Goal: Task Accomplishment & Management: Use online tool/utility

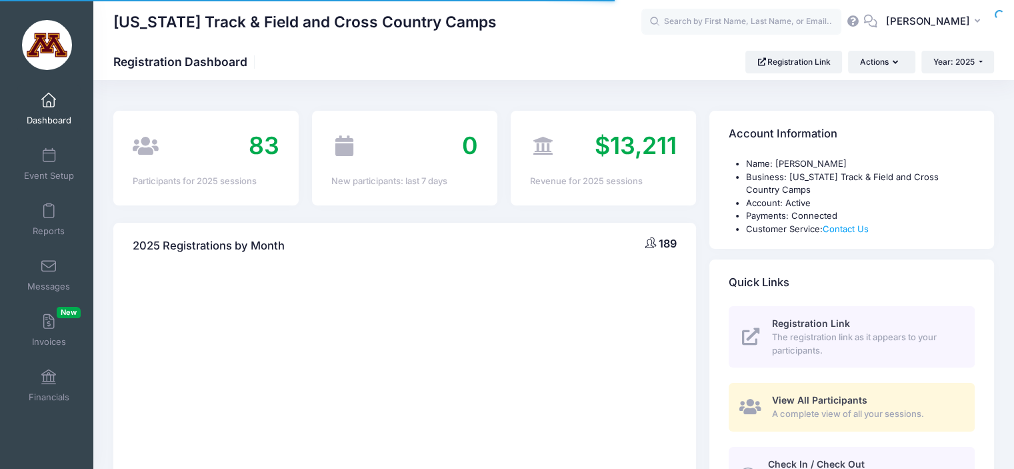
select select
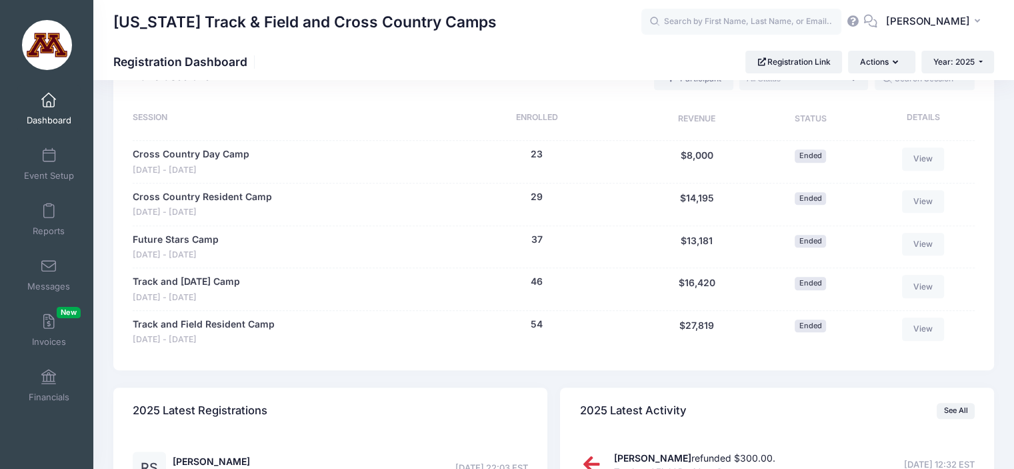
scroll to position [640, 0]
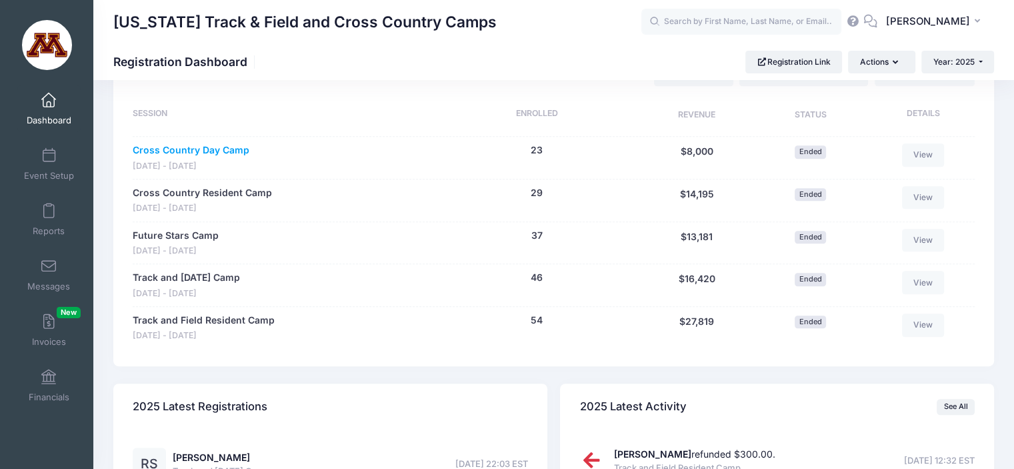
click at [227, 154] on link "Cross Country Day Camp" at bounding box center [191, 150] width 117 height 14
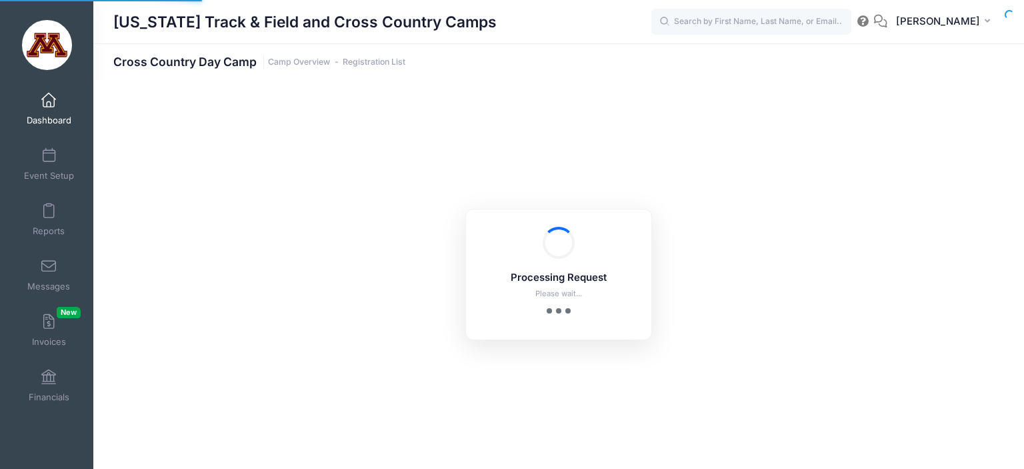
select select "10"
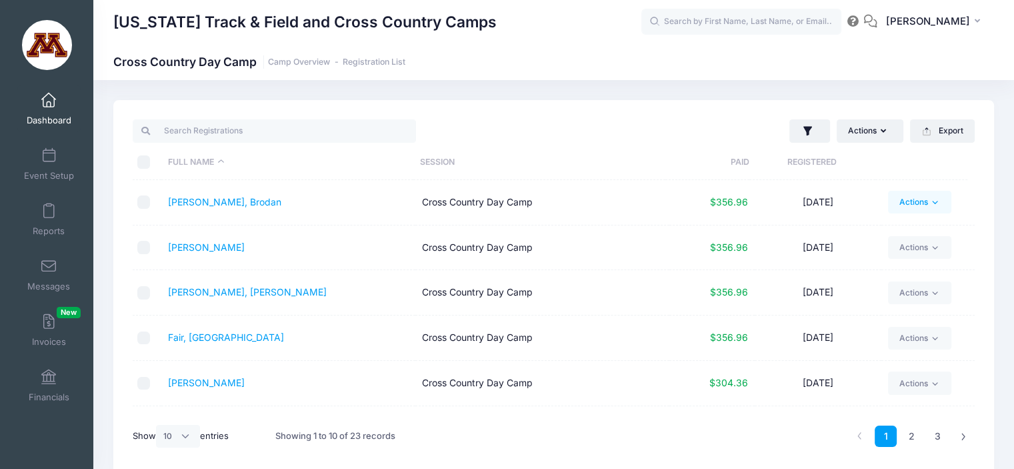
click at [932, 201] on icon at bounding box center [935, 202] width 10 height 10
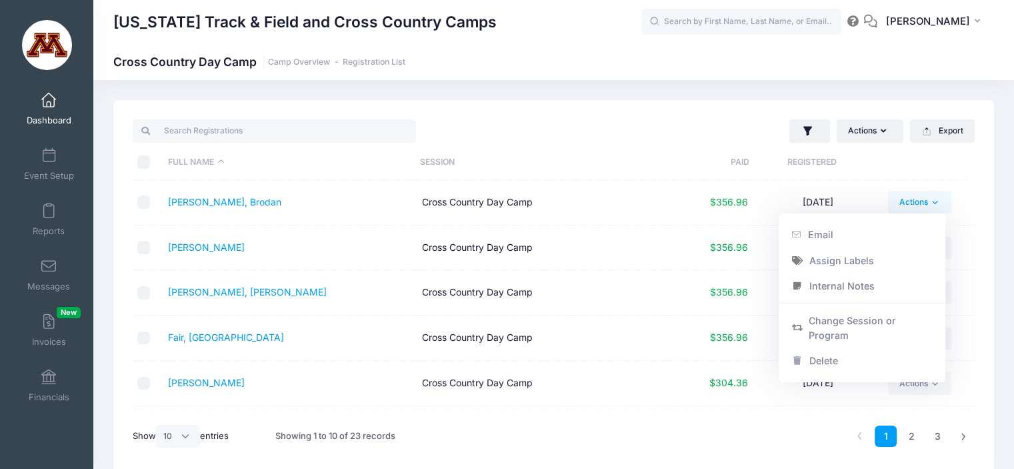
click at [932, 201] on icon at bounding box center [935, 202] width 10 height 10
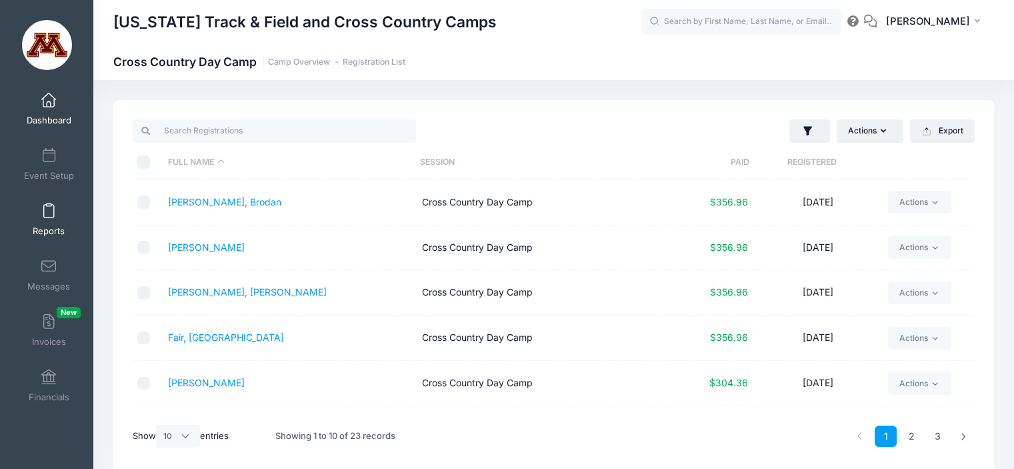
click at [52, 213] on link "Reports" at bounding box center [48, 219] width 63 height 47
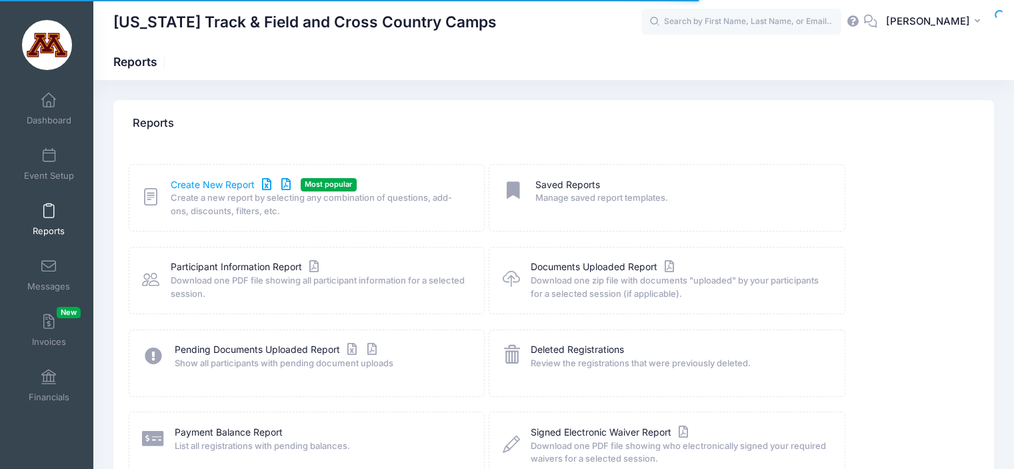
click at [241, 181] on link "Create New Report" at bounding box center [233, 185] width 124 height 14
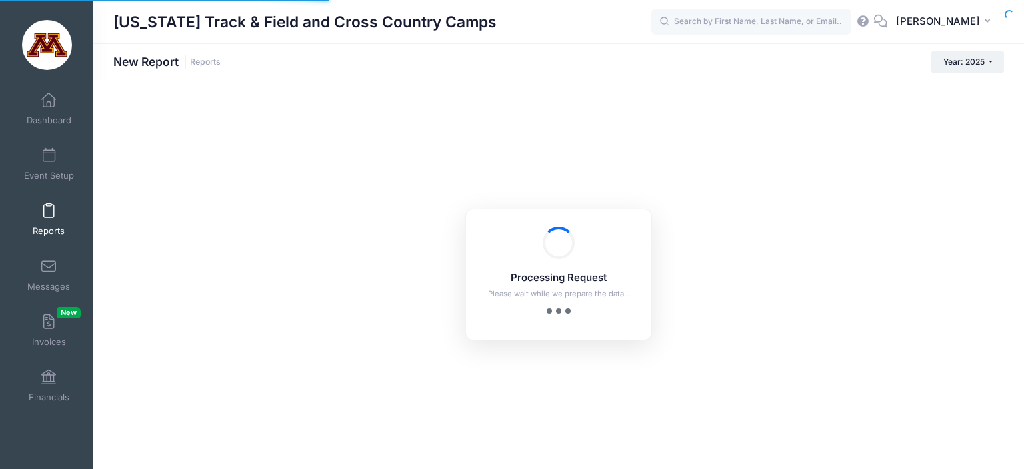
checkbox input "true"
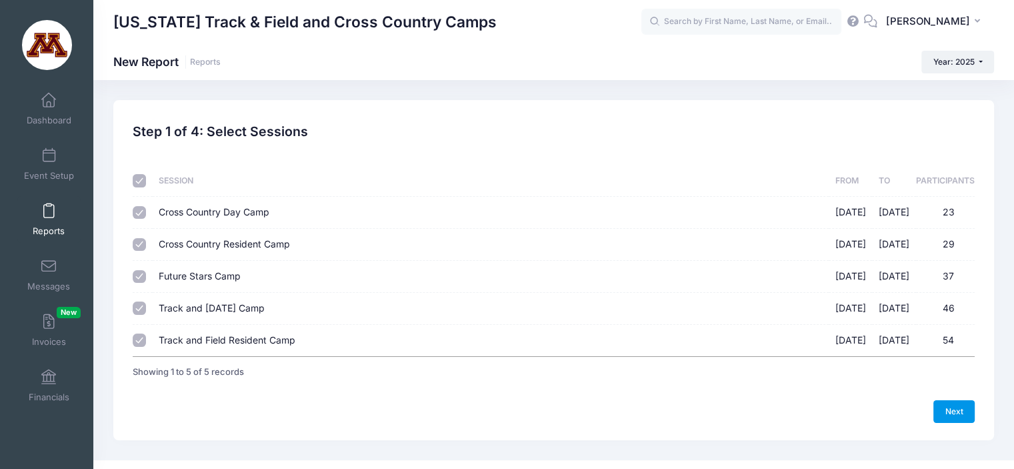
click at [962, 406] on link "Next" at bounding box center [953, 411] width 41 height 23
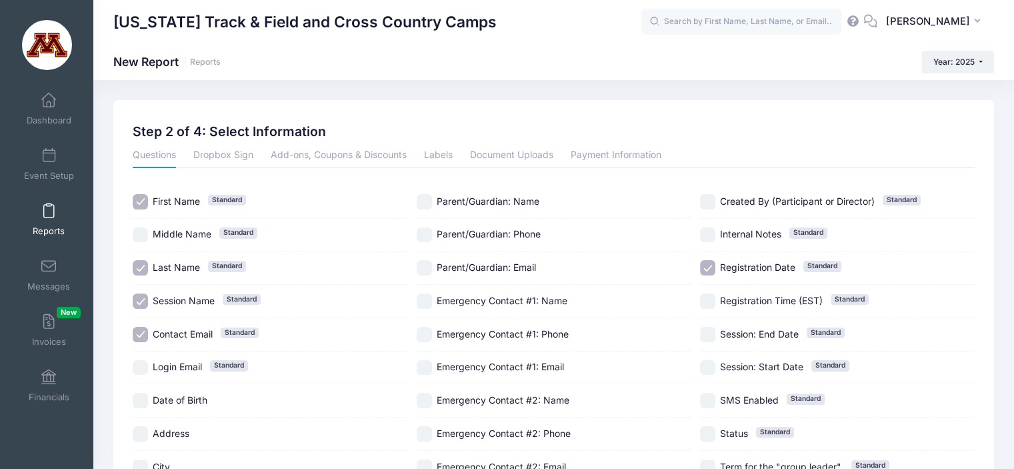
click at [135, 333] on input "Contact Email Standard" at bounding box center [140, 334] width 15 height 15
checkbox input "false"
click at [704, 263] on input "Registration Date Standard" at bounding box center [707, 267] width 15 height 15
checkbox input "false"
click at [611, 158] on link "Payment Information" at bounding box center [615, 156] width 91 height 24
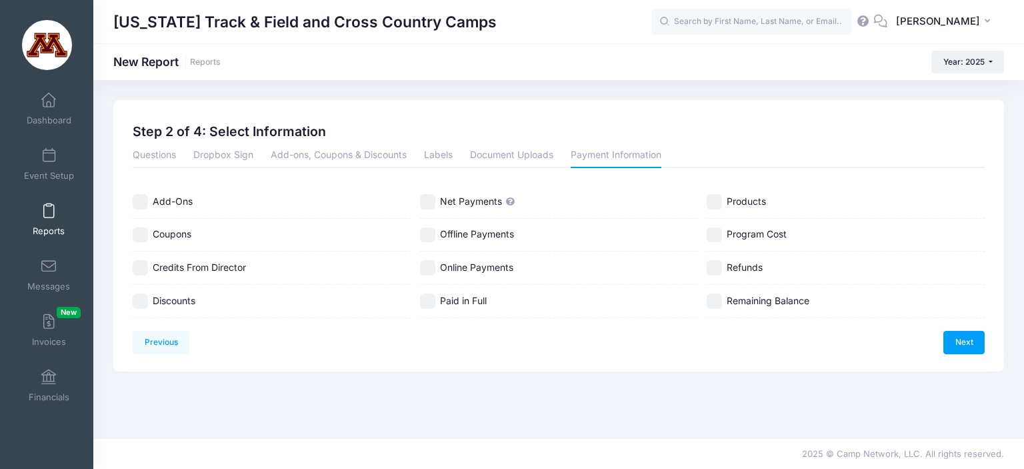
click at [419, 201] on div "Add-Ons Coupons Credits From Director Discounts Net Payments Offline Payments O…" at bounding box center [559, 251] width 852 height 133
click at [429, 202] on input "Net Payments" at bounding box center [427, 201] width 15 height 15
checkbox input "true"
click at [965, 342] on link "Next" at bounding box center [963, 342] width 41 height 23
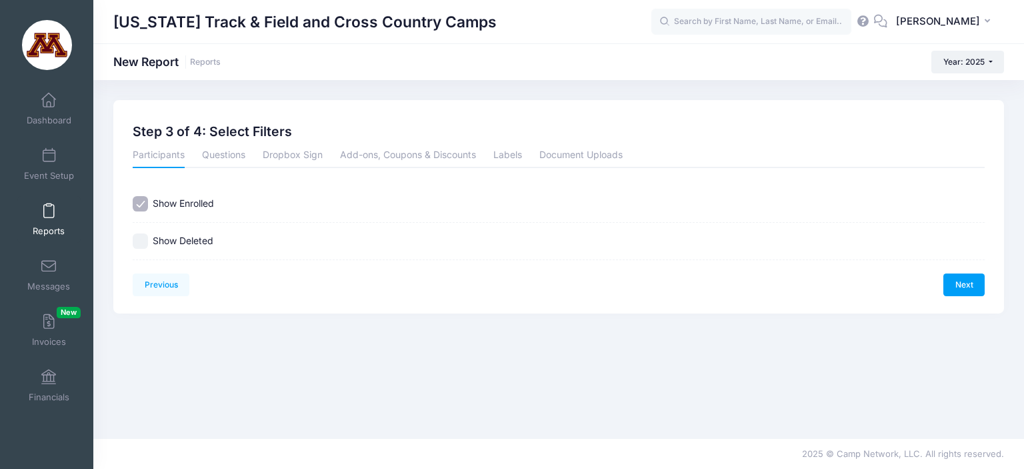
click at [143, 239] on input "Show Deleted" at bounding box center [140, 240] width 15 height 15
checkbox input "true"
click at [962, 284] on link "Next" at bounding box center [963, 284] width 41 height 23
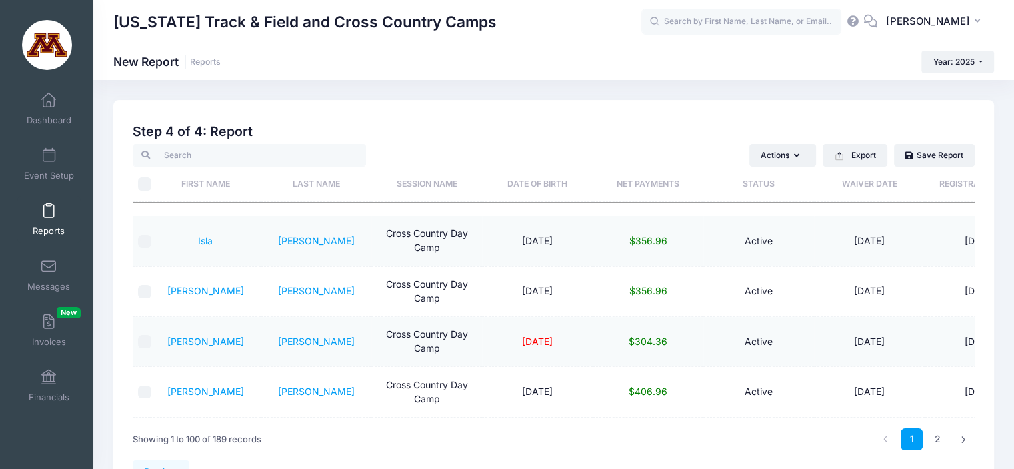
scroll to position [27, 0]
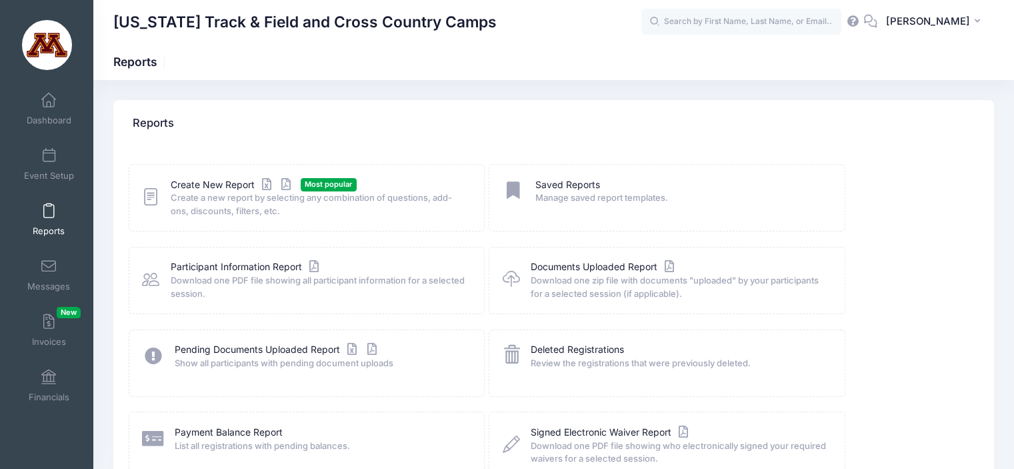
click at [213, 175] on div "Create New Report Most popular Create a new report by selecting any combination…" at bounding box center [307, 197] width 356 height 67
click at [212, 178] on link "Create New Report" at bounding box center [233, 185] width 124 height 14
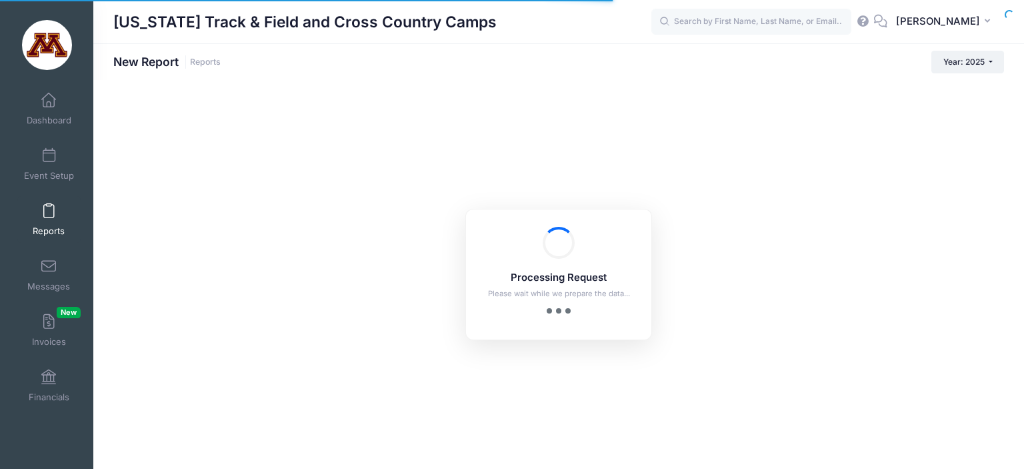
checkbox input "true"
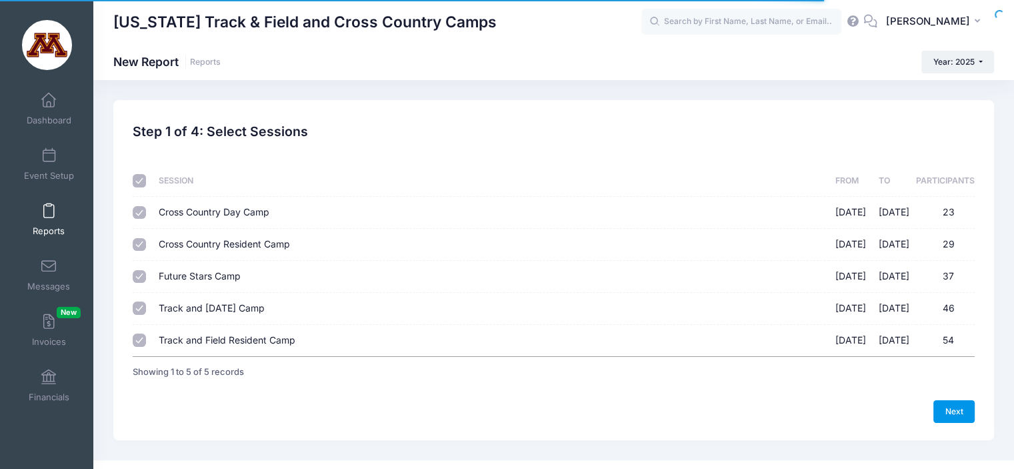
click at [942, 412] on link "Next" at bounding box center [953, 411] width 41 height 23
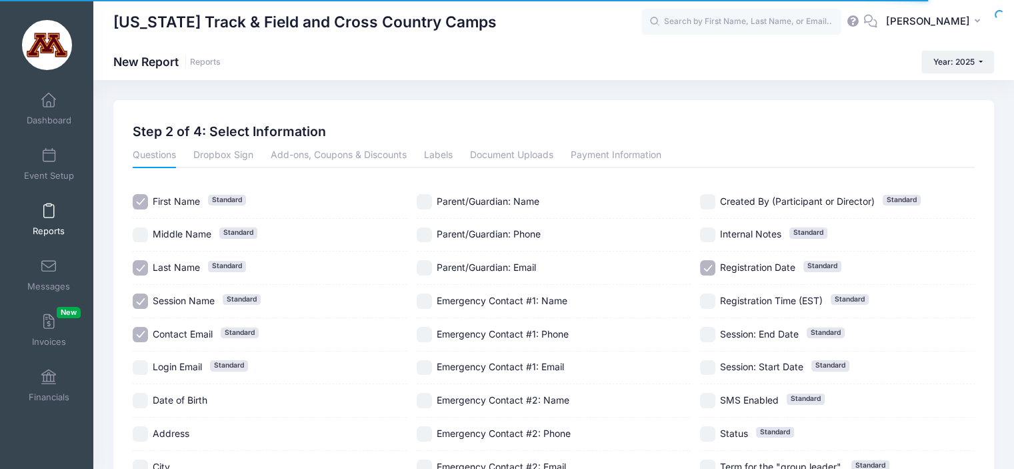
click at [143, 333] on input "Contact Email Standard" at bounding box center [140, 334] width 15 height 15
checkbox input "false"
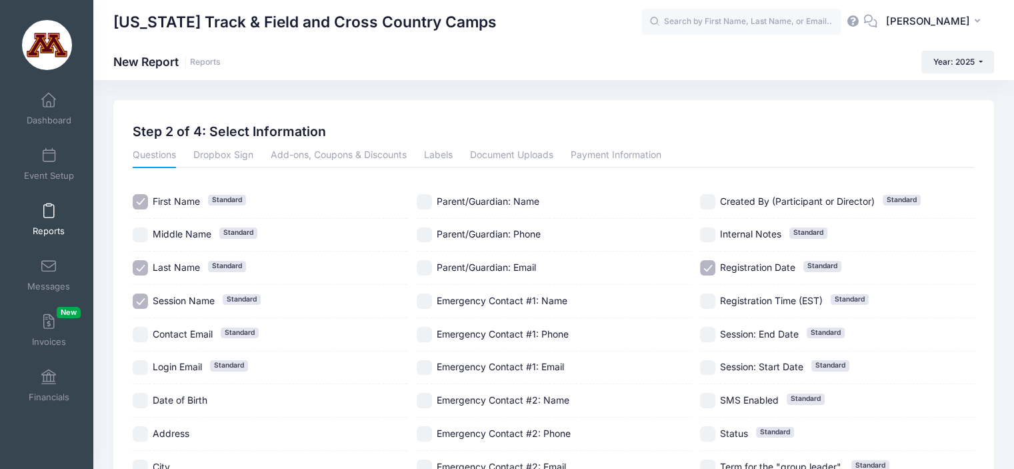
click at [711, 267] on input "Registration Date Standard" at bounding box center [707, 267] width 15 height 15
checkbox input "false"
click at [619, 157] on link "Payment Information" at bounding box center [615, 156] width 91 height 24
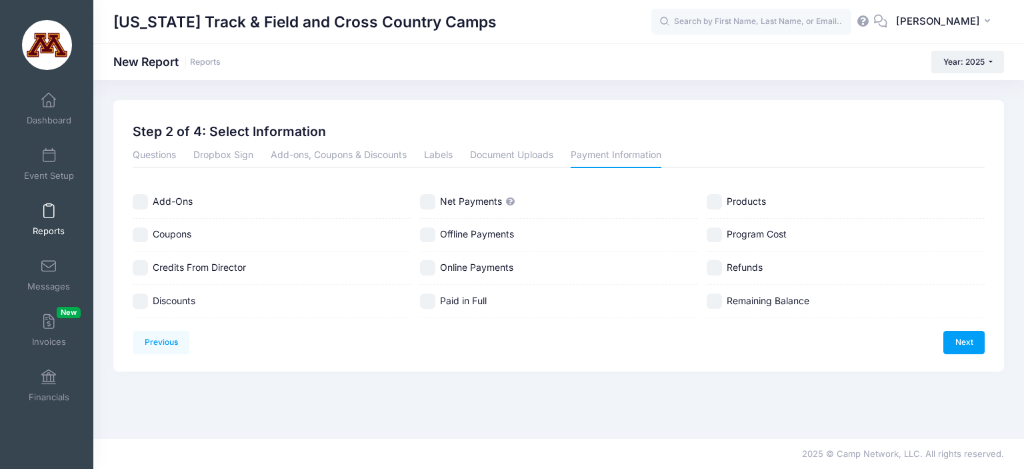
click at [142, 298] on input "Discounts" at bounding box center [140, 300] width 15 height 15
checkbox input "true"
click at [710, 268] on input "Refunds" at bounding box center [713, 267] width 15 height 15
checkbox input "true"
click at [424, 263] on input "Online Payments" at bounding box center [427, 267] width 15 height 15
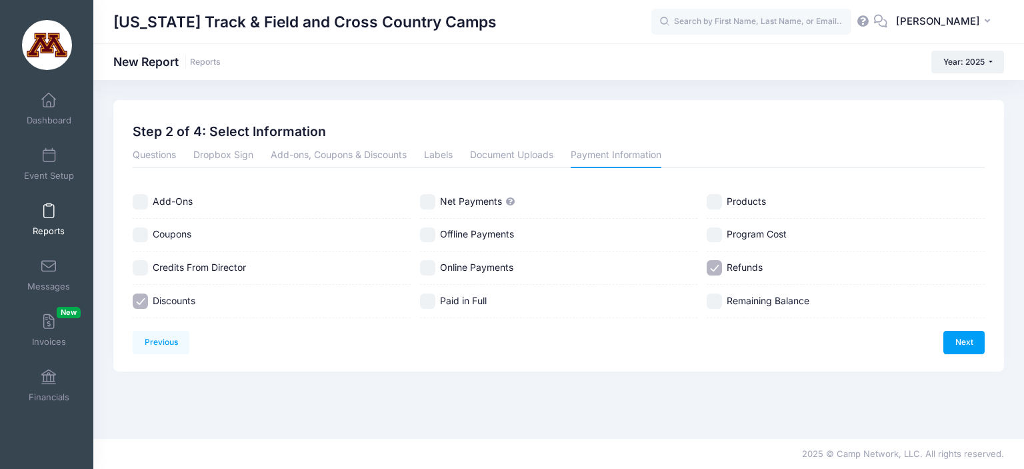
checkbox input "true"
click at [962, 341] on link "Next" at bounding box center [963, 342] width 41 height 23
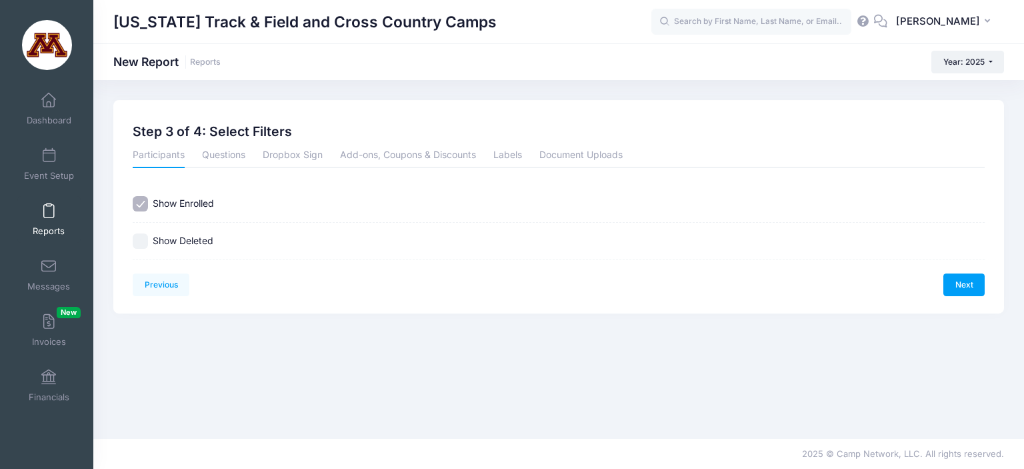
click at [137, 242] on input "Show Deleted" at bounding box center [140, 240] width 15 height 15
checkbox input "true"
click at [954, 281] on link "Next" at bounding box center [963, 284] width 41 height 23
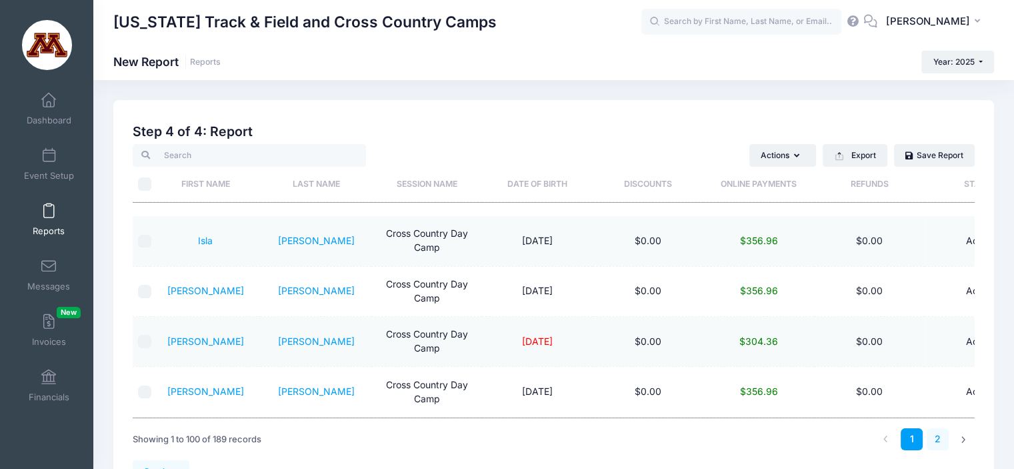
click at [938, 435] on link "2" at bounding box center [937, 439] width 22 height 22
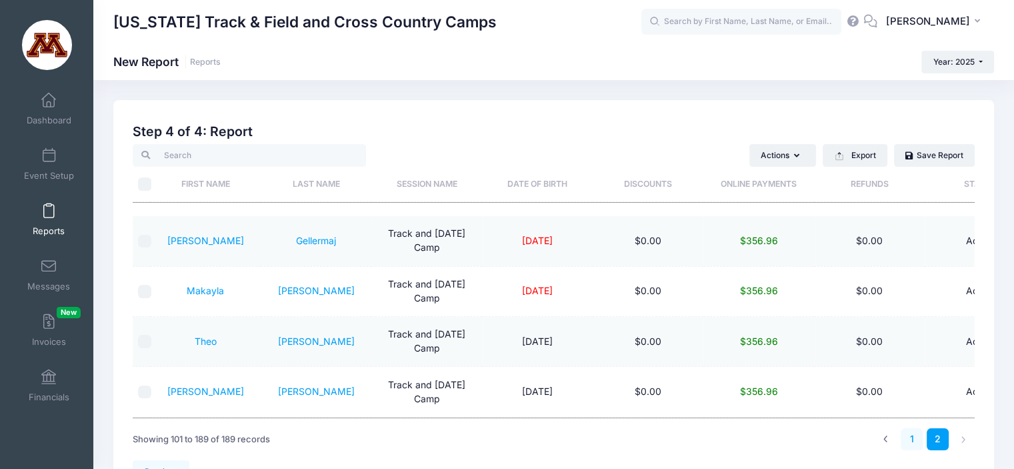
click at [910, 434] on link "1" at bounding box center [911, 439] width 22 height 22
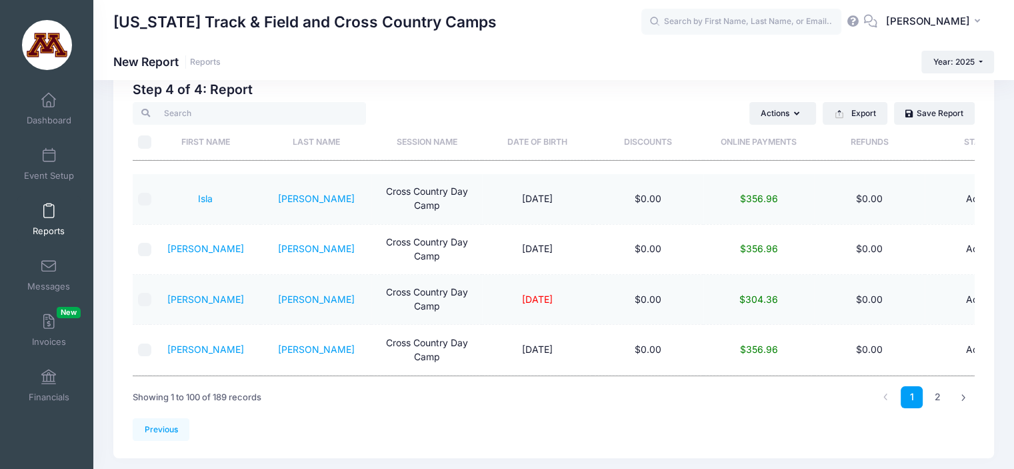
scroll to position [81, 0]
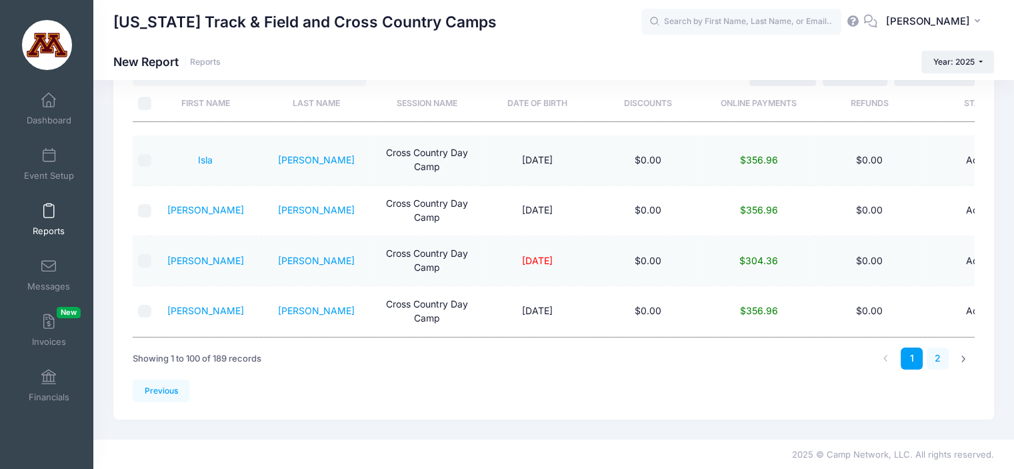
click at [938, 359] on link "2" at bounding box center [937, 358] width 22 height 22
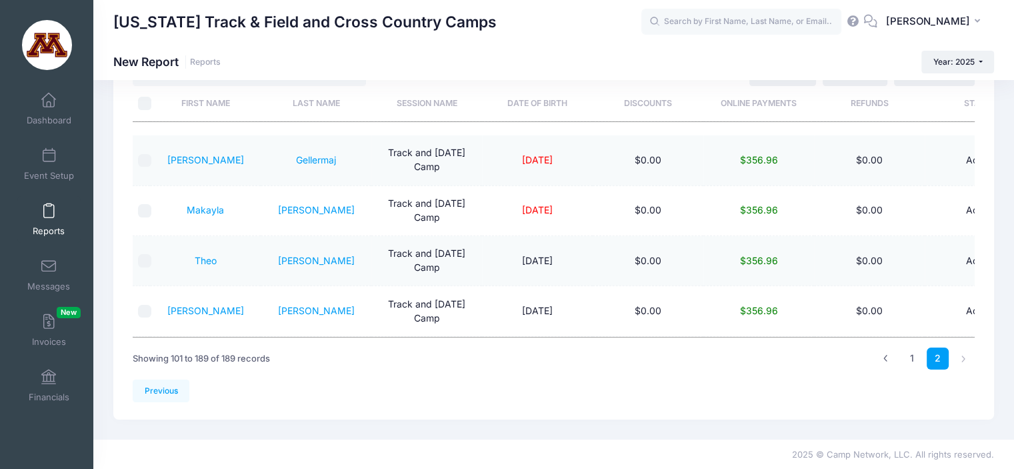
scroll to position [0, 0]
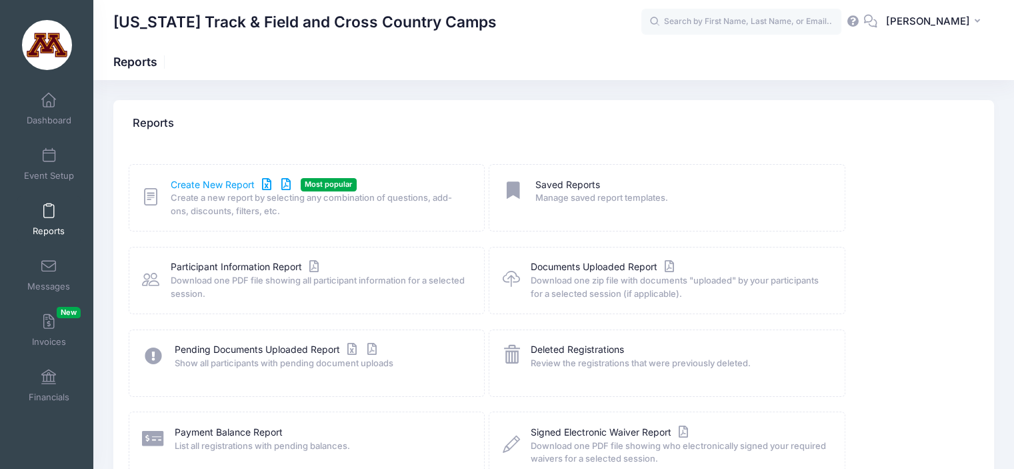
click at [205, 184] on link "Create New Report" at bounding box center [233, 185] width 124 height 14
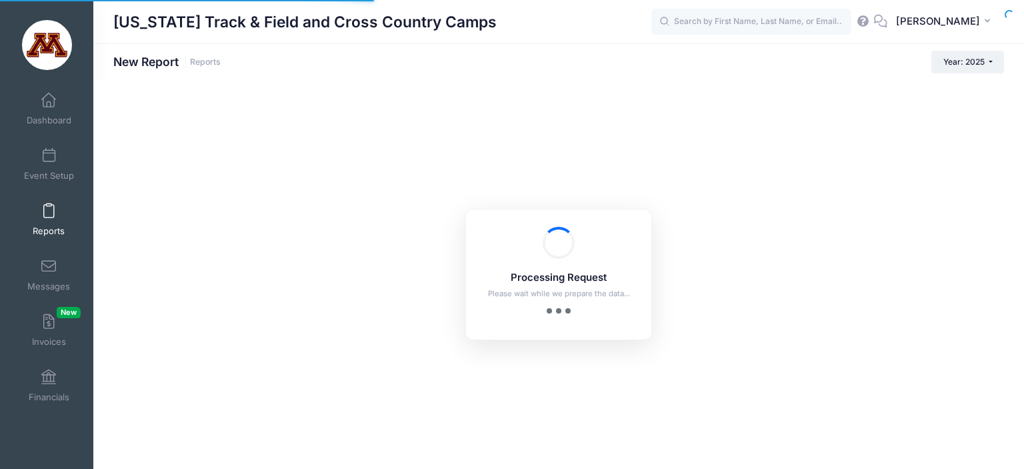
checkbox input "true"
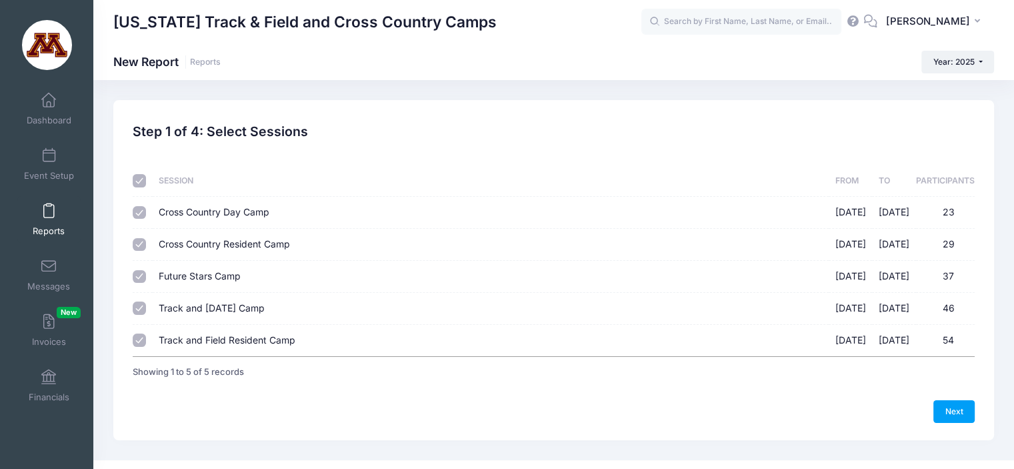
click at [141, 243] on input "Cross Country Resident Camp [DATE] - [DATE] 29" at bounding box center [139, 244] width 13 height 13
checkbox input "false"
click at [144, 271] on input "Future Stars Camp 07/07/2025 - 07/10/2025 37" at bounding box center [139, 276] width 13 height 13
checkbox input "false"
click at [140, 311] on input "Track and Field Day Camp 07/07/2025 - 07/10/2025 46" at bounding box center [139, 307] width 13 height 13
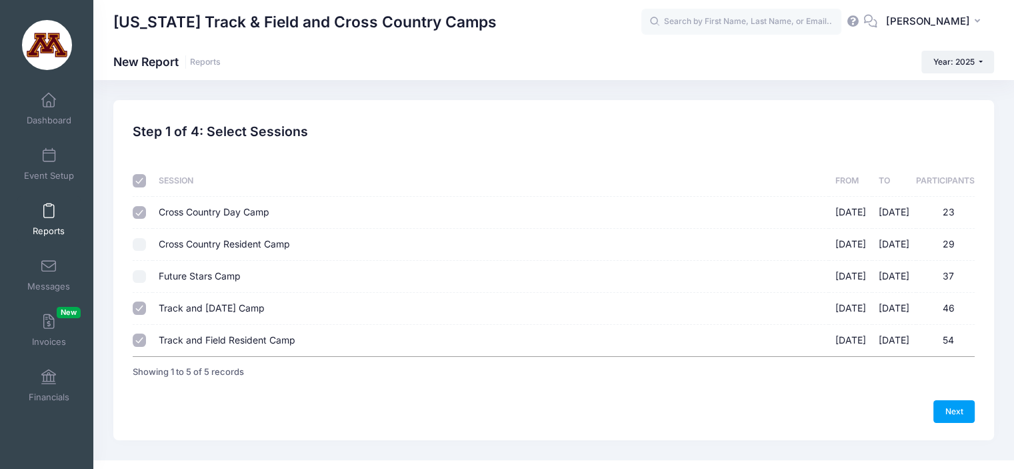
checkbox input "false"
click at [144, 340] on input "Track and Field Resident Camp 07/07/2025 - 07/10/2025 54" at bounding box center [139, 339] width 13 height 13
checkbox input "false"
click at [946, 415] on link "Next" at bounding box center [953, 411] width 41 height 23
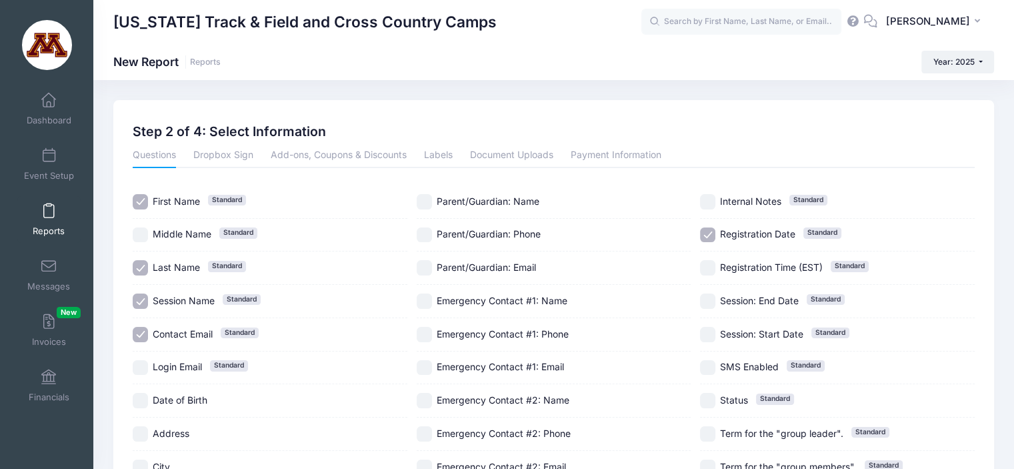
click at [142, 333] on input "Contact Email Standard" at bounding box center [140, 334] width 15 height 15
checkbox input "false"
click at [708, 230] on input "Registration Date Standard" at bounding box center [707, 234] width 15 height 15
checkbox input "false"
drag, startPoint x: 708, startPoint y: 230, endPoint x: 605, endPoint y: 156, distance: 127.1
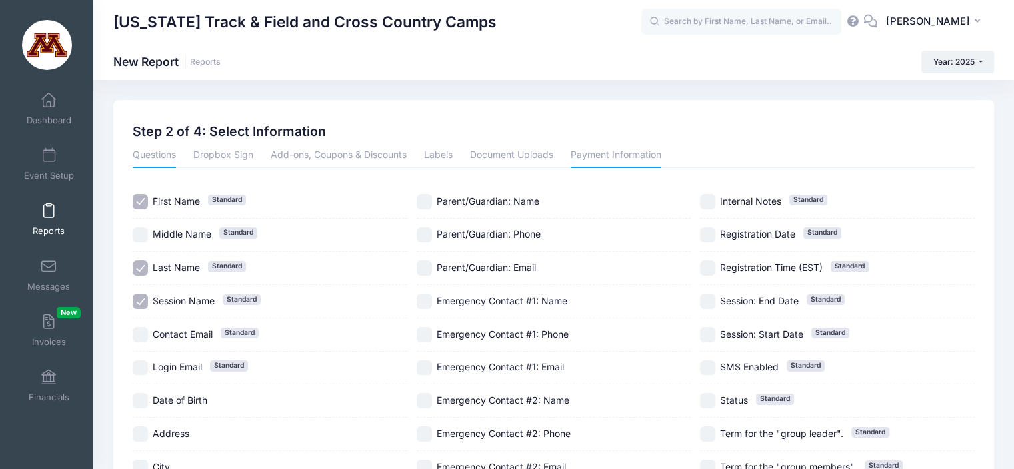
click at [605, 156] on div "Questions Dropbox Sign Add-ons, Coupons & Discounts Labels Document Uploads Pay…" at bounding box center [554, 380] width 842 height 473
click at [605, 156] on link "Payment Information" at bounding box center [615, 156] width 91 height 24
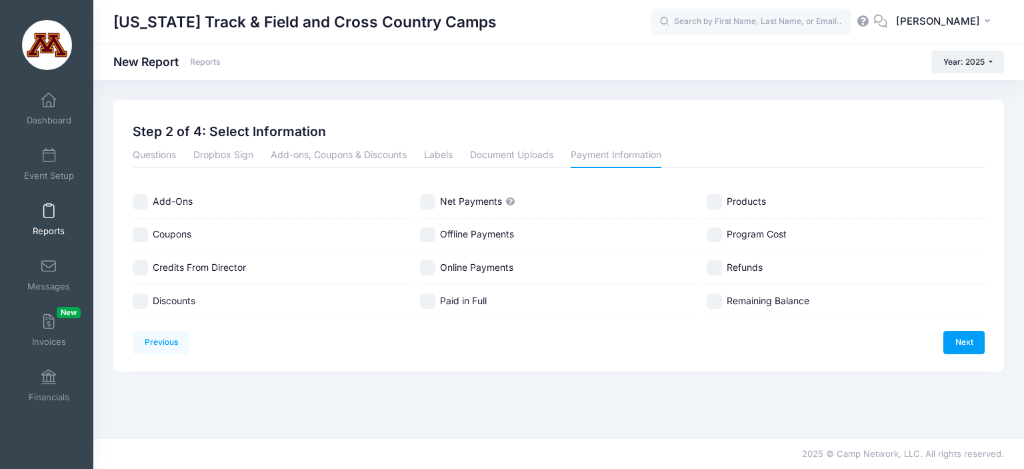
click at [711, 265] on input "Refunds" at bounding box center [713, 267] width 15 height 15
checkbox input "true"
click at [422, 197] on input "Net Payments" at bounding box center [427, 201] width 15 height 15
click at [512, 202] on icon "button" at bounding box center [511, 202] width 11 height 0
checkbox input "false"
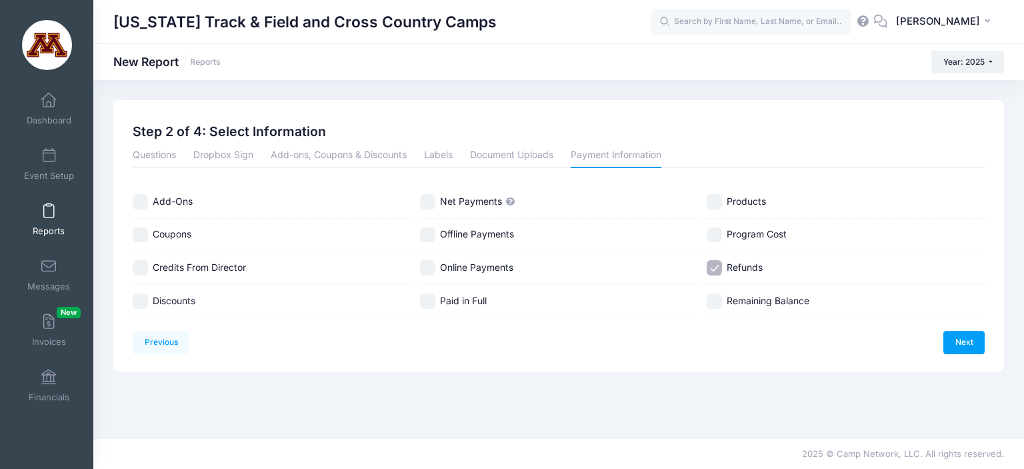
click at [424, 267] on input "Online Payments" at bounding box center [427, 267] width 15 height 15
checkbox input "true"
click at [139, 303] on input "Discounts" at bounding box center [140, 300] width 15 height 15
checkbox input "true"
click at [958, 338] on link "Next" at bounding box center [963, 342] width 41 height 23
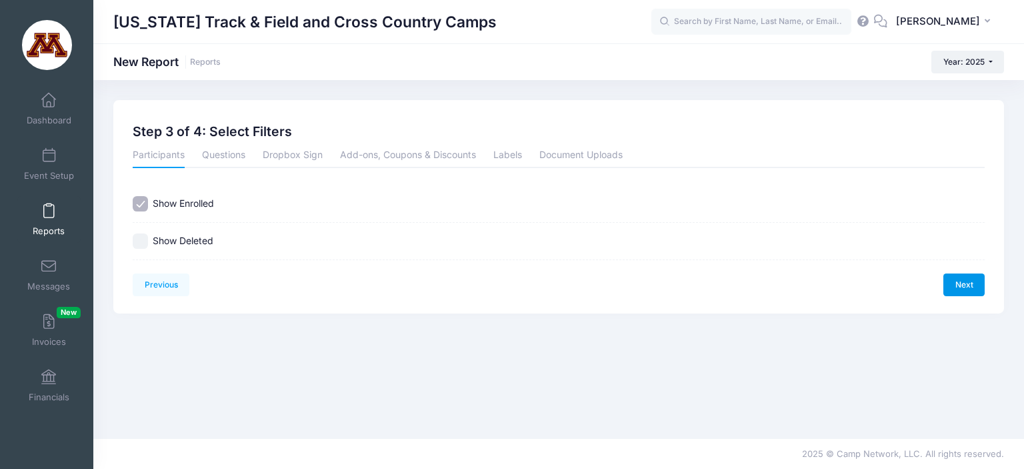
click at [968, 283] on link "Next" at bounding box center [963, 284] width 41 height 23
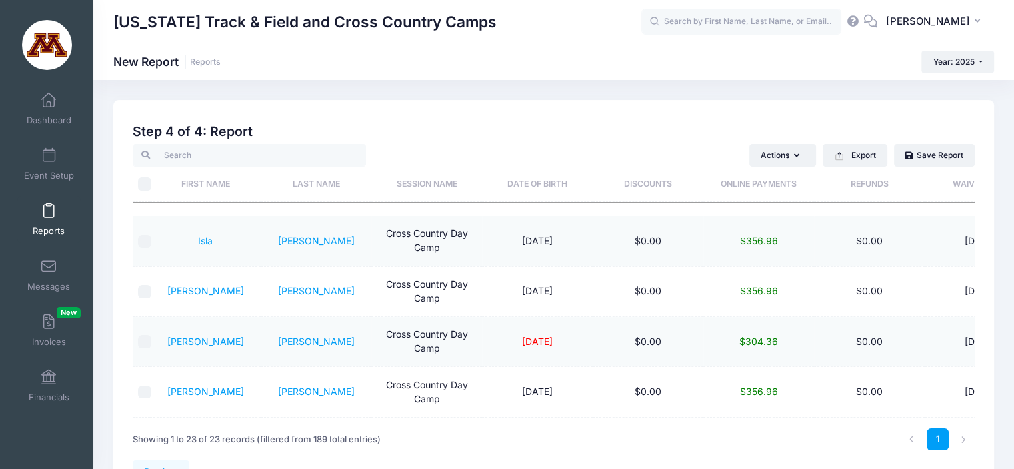
click at [49, 212] on span at bounding box center [49, 211] width 0 height 15
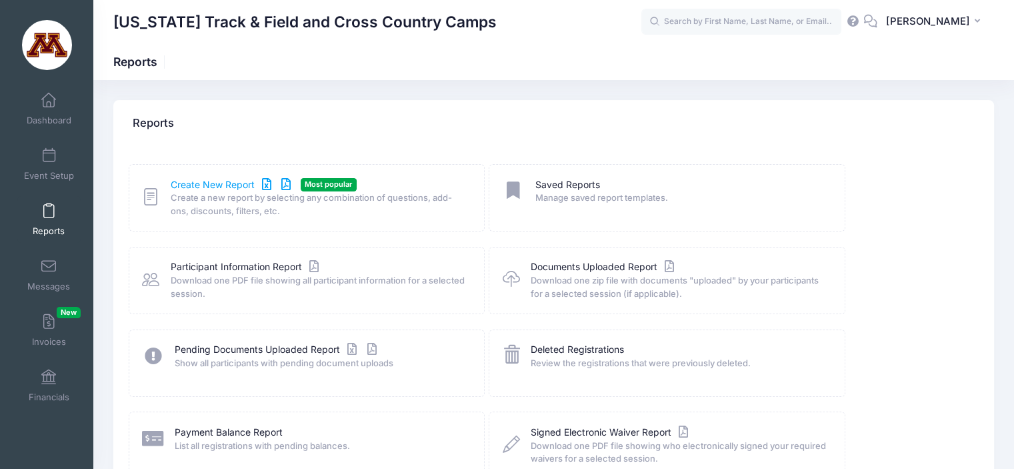
click at [207, 182] on link "Create New Report" at bounding box center [233, 185] width 124 height 14
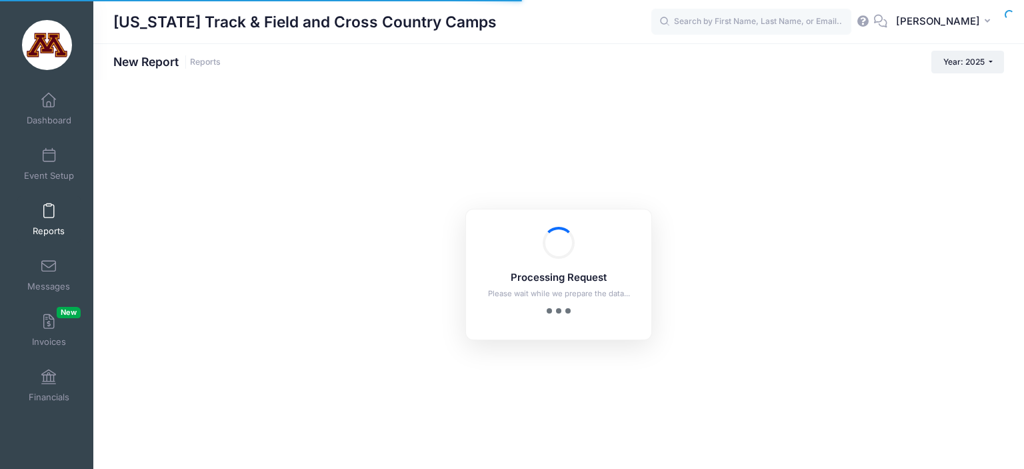
checkbox input "true"
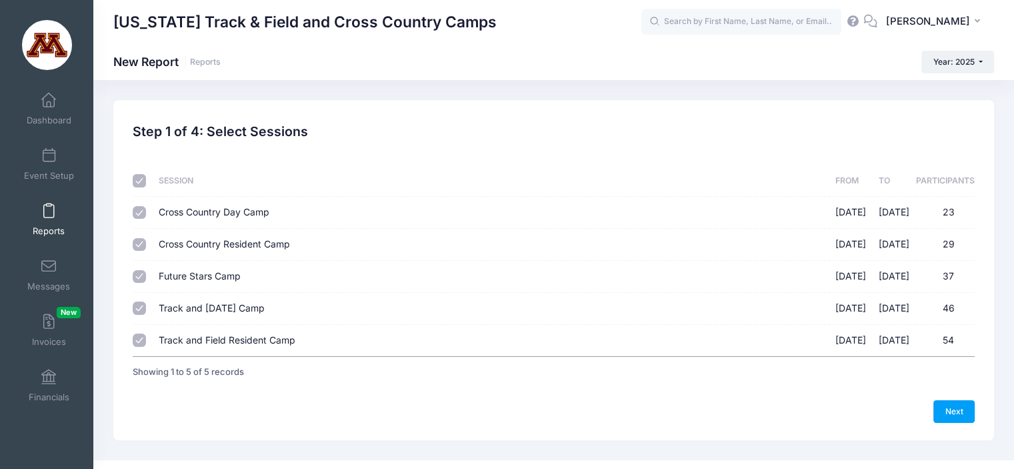
click at [139, 210] on input "Cross Country Day Camp [DATE] - [DATE] 23" at bounding box center [139, 212] width 13 height 13
checkbox input "false"
click at [136, 276] on input "Future Stars Camp [DATE] - [DATE] 37" at bounding box center [139, 276] width 13 height 13
checkbox input "false"
click at [135, 307] on input "Track and Field Day Camp 07/07/2025 - 07/10/2025 46" at bounding box center [139, 307] width 13 height 13
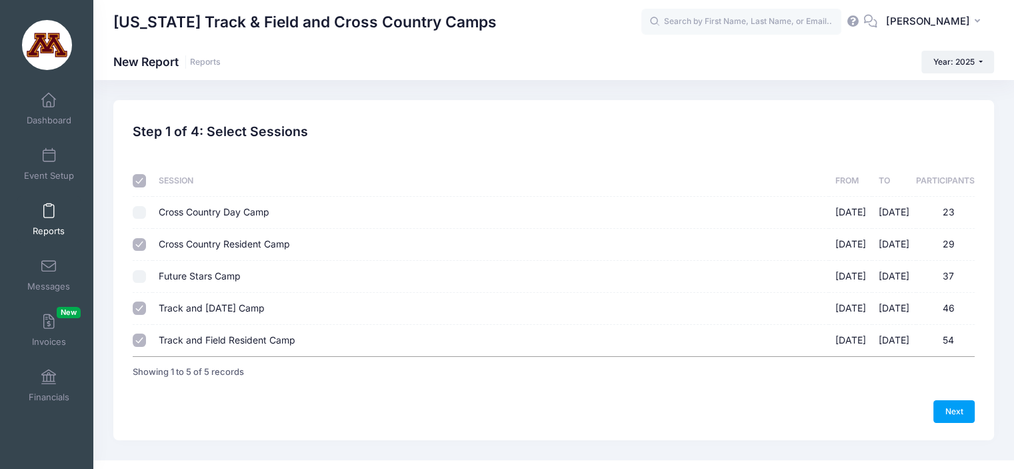
checkbox input "false"
click at [135, 344] on input "Track and Field Resident Camp 07/07/2025 - 07/10/2025 54" at bounding box center [139, 339] width 13 height 13
checkbox input "false"
click at [955, 411] on link "Next" at bounding box center [953, 411] width 41 height 23
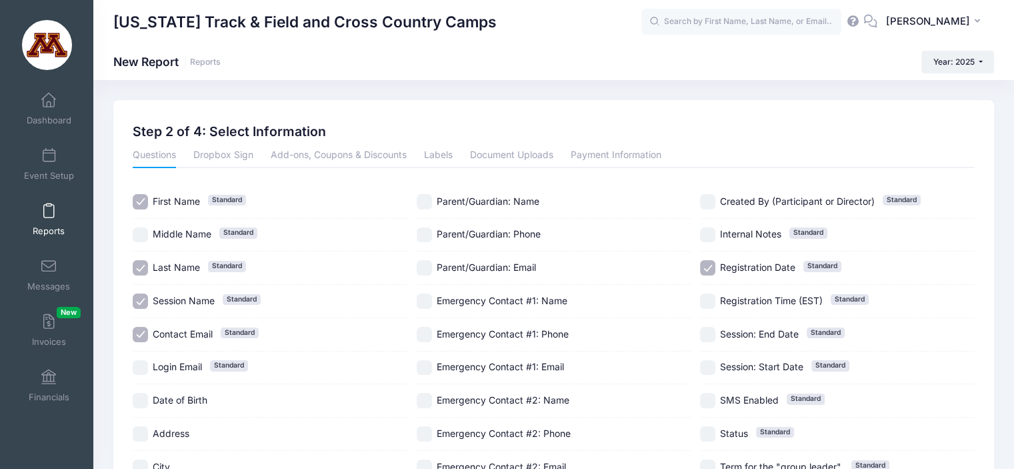
click at [143, 331] on input "Contact Email Standard" at bounding box center [140, 334] width 15 height 15
checkbox input "false"
click at [711, 262] on input "Registration Date Standard" at bounding box center [707, 267] width 15 height 15
checkbox input "false"
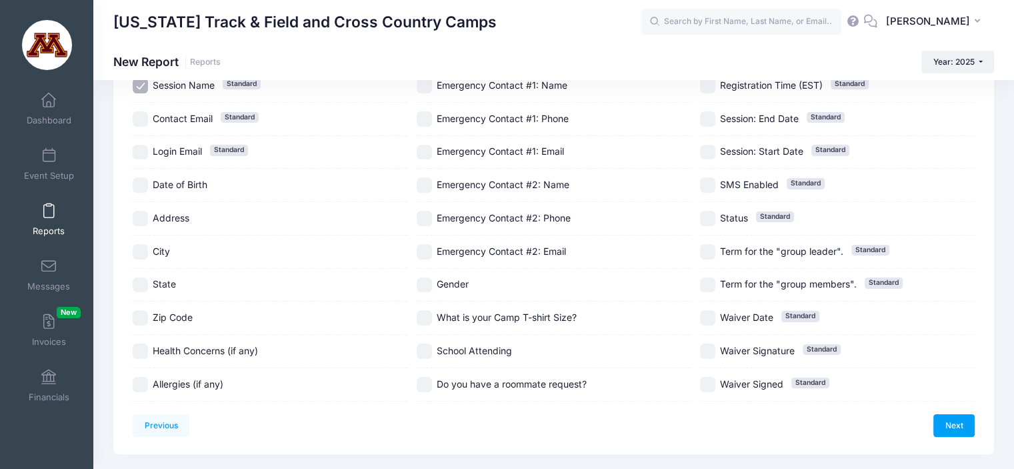
scroll to position [216, 0]
click at [951, 417] on link "Next" at bounding box center [953, 424] width 41 height 23
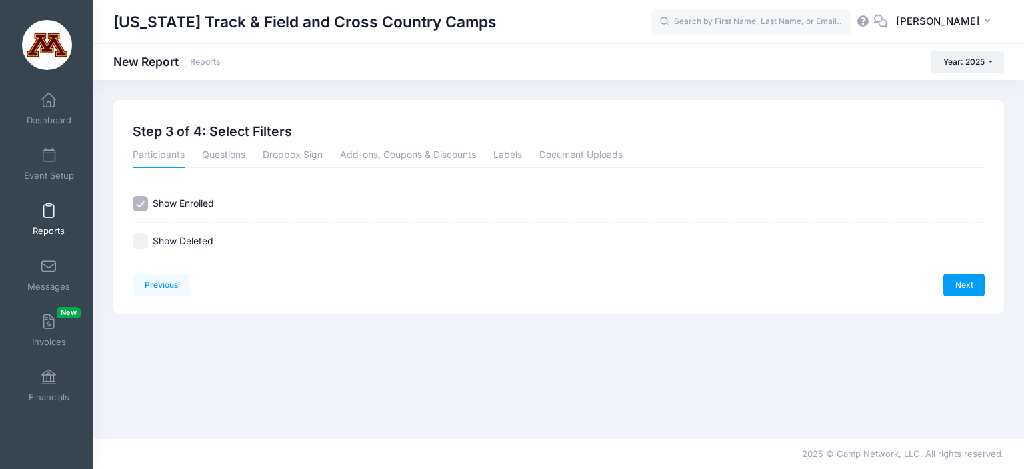
click at [136, 234] on input "Show Deleted" at bounding box center [140, 240] width 15 height 15
checkbox input "true"
click at [968, 287] on link "Next" at bounding box center [963, 284] width 41 height 23
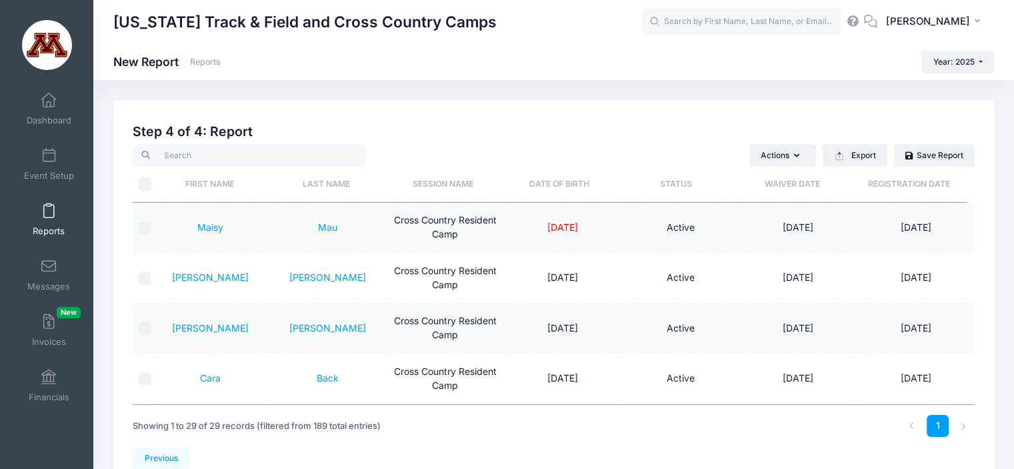
click at [49, 210] on span at bounding box center [49, 211] width 0 height 15
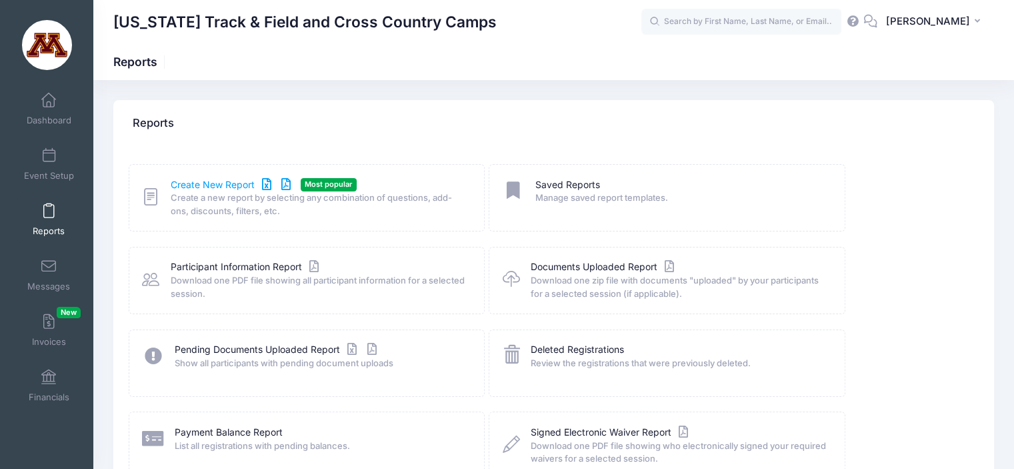
click at [210, 181] on link "Create New Report" at bounding box center [233, 185] width 124 height 14
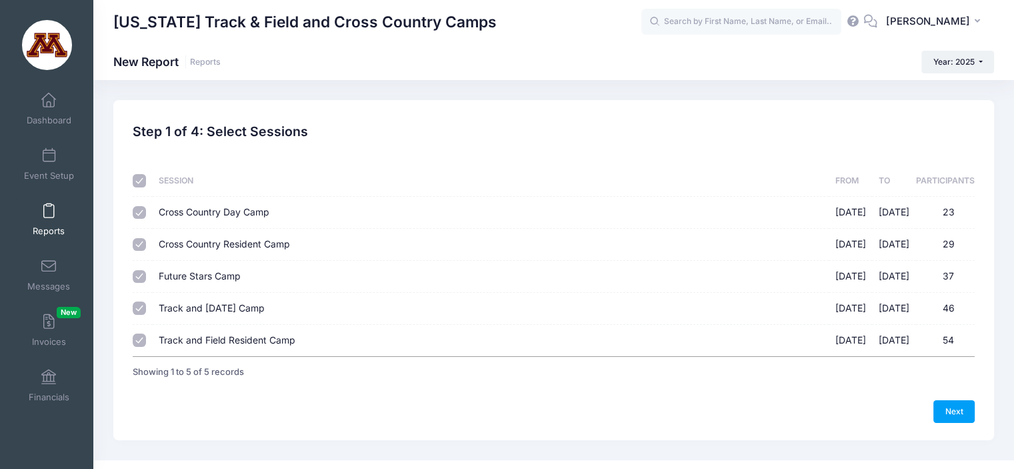
click at [138, 211] on input "Cross Country Day Camp [DATE] - [DATE] 23" at bounding box center [139, 212] width 13 height 13
checkbox input "false"
click at [141, 270] on input "Future Stars Camp [DATE] - [DATE] 37" at bounding box center [139, 276] width 13 height 13
checkbox input "false"
click at [139, 308] on input "Track and [DATE] Camp [DATE] - [DATE] 46" at bounding box center [139, 307] width 13 height 13
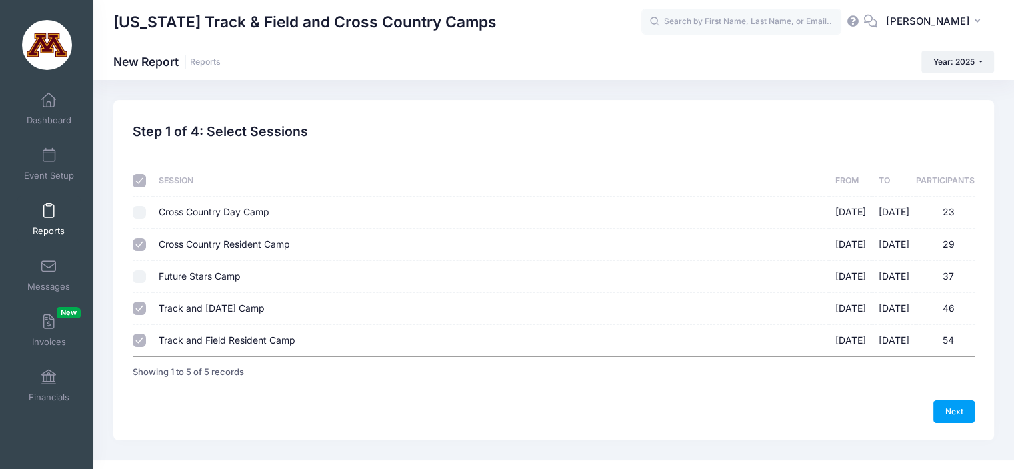
checkbox input "false"
click at [140, 337] on input "Track and Field Resident Camp [DATE] - [DATE] 54" at bounding box center [139, 339] width 13 height 13
checkbox input "false"
click at [944, 413] on link "Next" at bounding box center [953, 411] width 41 height 23
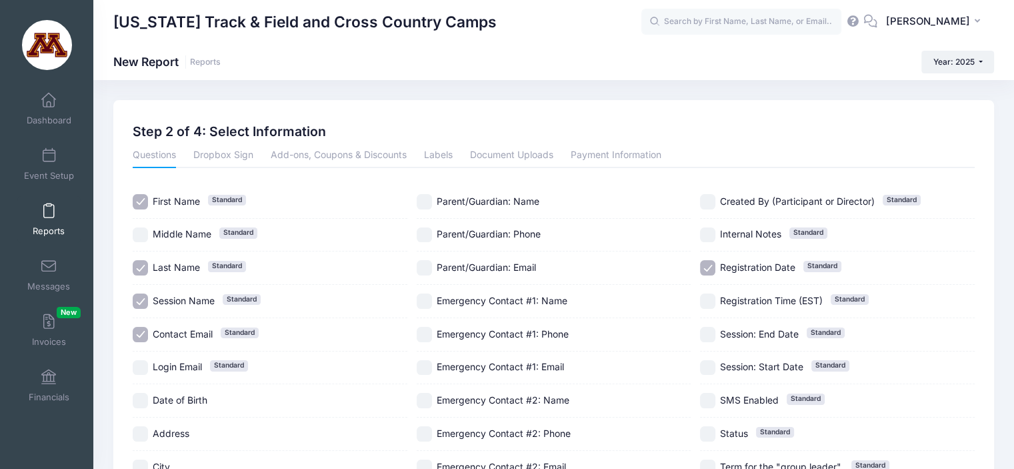
click at [708, 267] on input "Registration Date Standard" at bounding box center [707, 267] width 15 height 15
checkbox input "false"
click at [139, 330] on input "Contact Email Standard" at bounding box center [140, 334] width 15 height 15
checkbox input "false"
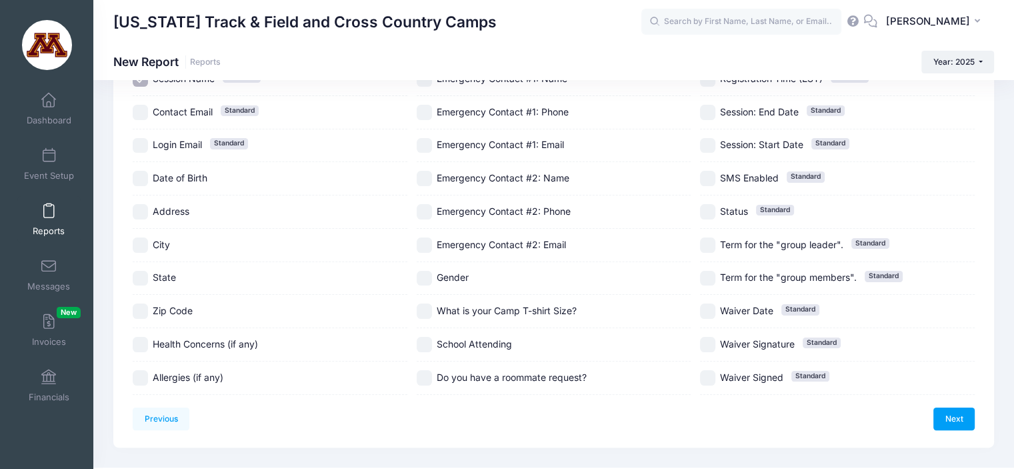
scroll to position [249, 0]
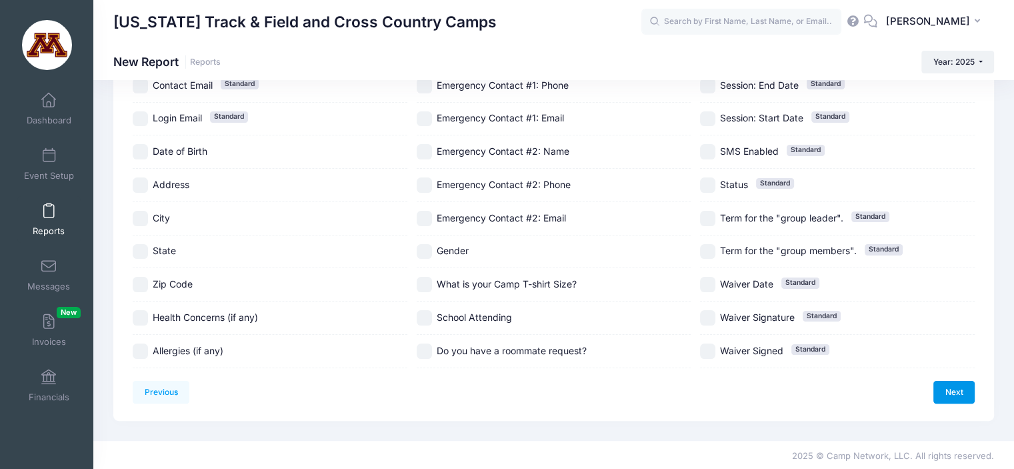
click at [959, 387] on link "Next" at bounding box center [953, 392] width 41 height 23
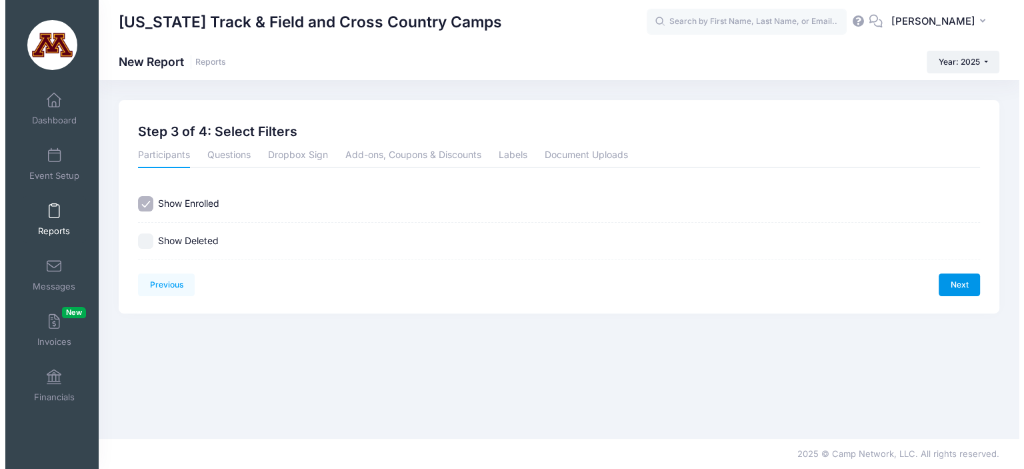
scroll to position [0, 0]
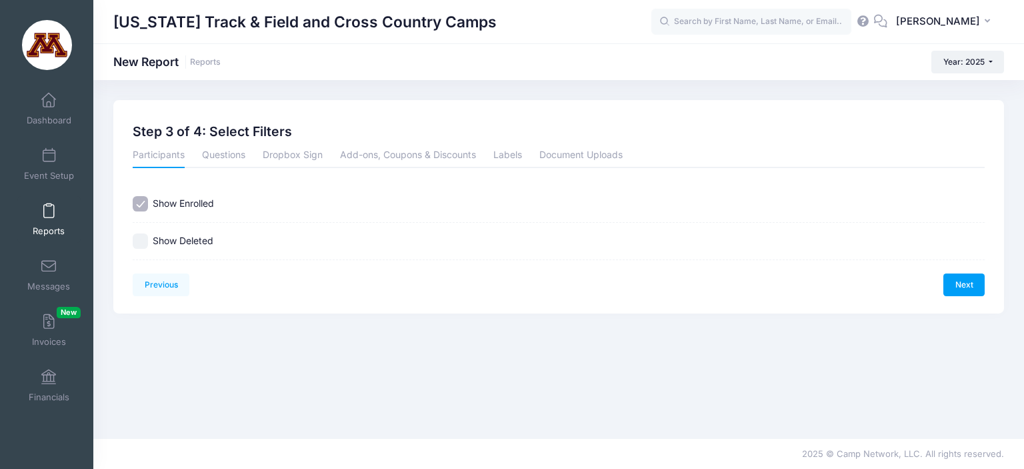
click at [141, 237] on input "Show Deleted" at bounding box center [140, 240] width 15 height 15
checkbox input "true"
click at [49, 215] on span at bounding box center [49, 211] width 0 height 15
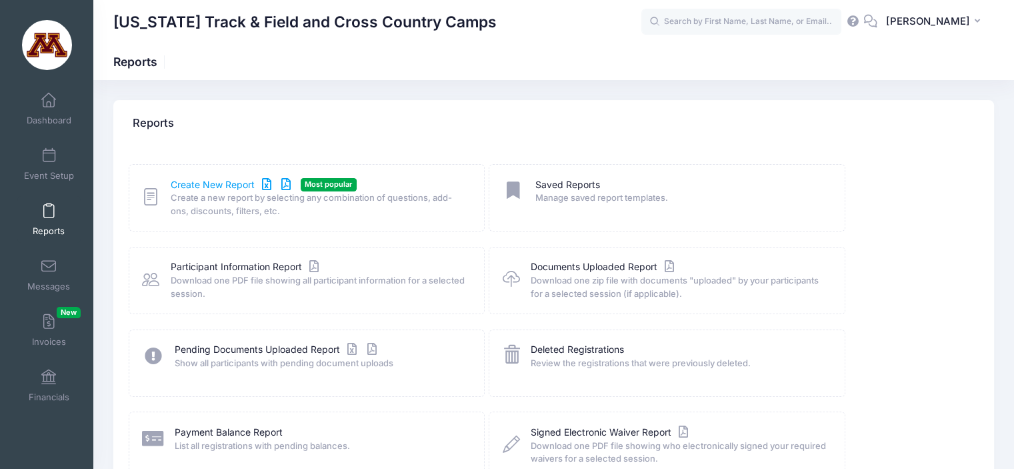
click at [217, 181] on link "Create New Report" at bounding box center [233, 185] width 124 height 14
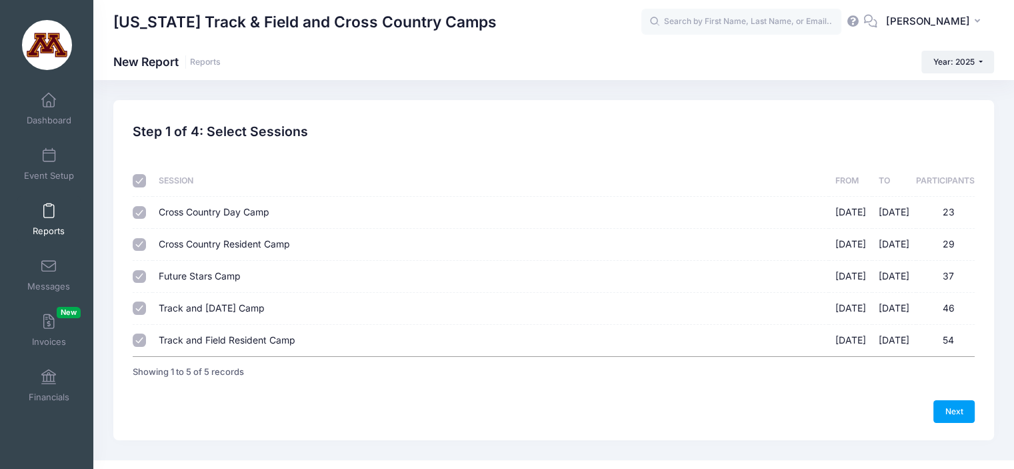
click at [137, 214] on input "Cross Country Day Camp 07/07/2025 - 07/10/2025 23" at bounding box center [139, 212] width 13 height 13
checkbox input "false"
click at [142, 282] on input "Future Stars Camp 07/07/2025 - 07/10/2025 37" at bounding box center [139, 276] width 13 height 13
checkbox input "false"
click at [139, 311] on input "Track and Field Day Camp 07/07/2025 - 07/10/2025 46" at bounding box center [139, 307] width 13 height 13
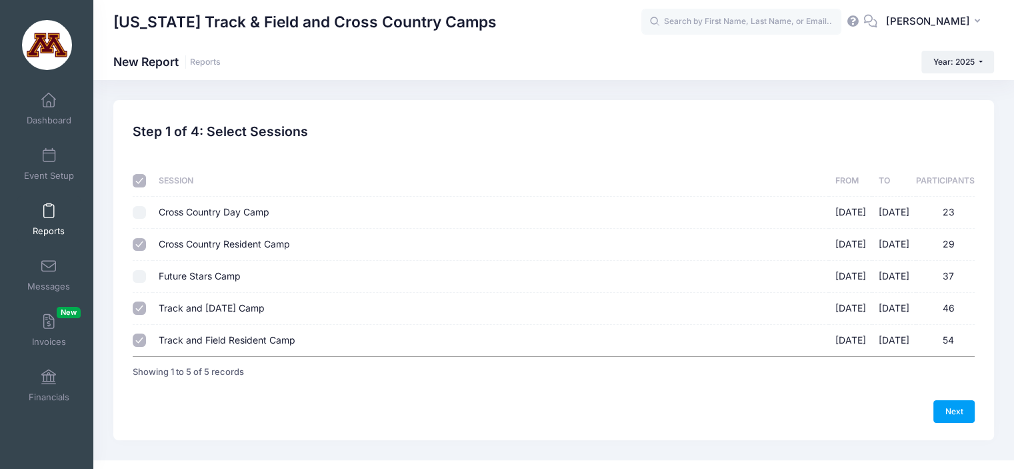
checkbox input "false"
click at [144, 341] on input "Track and Field Resident Camp [DATE] - [DATE] 54" at bounding box center [139, 339] width 13 height 13
checkbox input "false"
click at [940, 410] on link "Next" at bounding box center [953, 411] width 41 height 23
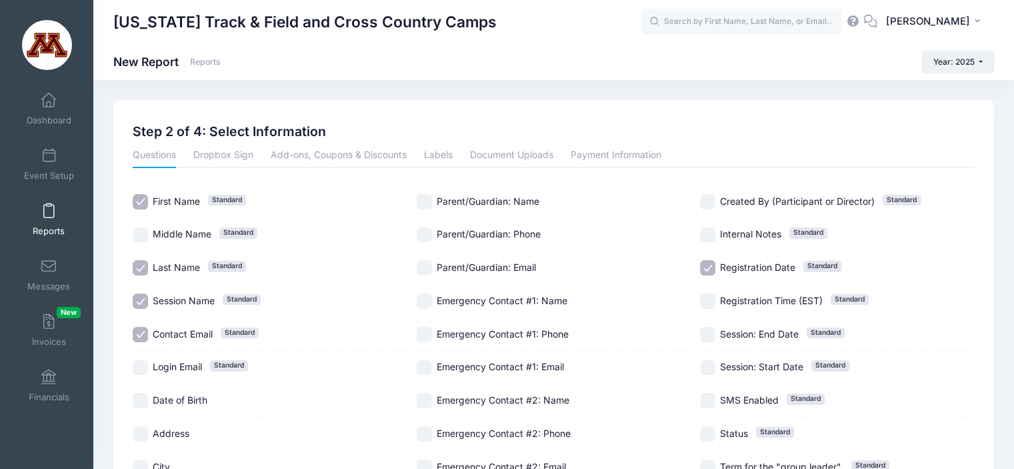
click at [710, 268] on input "Registration Date Standard" at bounding box center [707, 267] width 15 height 15
checkbox input "false"
click at [141, 334] on input "Contact Email Standard" at bounding box center [140, 334] width 15 height 15
checkbox input "false"
click at [625, 157] on link "Payment Information" at bounding box center [615, 156] width 91 height 24
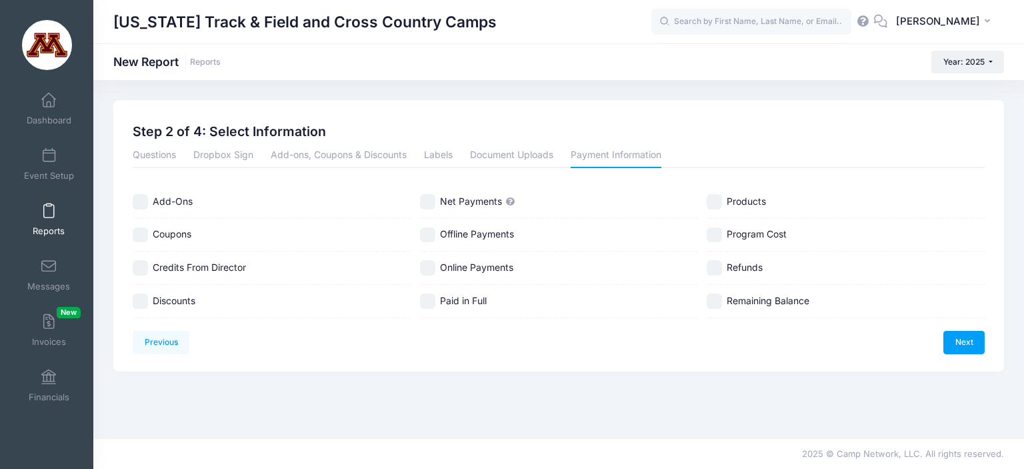
click at [434, 263] on input "Online Payments" at bounding box center [427, 267] width 15 height 15
checkbox input "true"
click at [717, 270] on input "Refunds" at bounding box center [713, 267] width 15 height 15
checkbox input "true"
click at [139, 297] on input "Discounts" at bounding box center [140, 300] width 15 height 15
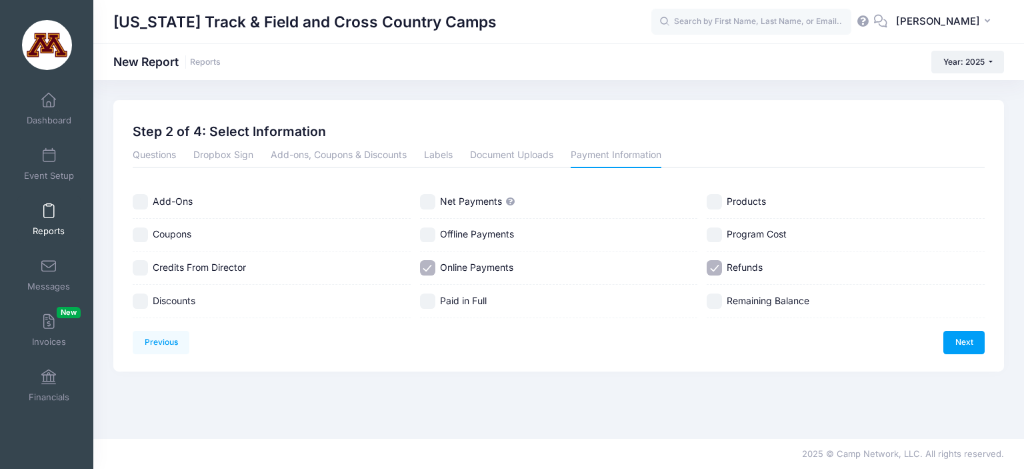
checkbox input "true"
click at [960, 341] on link "Next" at bounding box center [963, 342] width 41 height 23
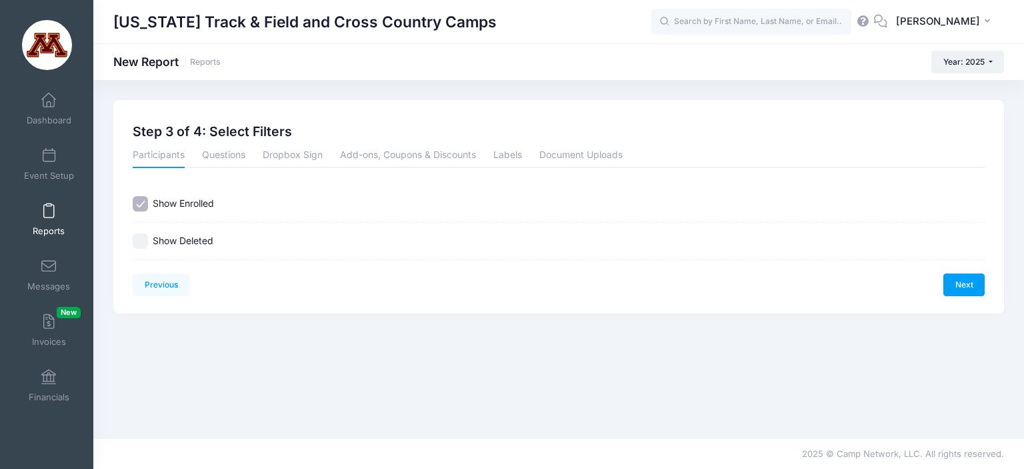
click at [144, 239] on input "Show Deleted" at bounding box center [140, 240] width 15 height 15
checkbox input "true"
click at [951, 285] on link "Next" at bounding box center [963, 284] width 41 height 23
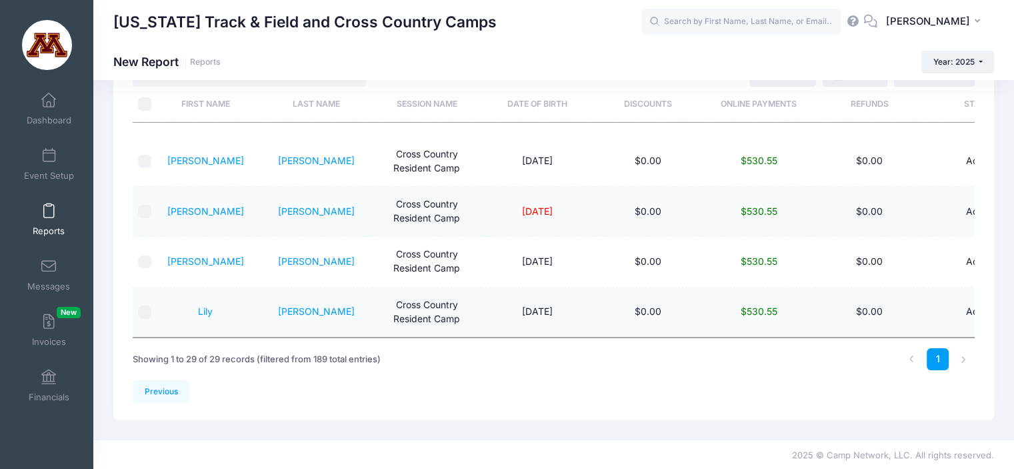
scroll to position [81, 0]
click at [42, 221] on link "Reports" at bounding box center [48, 219] width 63 height 47
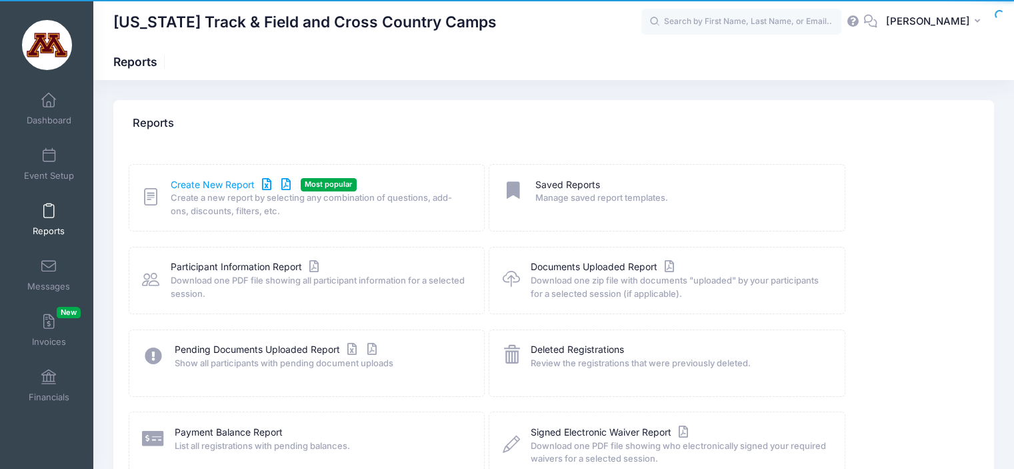
click at [184, 183] on link "Create New Report" at bounding box center [233, 185] width 124 height 14
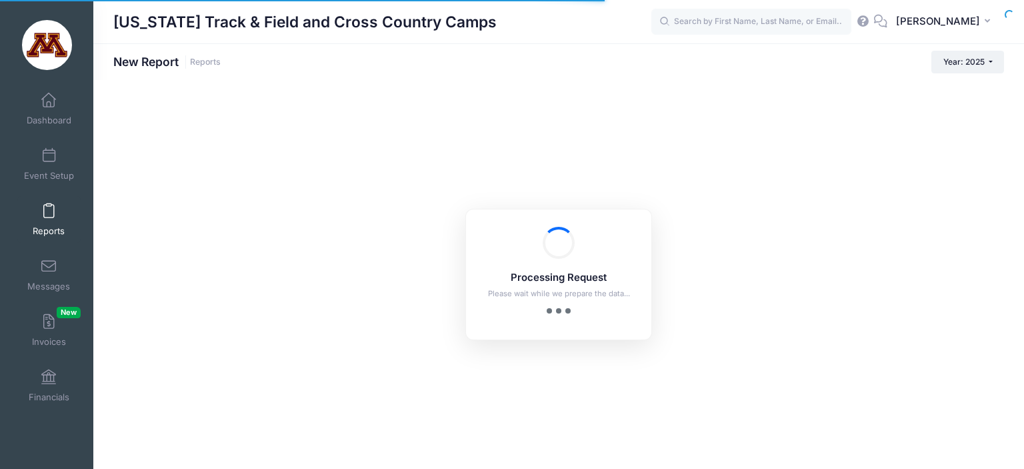
checkbox input "true"
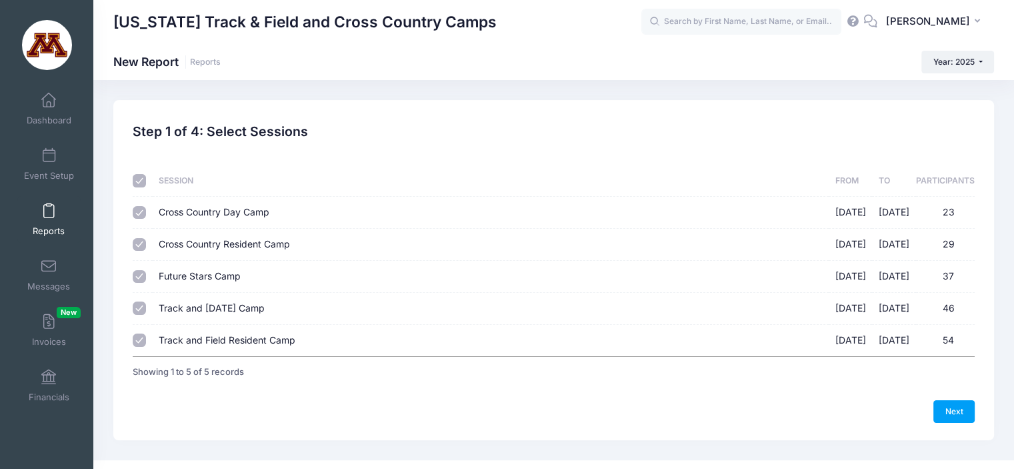
click at [140, 239] on input "Cross Country Resident Camp [DATE] - [DATE] 29" at bounding box center [139, 244] width 13 height 13
checkbox input "false"
click at [143, 210] on input "Cross Country Day Camp [DATE] - [DATE] 23" at bounding box center [139, 212] width 13 height 13
checkbox input "false"
click at [141, 307] on input "Track and [DATE] Camp [DATE] - [DATE] 46" at bounding box center [139, 307] width 13 height 13
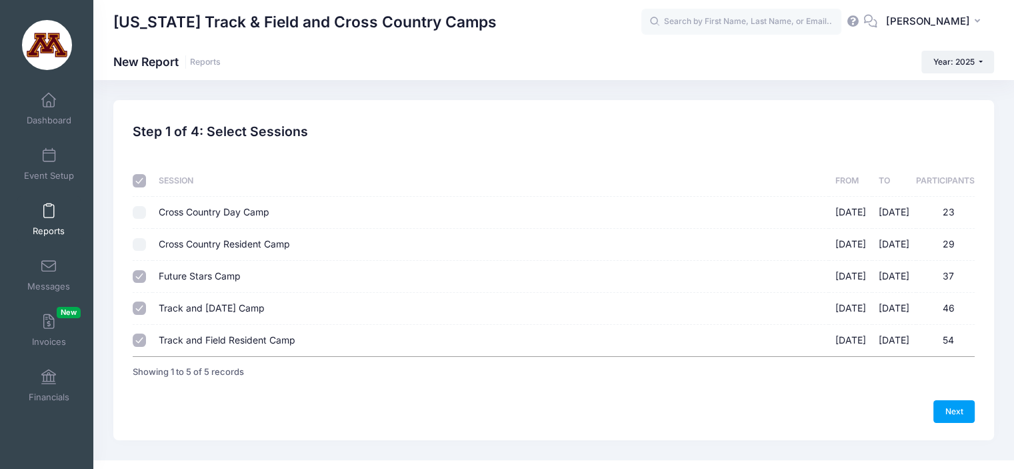
checkbox input "false"
click at [133, 343] on input "Track and Field Resident Camp [DATE] - [DATE] 54" at bounding box center [139, 339] width 13 height 13
checkbox input "false"
click at [947, 407] on link "Next" at bounding box center [953, 411] width 41 height 23
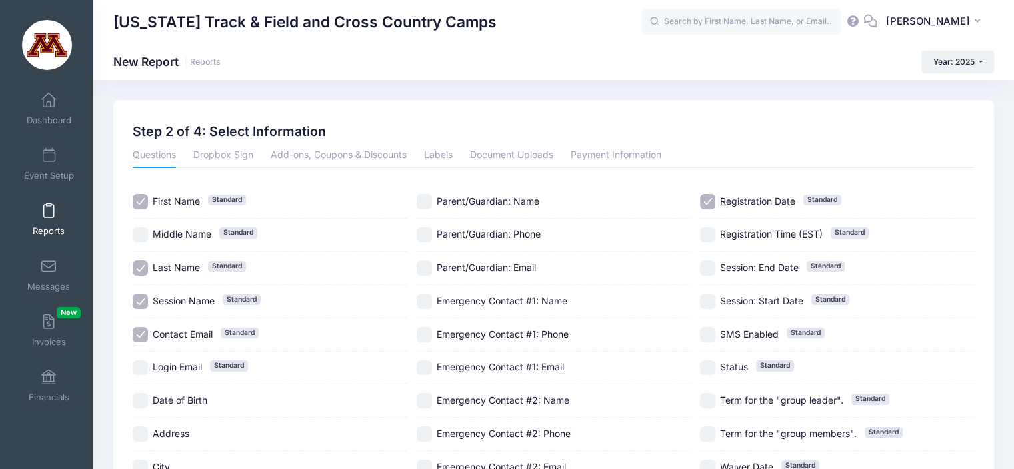
click at [139, 333] on input "Contact Email Standard" at bounding box center [140, 334] width 15 height 15
checkbox input "false"
click at [709, 198] on input "Registration Date Standard" at bounding box center [707, 201] width 15 height 15
checkbox input "false"
click at [606, 159] on link "Payment Information" at bounding box center [615, 156] width 91 height 24
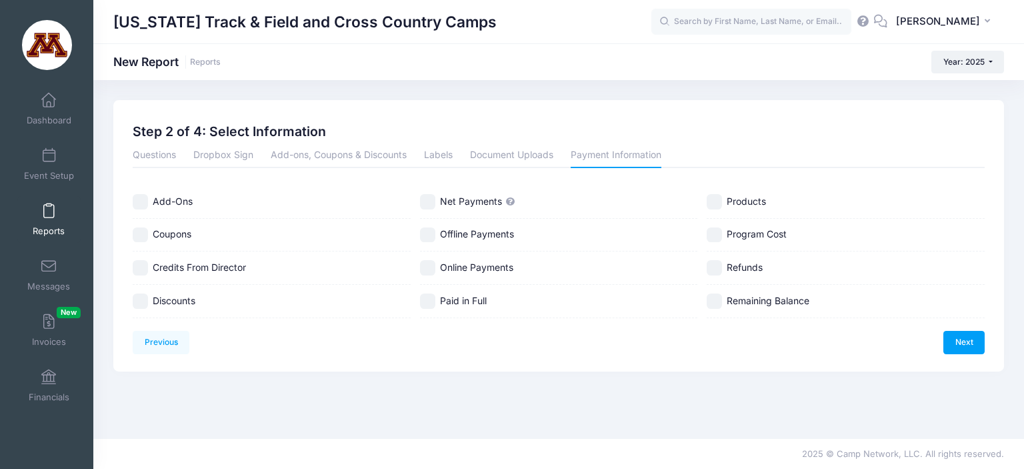
click at [431, 271] on input "Online Payments" at bounding box center [427, 267] width 15 height 15
checkbox input "true"
click at [717, 266] on input "Refunds" at bounding box center [713, 267] width 15 height 15
checkbox input "true"
click at [139, 297] on input "Discounts" at bounding box center [140, 300] width 15 height 15
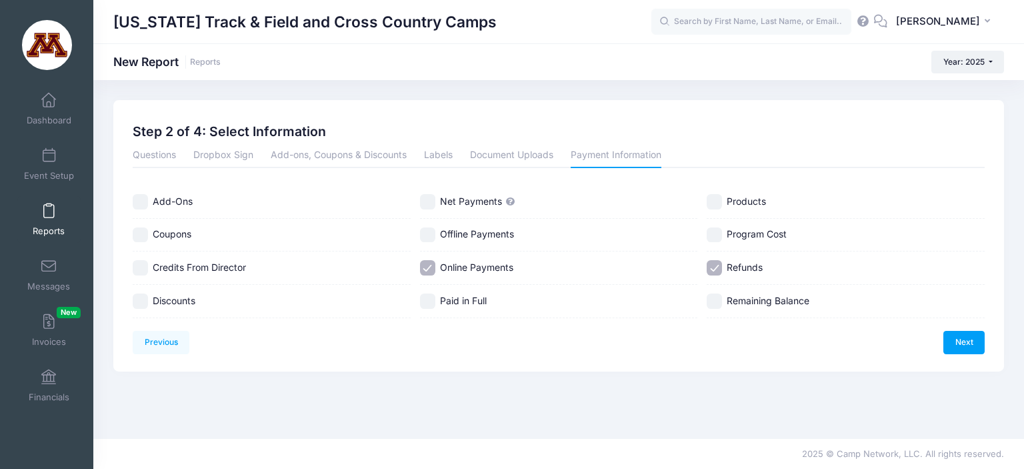
checkbox input "true"
click at [968, 337] on link "Next" at bounding box center [963, 342] width 41 height 23
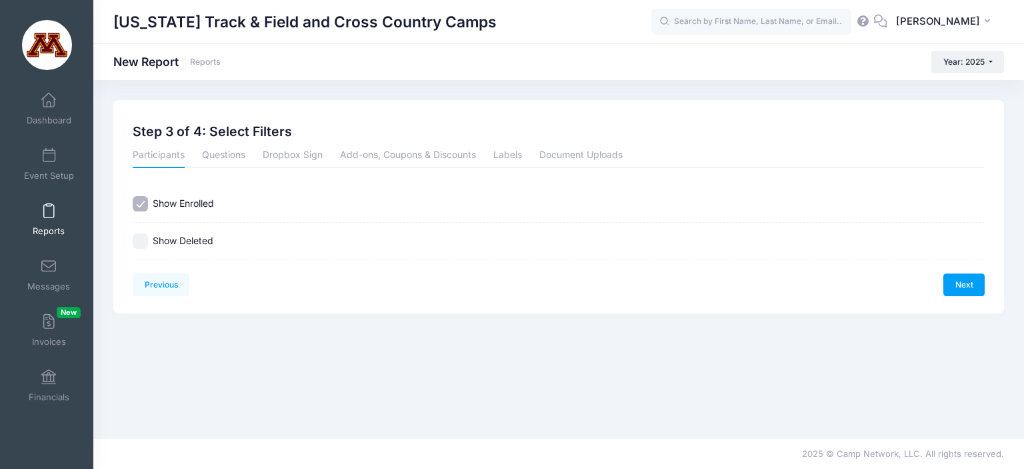
click at [143, 234] on input "Show Deleted" at bounding box center [140, 240] width 15 height 15
checkbox input "true"
click at [966, 287] on link "Next" at bounding box center [963, 284] width 41 height 23
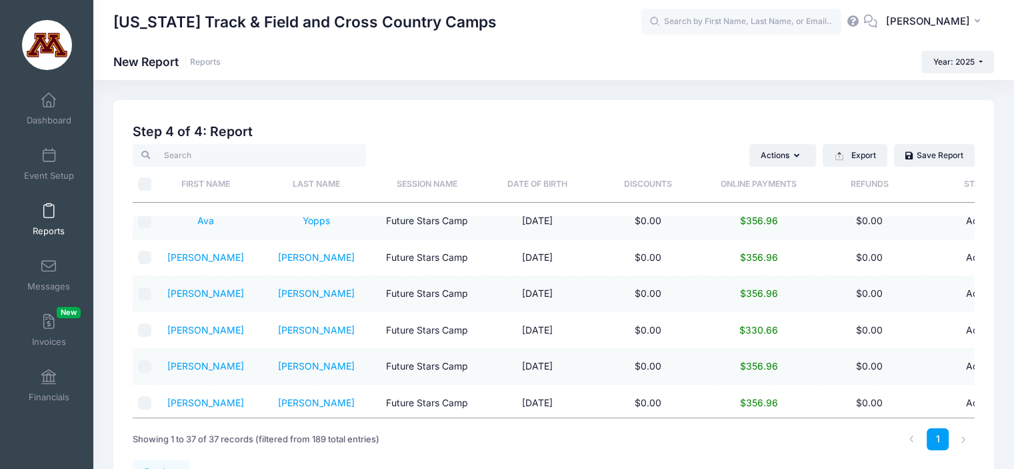
scroll to position [160, 0]
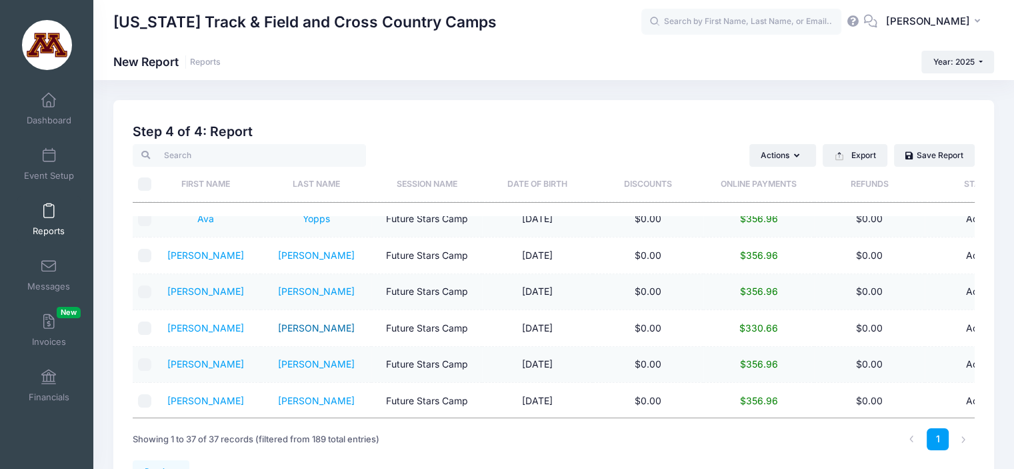
click at [315, 326] on link "Wippler" at bounding box center [316, 327] width 77 height 11
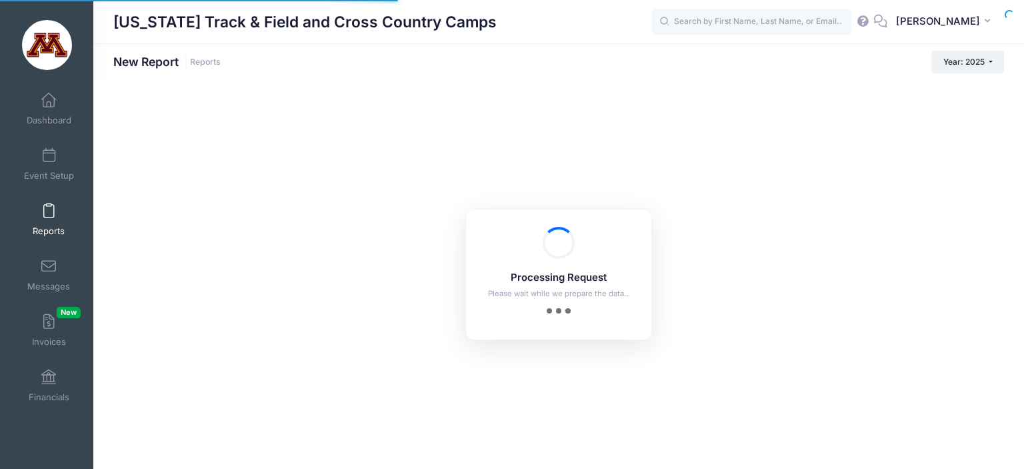
checkbox input "false"
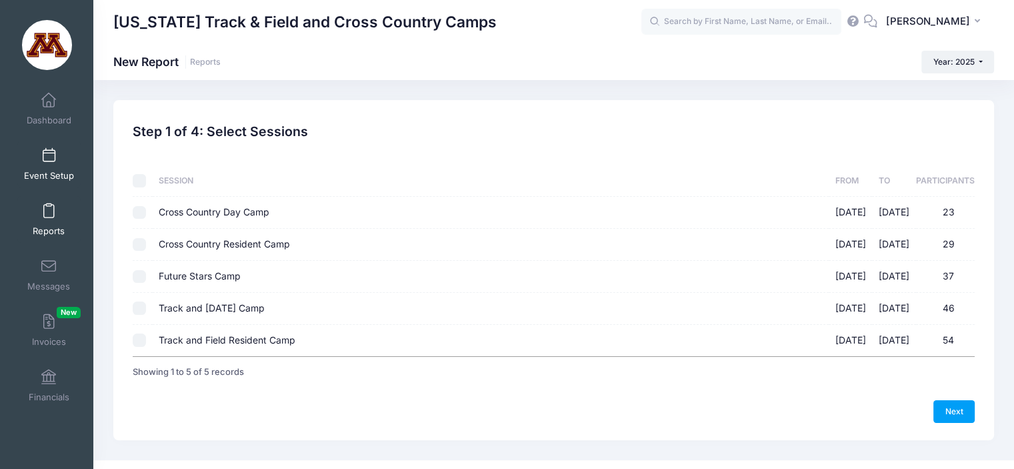
click at [49, 154] on span at bounding box center [49, 156] width 0 height 15
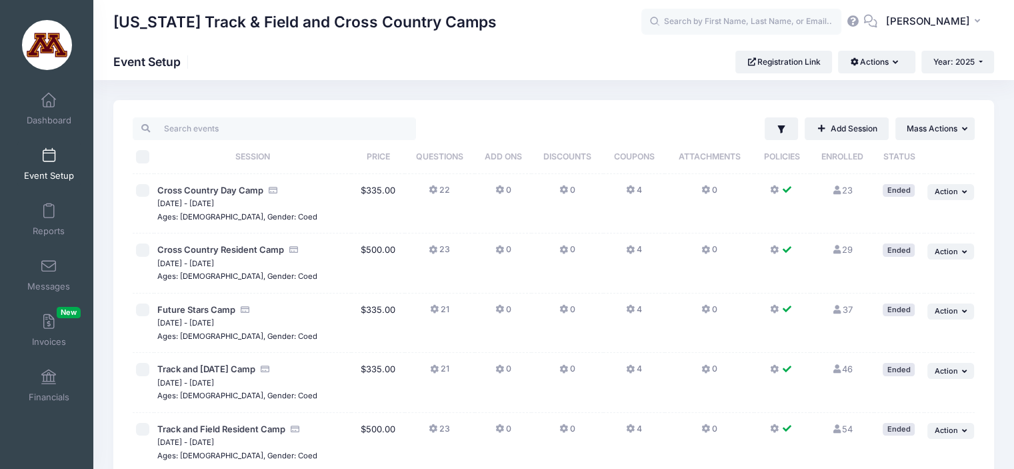
click at [49, 157] on span at bounding box center [49, 156] width 0 height 15
click at [49, 211] on span at bounding box center [49, 211] width 0 height 15
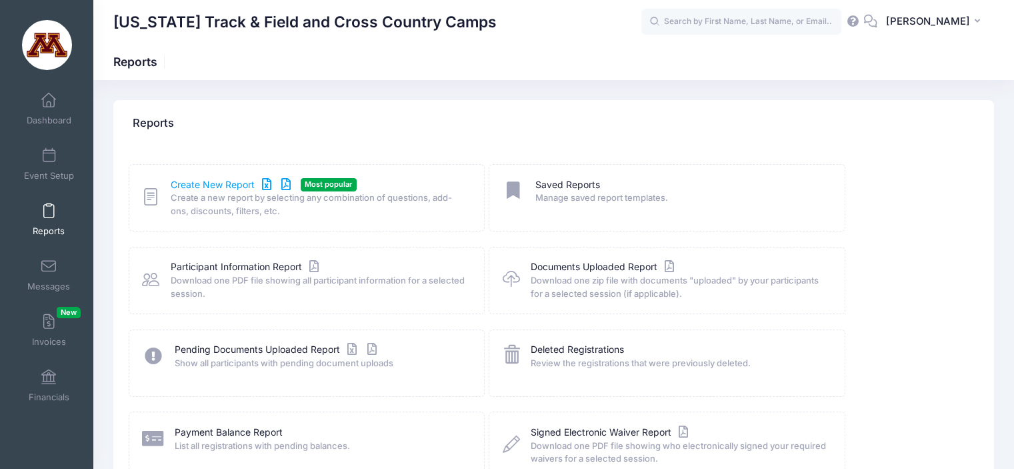
click at [212, 179] on link "Create New Report" at bounding box center [233, 185] width 124 height 14
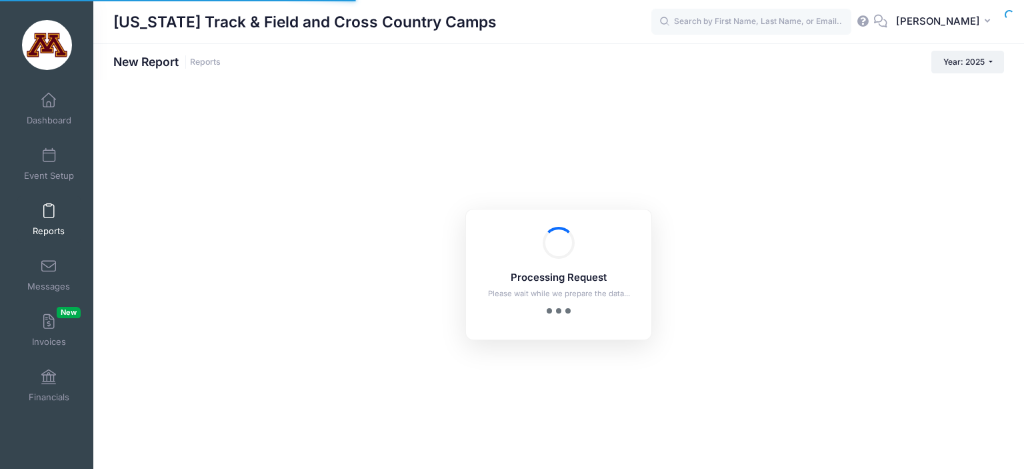
checkbox input "true"
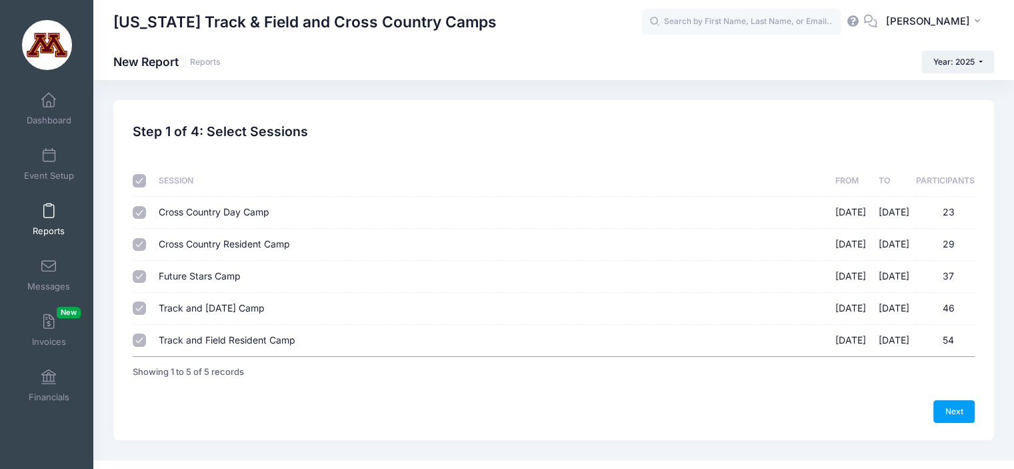
click at [137, 211] on input "Cross Country Day Camp [DATE] - [DATE] 23" at bounding box center [139, 212] width 13 height 13
checkbox input "false"
click at [140, 240] on input "Cross Country Resident Camp [DATE] - [DATE] 29" at bounding box center [139, 244] width 13 height 13
checkbox input "false"
click at [136, 279] on input "Future Stars Camp 07/07/2025 - 07/10/2025 37" at bounding box center [139, 276] width 13 height 13
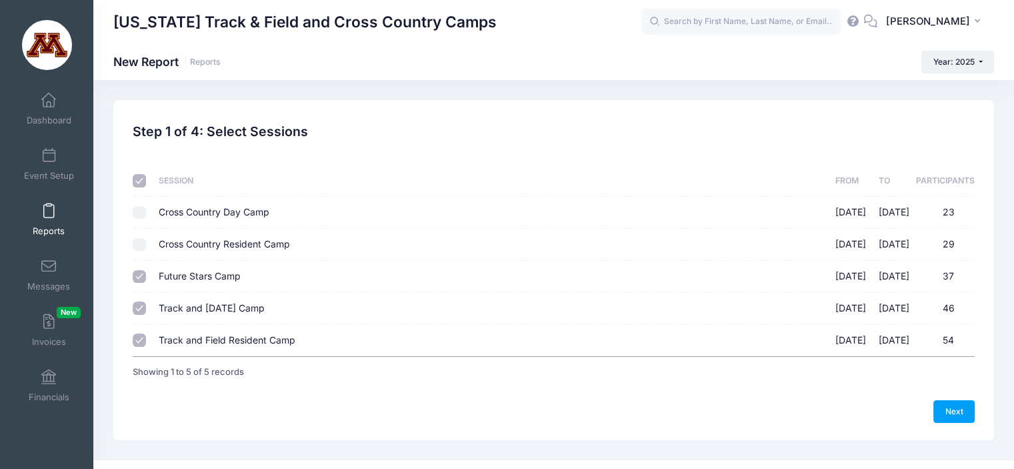
checkbox input "false"
click at [138, 342] on input "Track and Field Resident Camp 07/07/2025 - 07/10/2025 54" at bounding box center [139, 339] width 13 height 13
checkbox input "false"
click at [957, 413] on link "Next" at bounding box center [953, 411] width 41 height 23
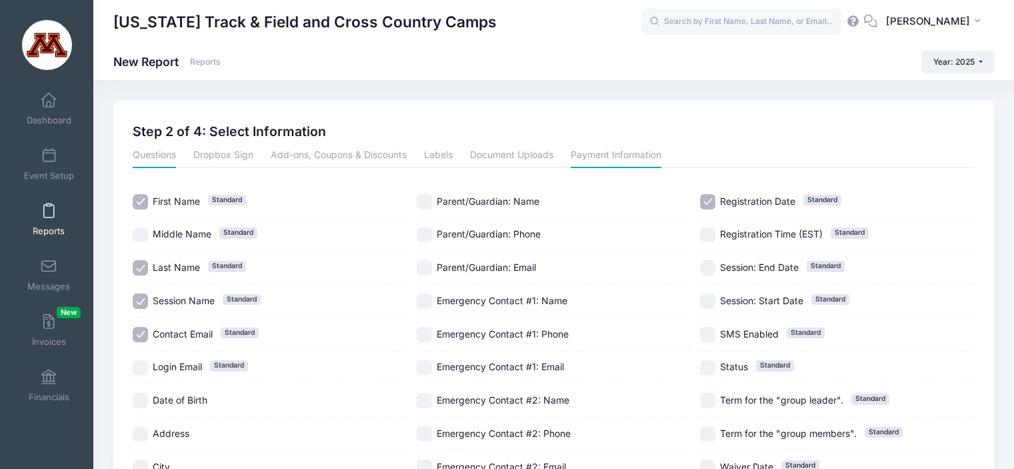
click at [631, 154] on link "Payment Information" at bounding box center [615, 156] width 91 height 24
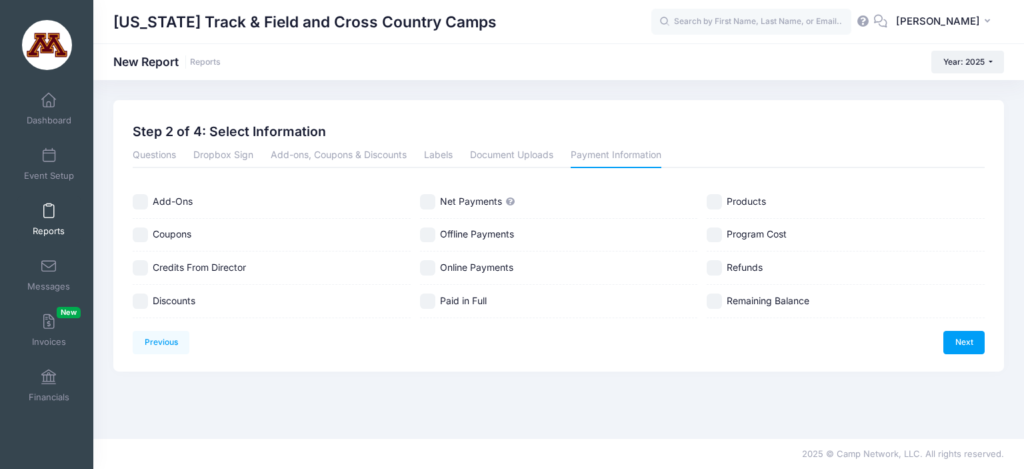
click at [139, 297] on input "Discounts" at bounding box center [140, 300] width 15 height 15
checkbox input "true"
click at [427, 263] on input "Online Payments" at bounding box center [427, 267] width 15 height 15
checkbox input "true"
click at [711, 265] on input "Refunds" at bounding box center [713, 267] width 15 height 15
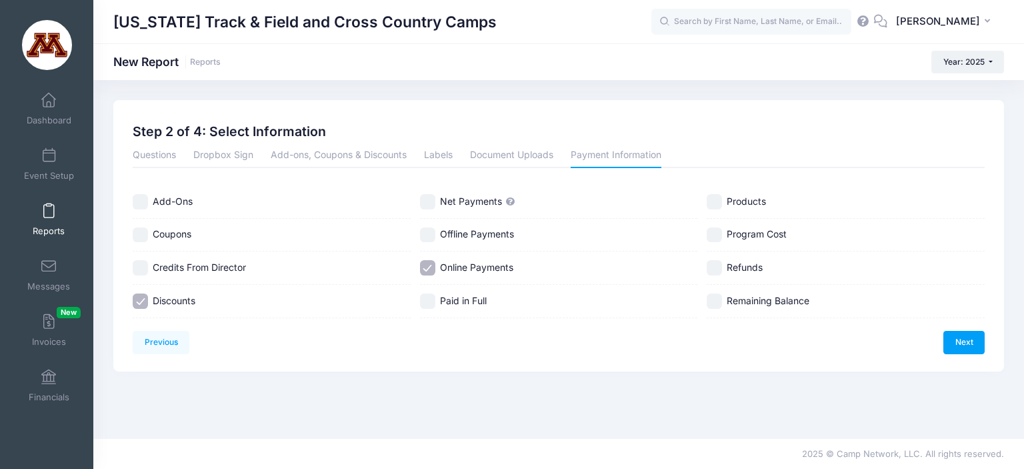
checkbox input "true"
click at [965, 337] on link "Next" at bounding box center [963, 342] width 41 height 23
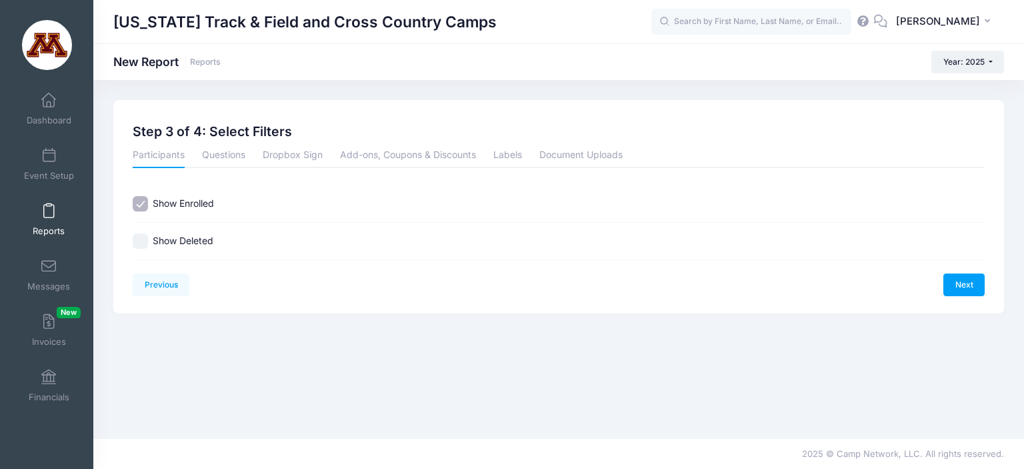
click at [144, 236] on input "Show Deleted" at bounding box center [140, 240] width 15 height 15
checkbox input "true"
click at [966, 282] on link "Next" at bounding box center [963, 284] width 41 height 23
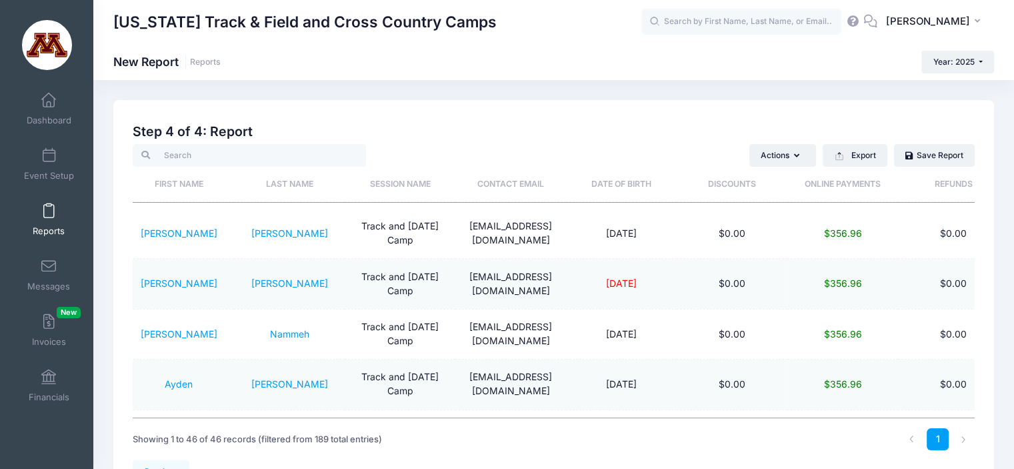
scroll to position [373, 157]
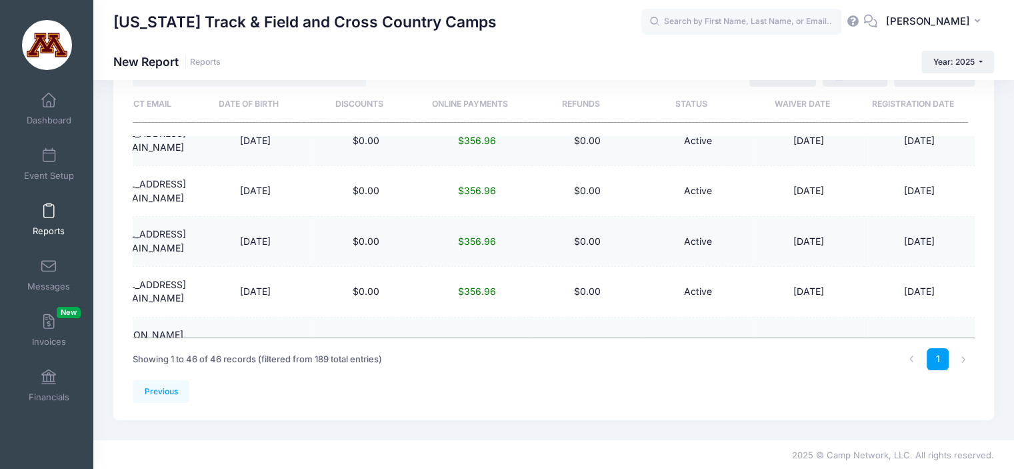
click at [49, 209] on span at bounding box center [49, 211] width 0 height 15
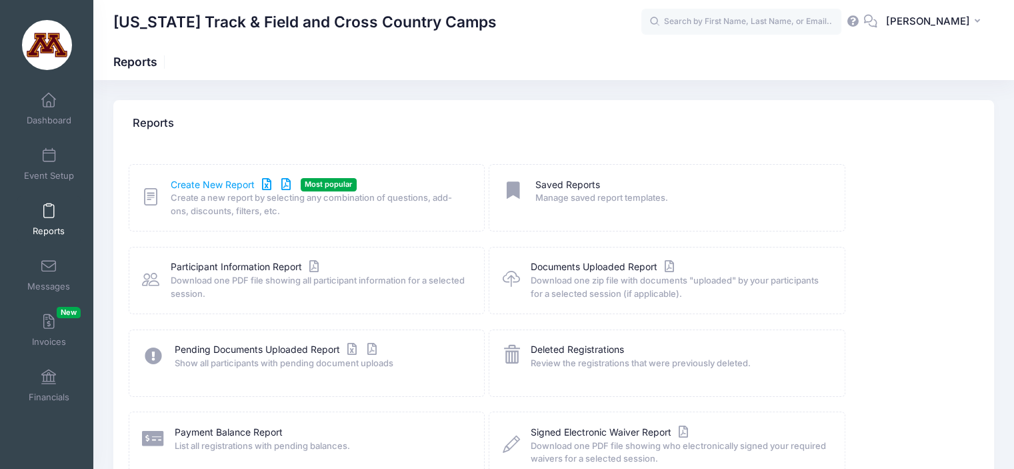
click at [203, 185] on link "Create New Report" at bounding box center [233, 185] width 124 height 14
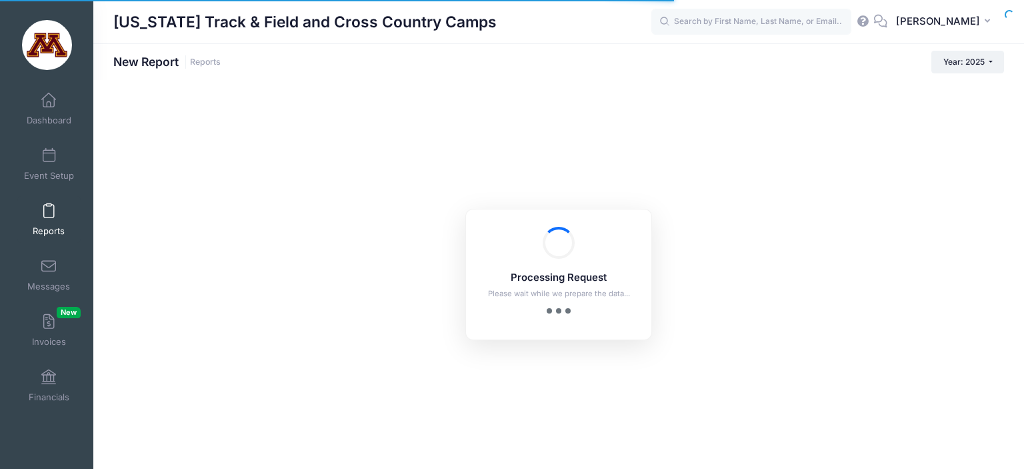
checkbox input "true"
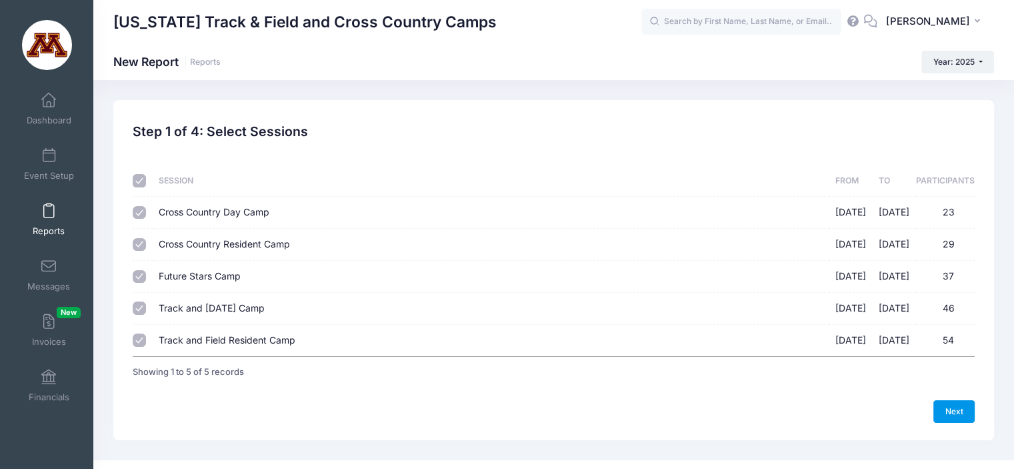
click at [953, 410] on link "Next" at bounding box center [953, 411] width 41 height 23
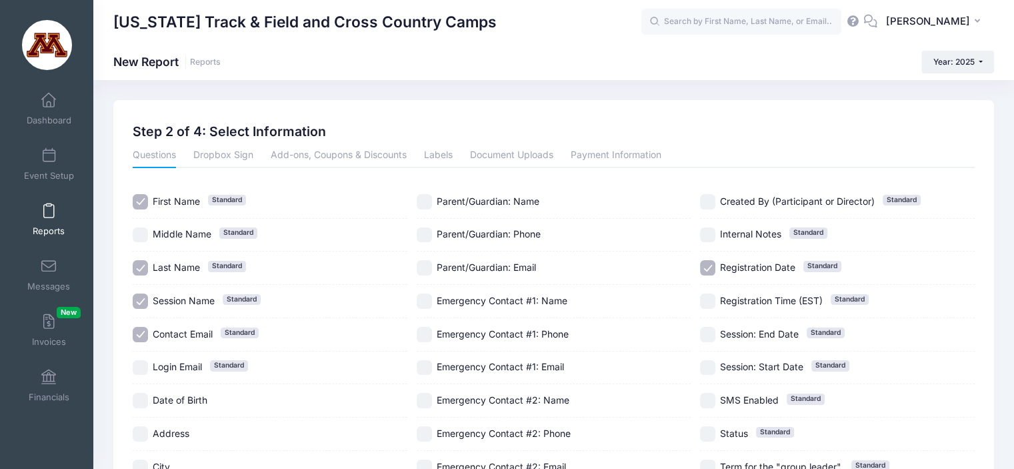
click at [139, 327] on input "Contact Email Standard" at bounding box center [140, 334] width 15 height 15
checkbox input "false"
click at [710, 265] on input "Registration Date Standard" at bounding box center [707, 267] width 15 height 15
checkbox input "false"
click at [616, 149] on link "Payment Information" at bounding box center [615, 156] width 91 height 24
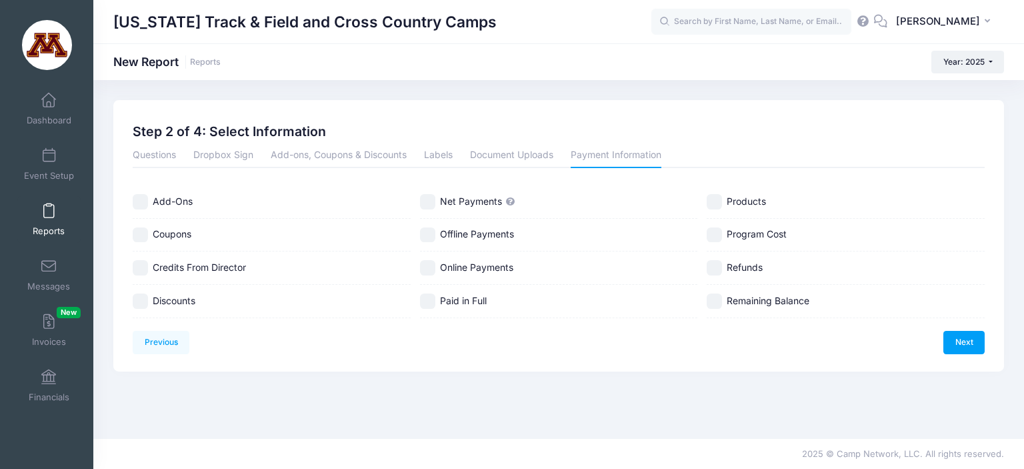
click at [717, 267] on input "Refunds" at bounding box center [713, 267] width 15 height 15
checkbox input "true"
click at [961, 341] on link "Next" at bounding box center [963, 342] width 41 height 23
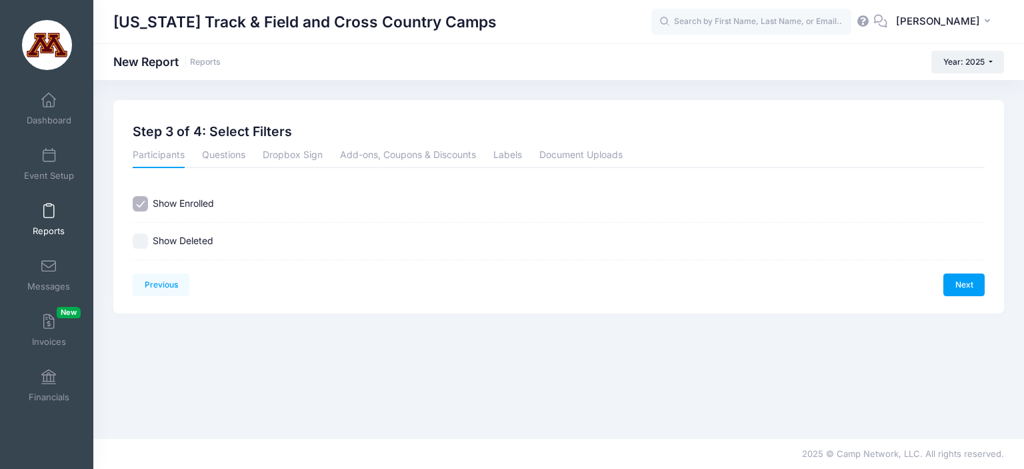
click at [140, 239] on input "Show Deleted" at bounding box center [140, 240] width 15 height 15
checkbox input "true"
click at [965, 283] on link "Next" at bounding box center [963, 284] width 41 height 23
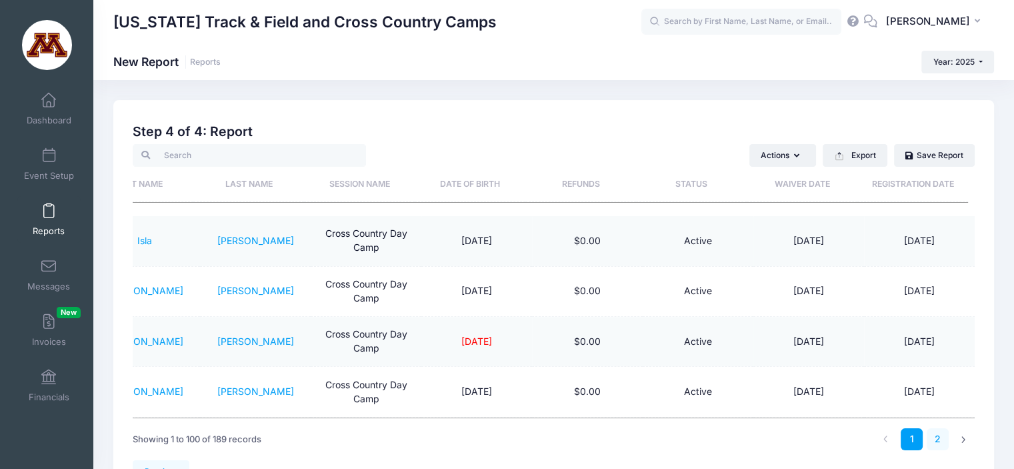
click at [935, 438] on link "2" at bounding box center [937, 439] width 22 height 22
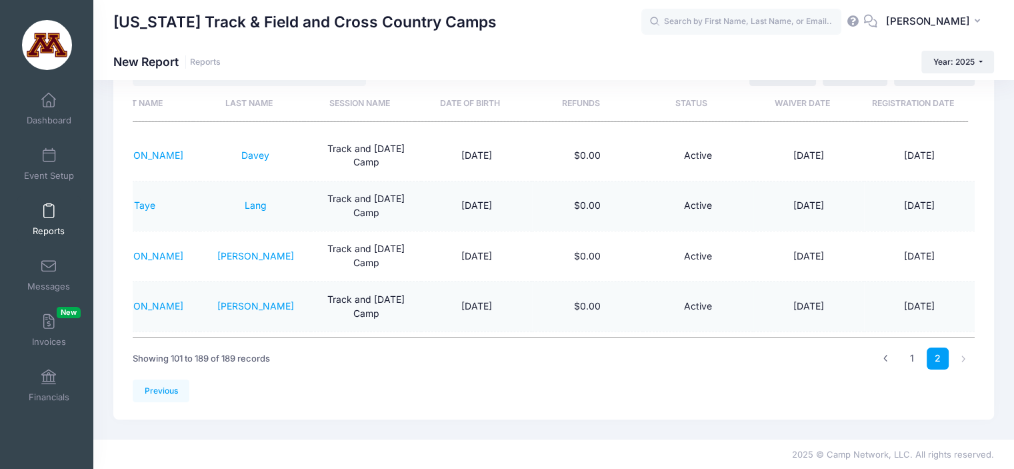
scroll to position [0, 68]
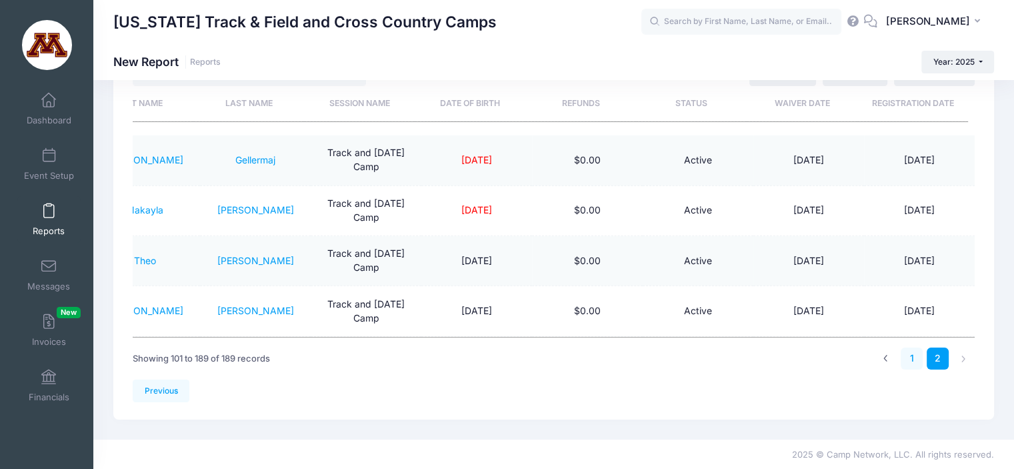
click at [909, 357] on link "1" at bounding box center [911, 358] width 22 height 22
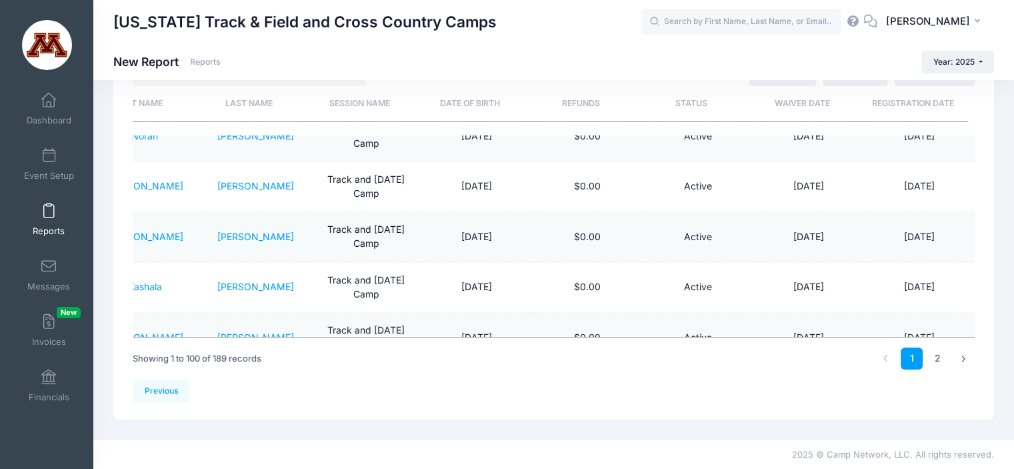
scroll to position [4301, 68]
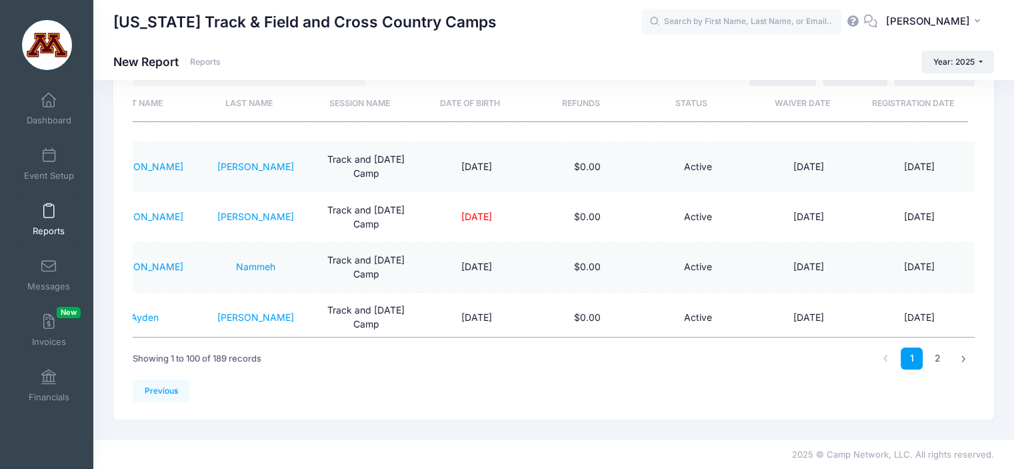
click at [47, 223] on link "Reports" at bounding box center [48, 219] width 63 height 47
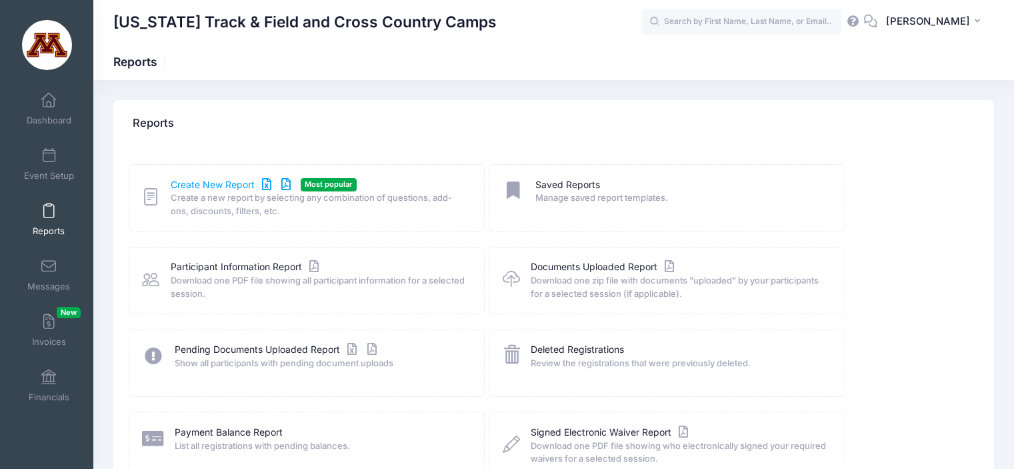
click at [212, 187] on link "Create New Report" at bounding box center [233, 185] width 124 height 14
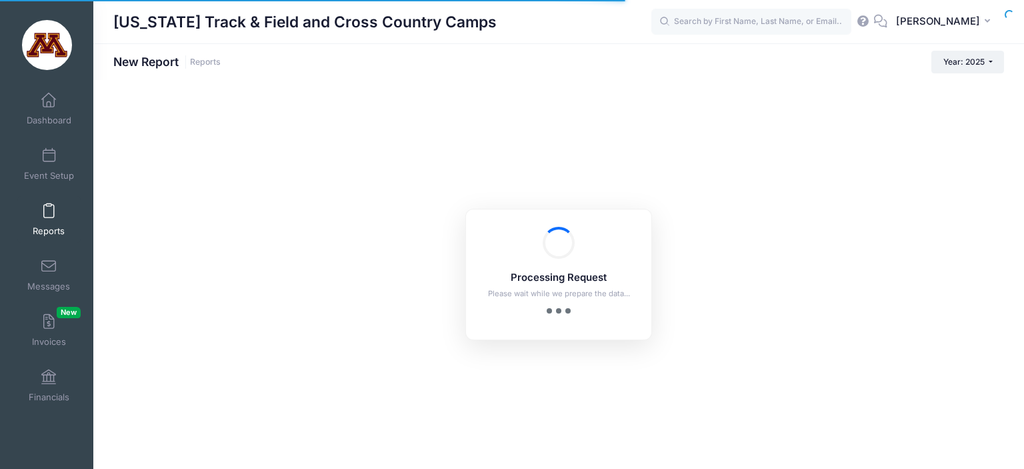
checkbox input "true"
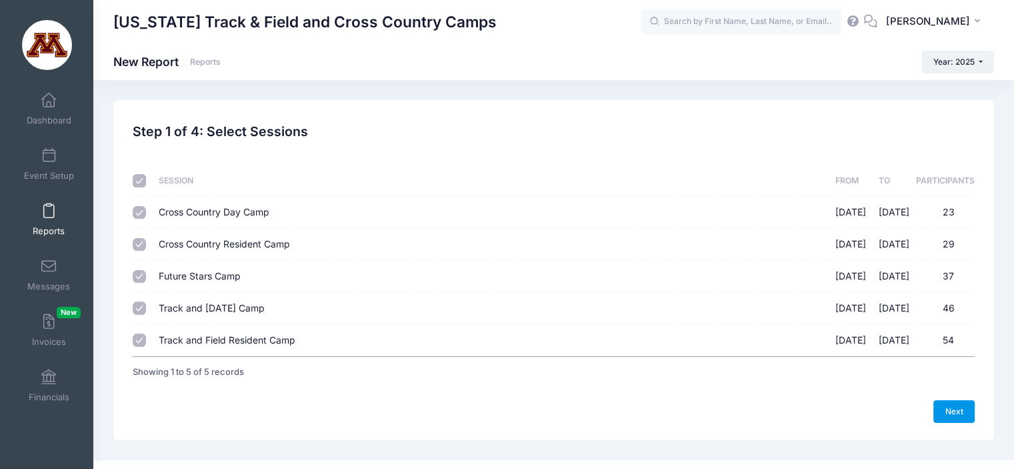
click at [950, 411] on link "Next" at bounding box center [953, 411] width 41 height 23
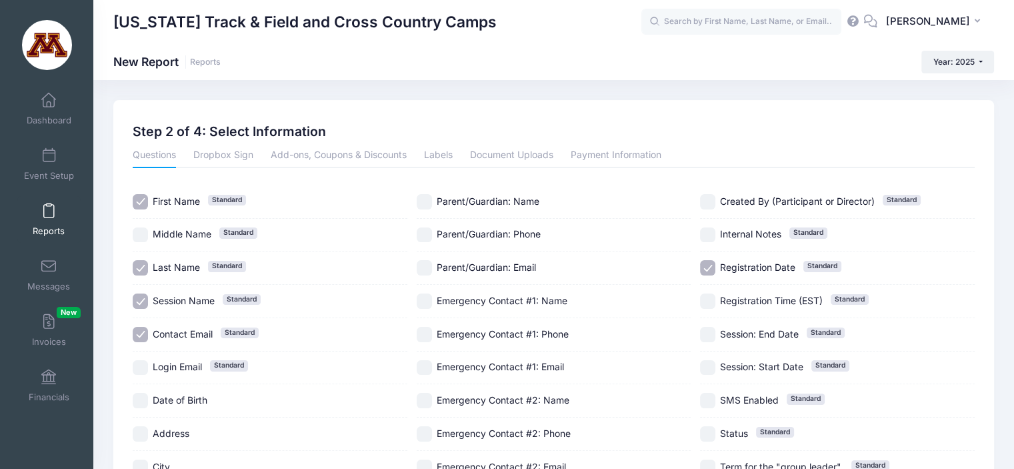
click at [143, 331] on input "Contact Email Standard" at bounding box center [140, 334] width 15 height 15
checkbox input "false"
click at [704, 269] on input "Registration Date Standard" at bounding box center [707, 267] width 15 height 15
checkbox input "false"
click at [621, 156] on link "Payment Information" at bounding box center [615, 156] width 91 height 24
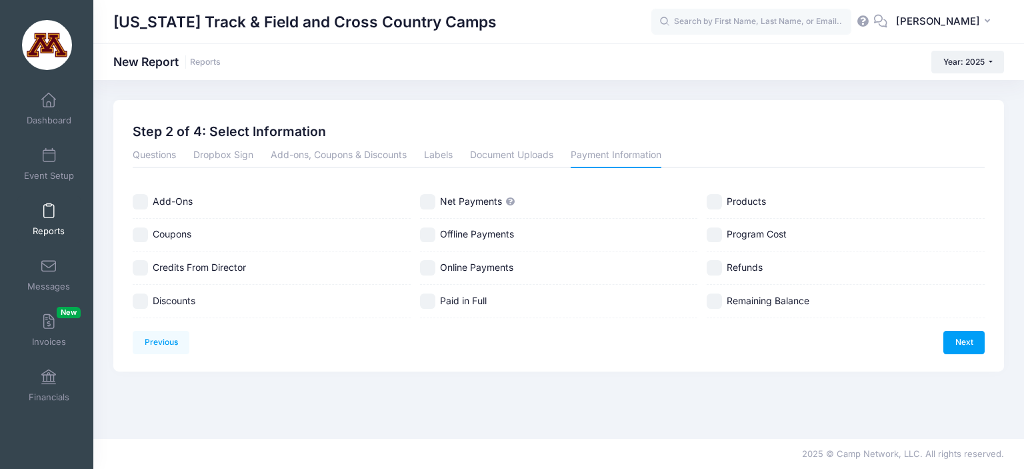
click at [143, 295] on input "Discounts" at bounding box center [140, 300] width 15 height 15
checkbox input "true"
click at [139, 229] on input "Coupons" at bounding box center [140, 234] width 15 height 15
checkbox input "true"
click at [971, 341] on link "Next" at bounding box center [963, 342] width 41 height 23
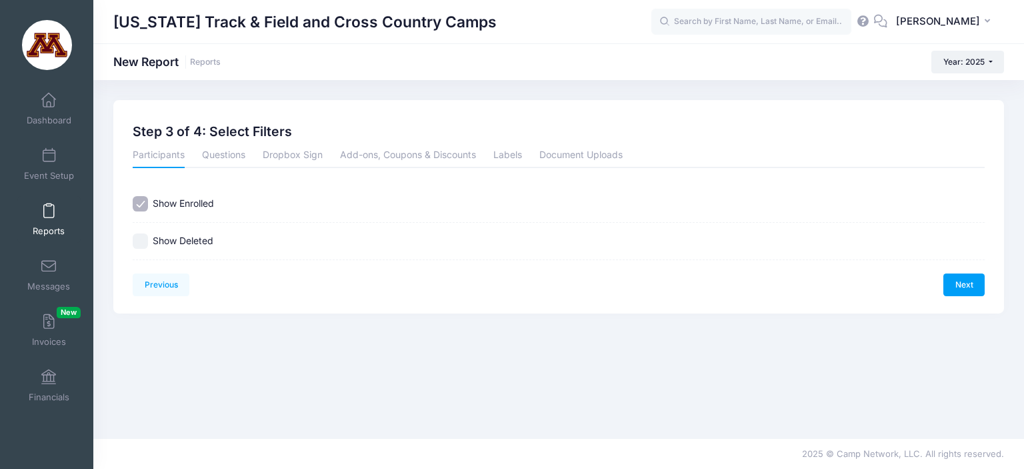
click at [141, 233] on input "Show Deleted" at bounding box center [140, 240] width 15 height 15
checkbox input "true"
click at [965, 287] on link "Next" at bounding box center [963, 284] width 41 height 23
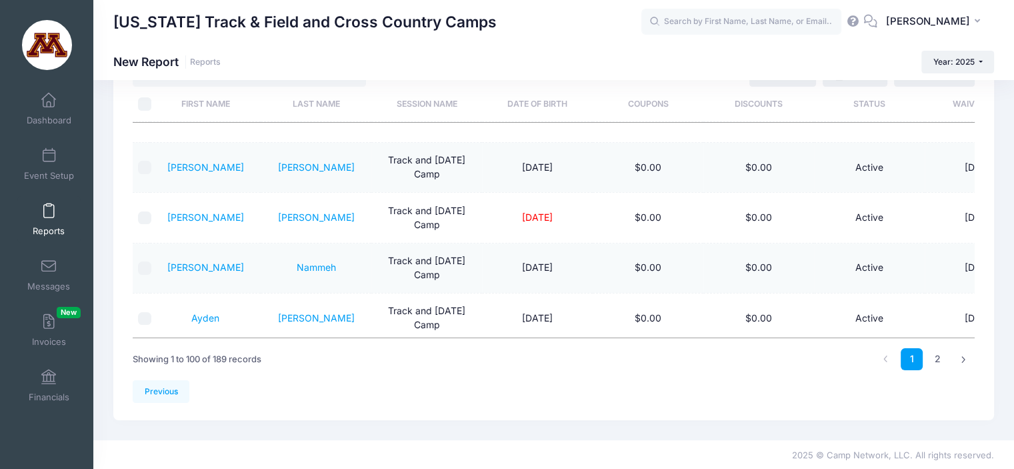
scroll to position [81, 0]
click at [934, 356] on link "2" at bounding box center [937, 358] width 22 height 22
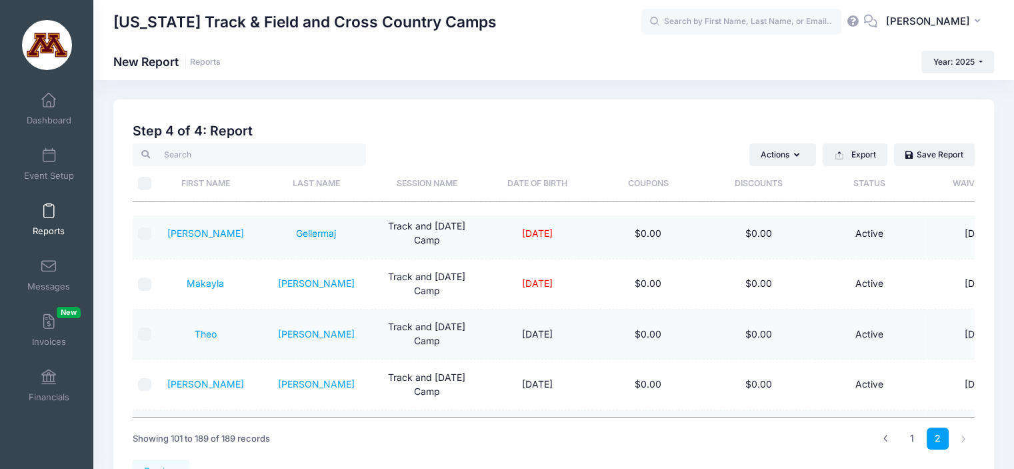
scroll to position [0, 0]
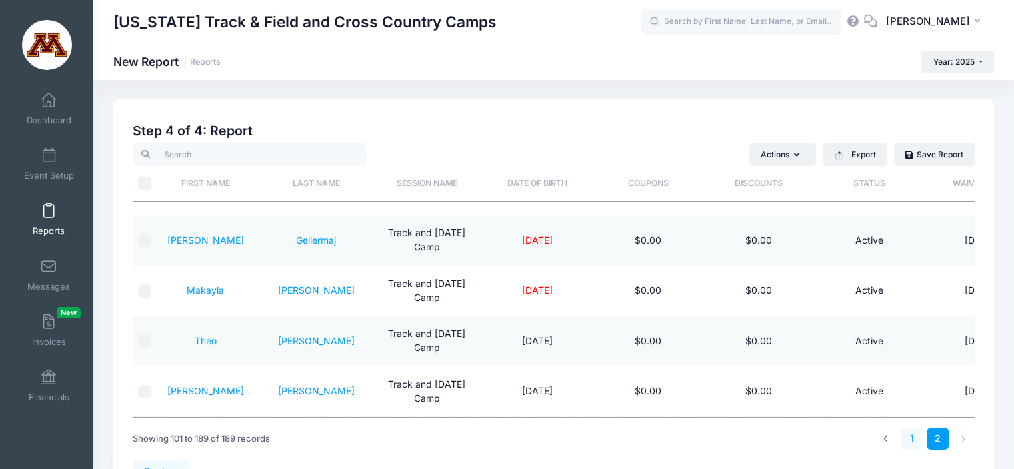
click at [914, 438] on link "1" at bounding box center [911, 438] width 22 height 22
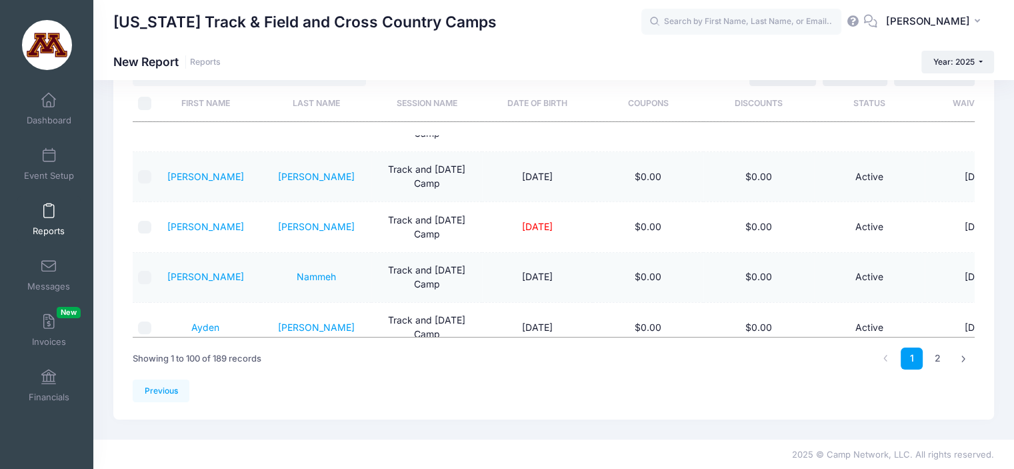
scroll to position [4301, 0]
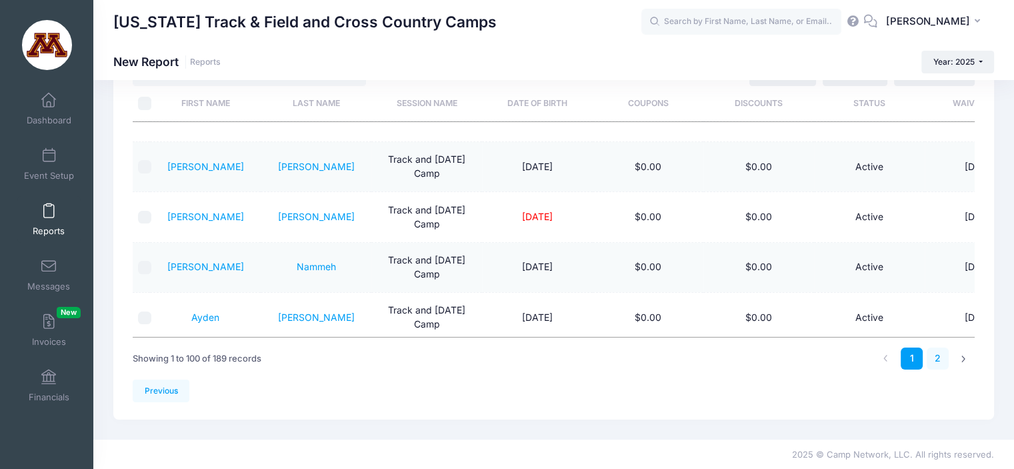
click at [938, 357] on link "2" at bounding box center [937, 358] width 22 height 22
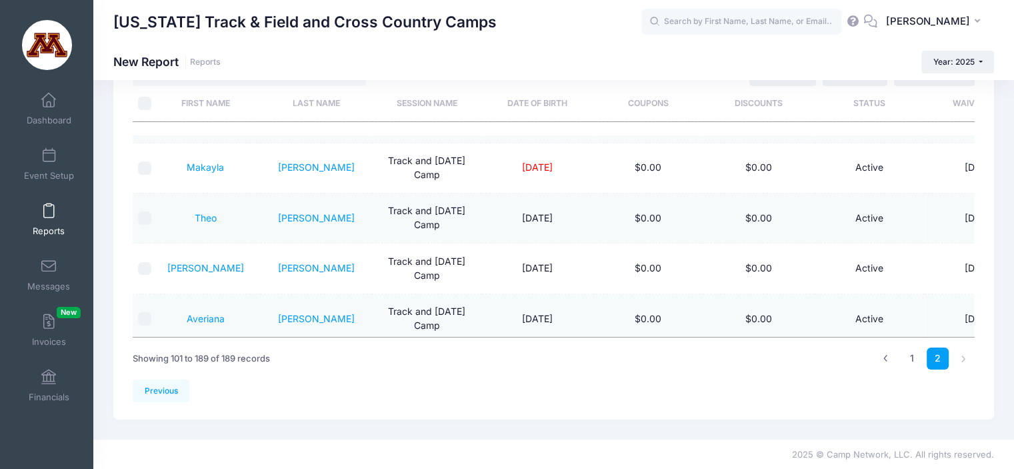
scroll to position [0, 0]
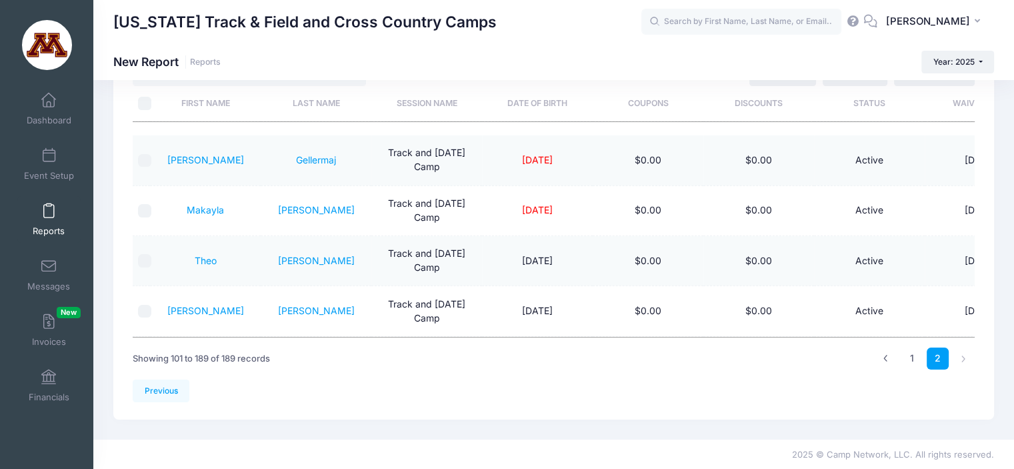
click at [49, 209] on span at bounding box center [49, 211] width 0 height 15
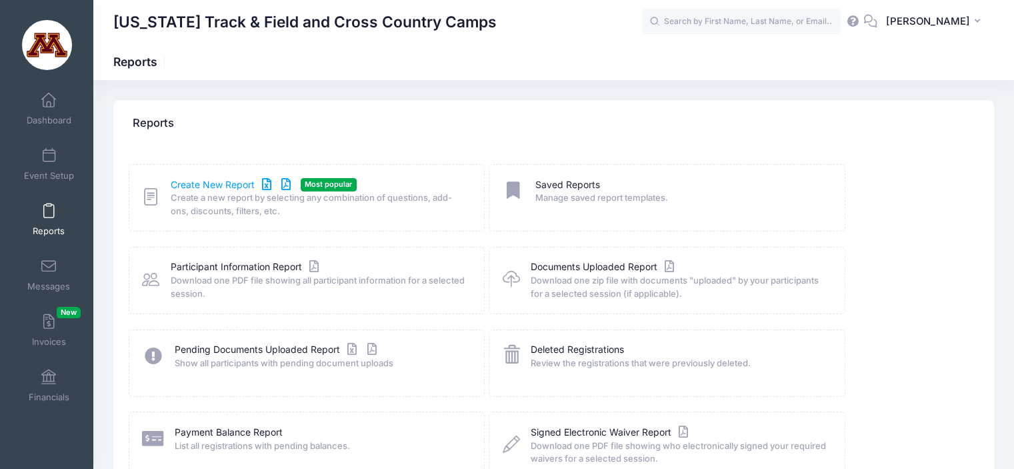
click at [199, 179] on link "Create New Report" at bounding box center [233, 185] width 124 height 14
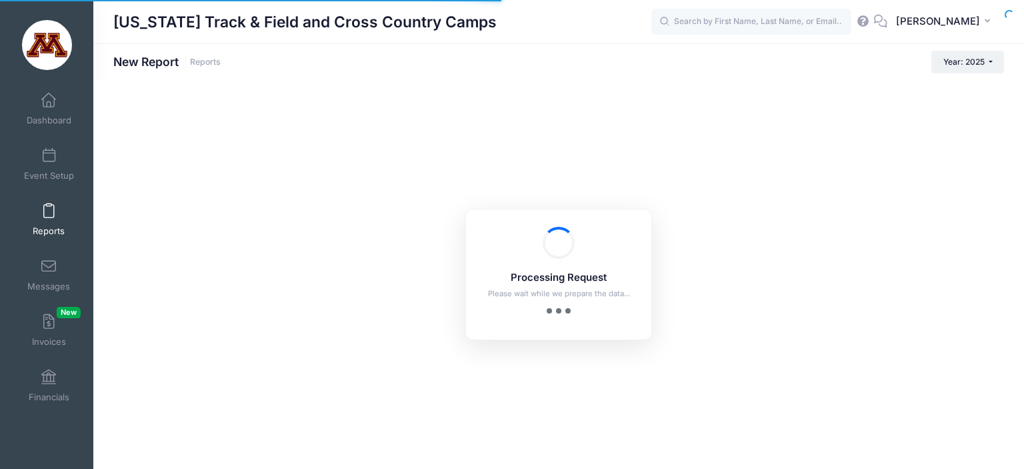
checkbox input "true"
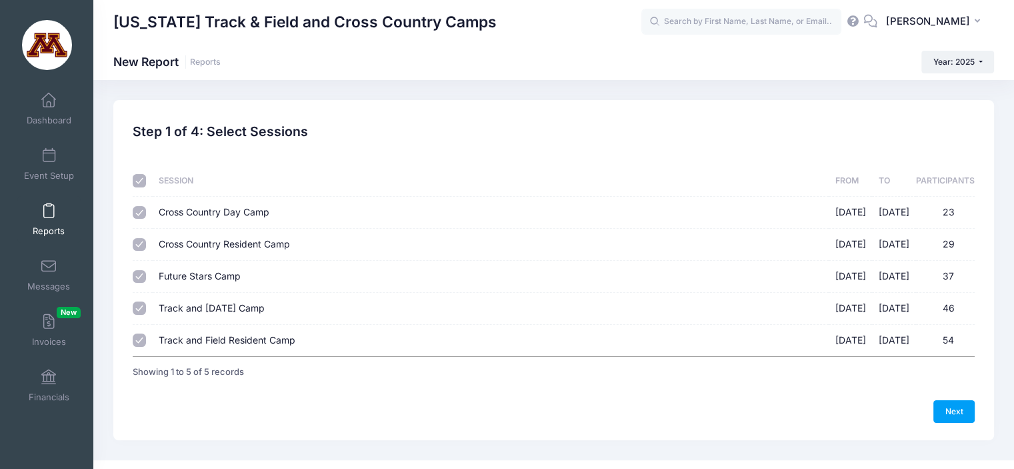
click at [141, 309] on input "Track and [DATE] Camp [DATE] - [DATE] 46" at bounding box center [139, 307] width 13 height 13
checkbox input "false"
click at [139, 275] on input "Future Stars Camp [DATE] - [DATE] 37" at bounding box center [139, 276] width 13 height 13
checkbox input "false"
click at [139, 242] on input "Cross Country Resident Camp [DATE] - [DATE] 29" at bounding box center [139, 244] width 13 height 13
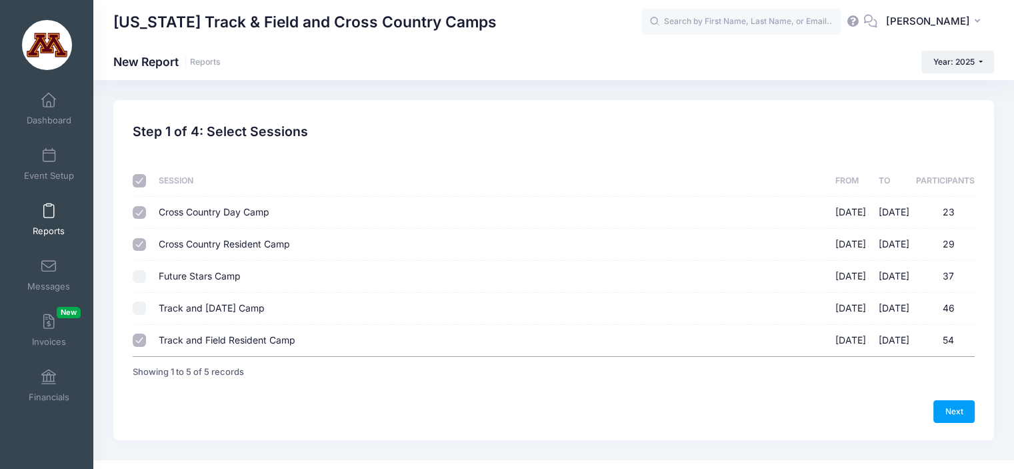
checkbox input "false"
click at [133, 212] on input "Cross Country Day Camp [DATE] - [DATE] 23" at bounding box center [139, 212] width 13 height 13
checkbox input "false"
click at [140, 182] on input "checkbox" at bounding box center [139, 180] width 13 height 13
checkbox input "false"
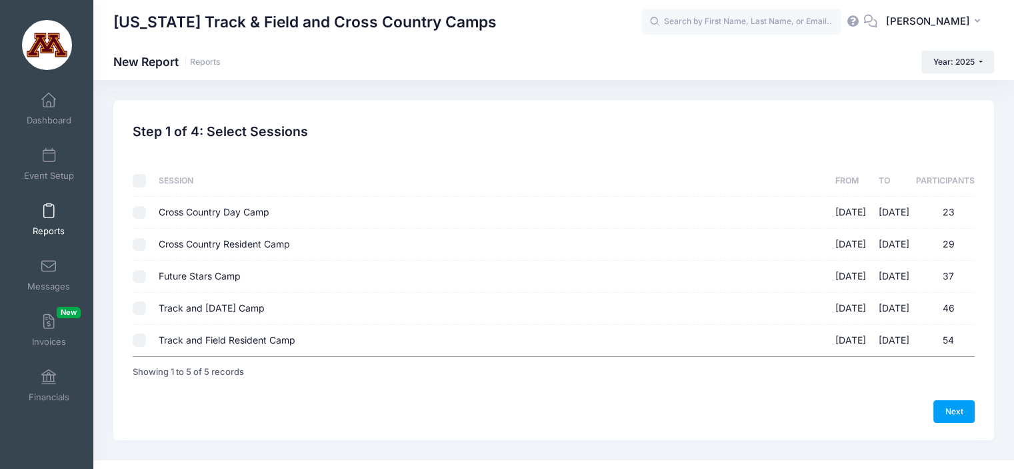
click at [142, 336] on input "Track and Field Resident Camp [DATE] - [DATE] 54" at bounding box center [139, 339] width 13 height 13
checkbox input "true"
click at [947, 415] on link "Next" at bounding box center [953, 411] width 41 height 23
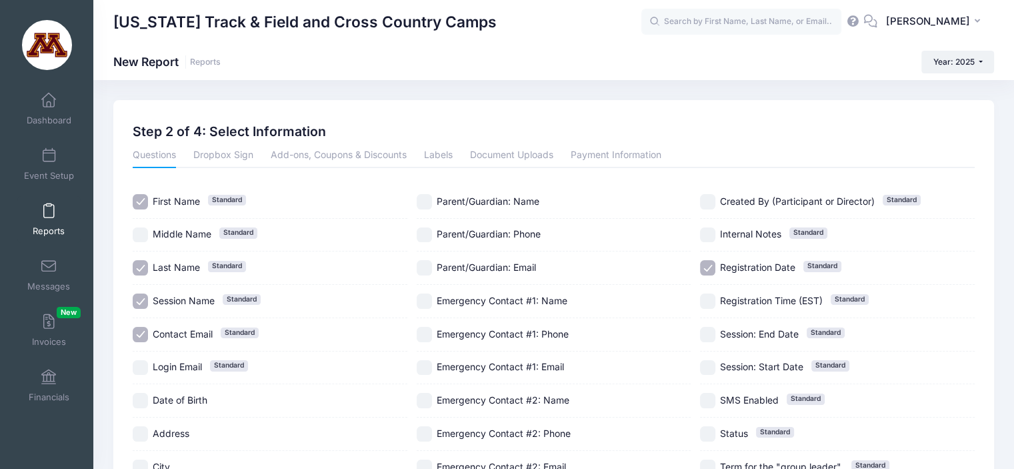
click at [139, 337] on input "Contact Email Standard" at bounding box center [140, 334] width 15 height 15
checkbox input "false"
click at [707, 266] on input "Registration Date Standard" at bounding box center [707, 267] width 15 height 15
checkbox input "false"
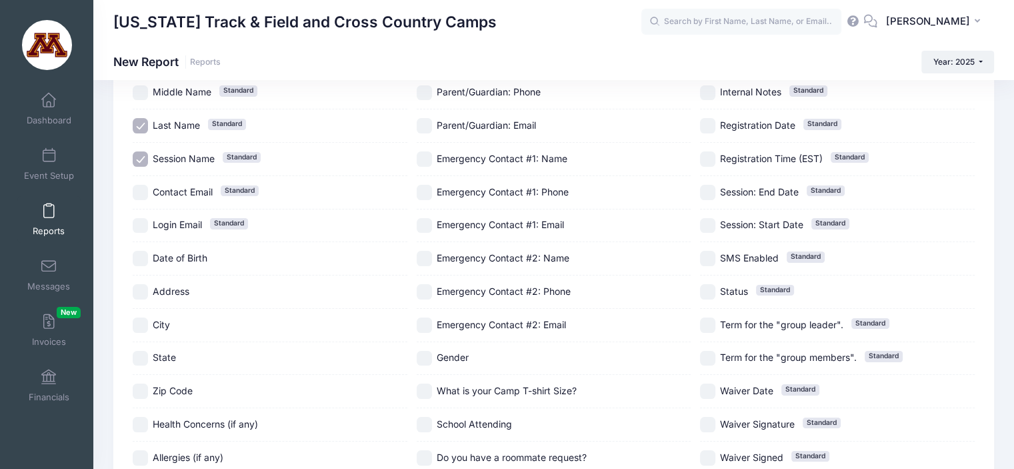
scroll to position [249, 0]
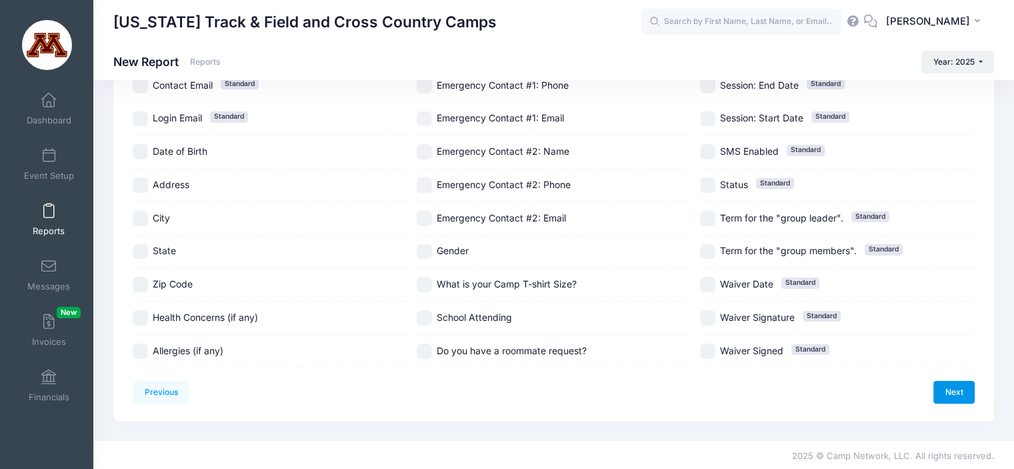
click at [954, 385] on link "Next" at bounding box center [953, 392] width 41 height 23
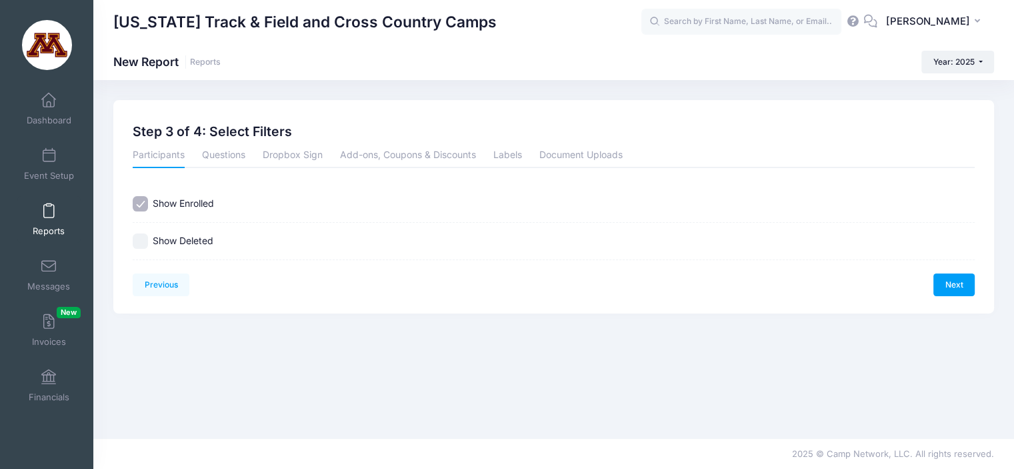
scroll to position [0, 0]
click at [139, 240] on input "Show Deleted" at bounding box center [140, 240] width 15 height 15
checkbox input "true"
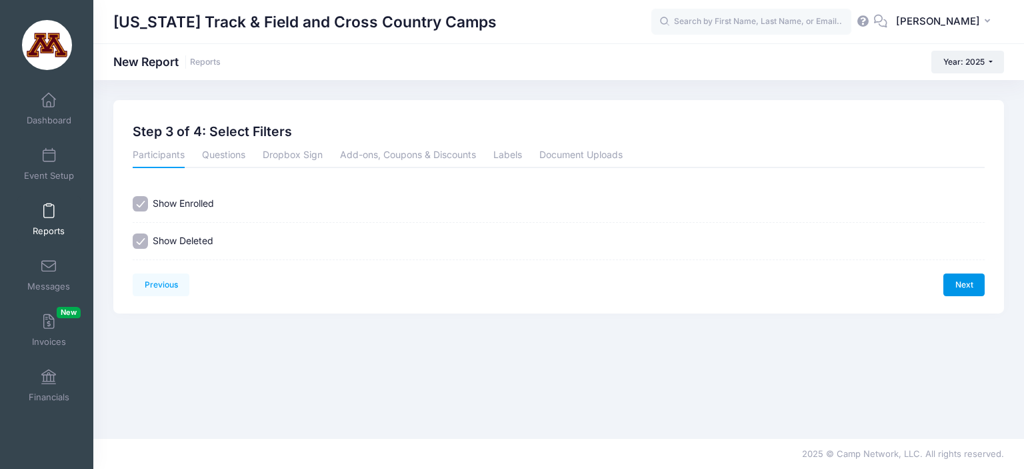
click at [966, 282] on link "Next" at bounding box center [963, 284] width 41 height 23
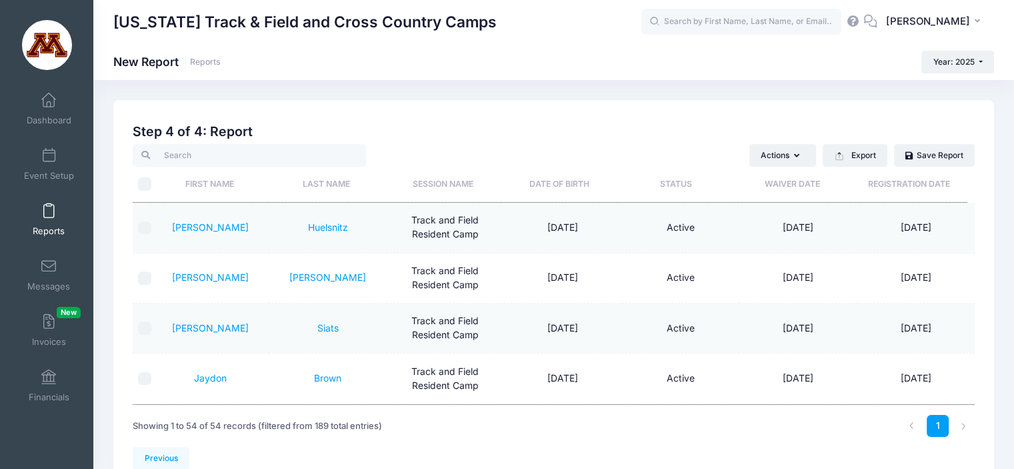
click at [891, 313] on td "[DATE]" at bounding box center [914, 328] width 117 height 50
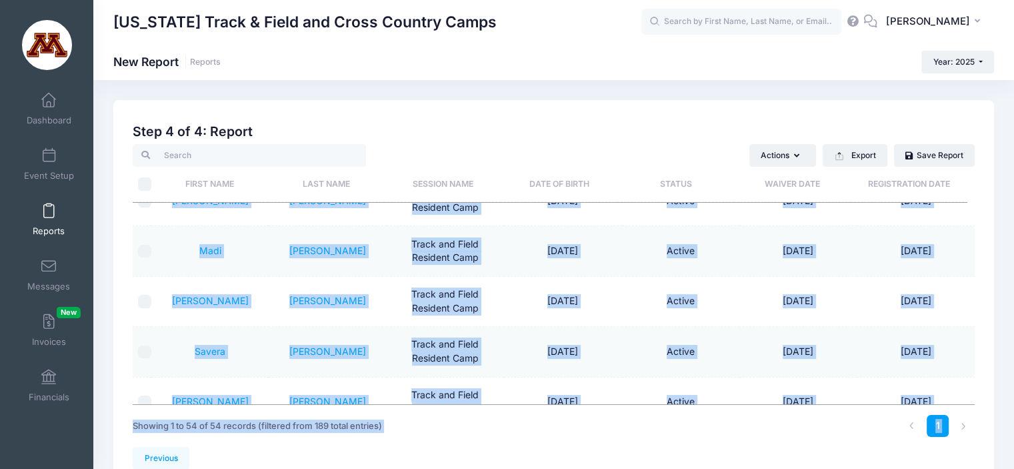
drag, startPoint x: 749, startPoint y: 397, endPoint x: 701, endPoint y: 467, distance: 85.4
click at [701, 467] on div "Previous Next Step 4 of 4: Create Report 1 Select Sessions 2 Select Information…" at bounding box center [554, 293] width 842 height 352
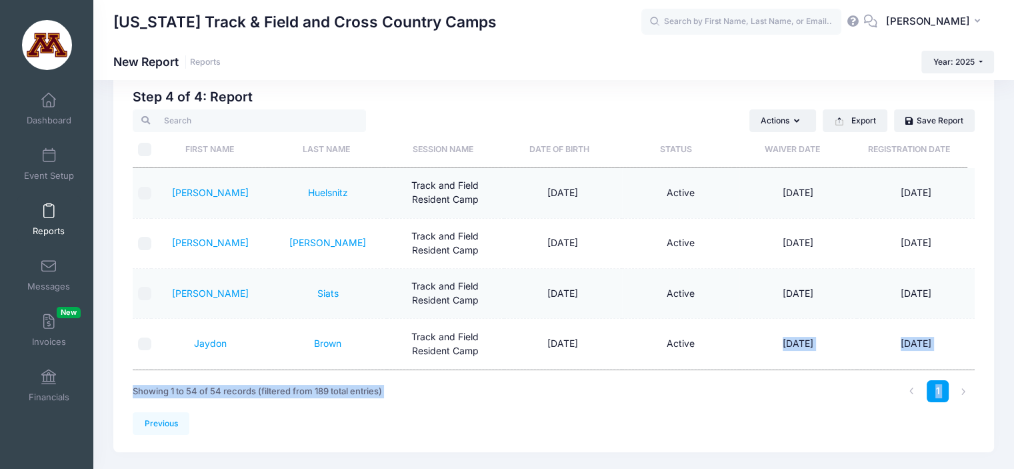
scroll to position [29, 0]
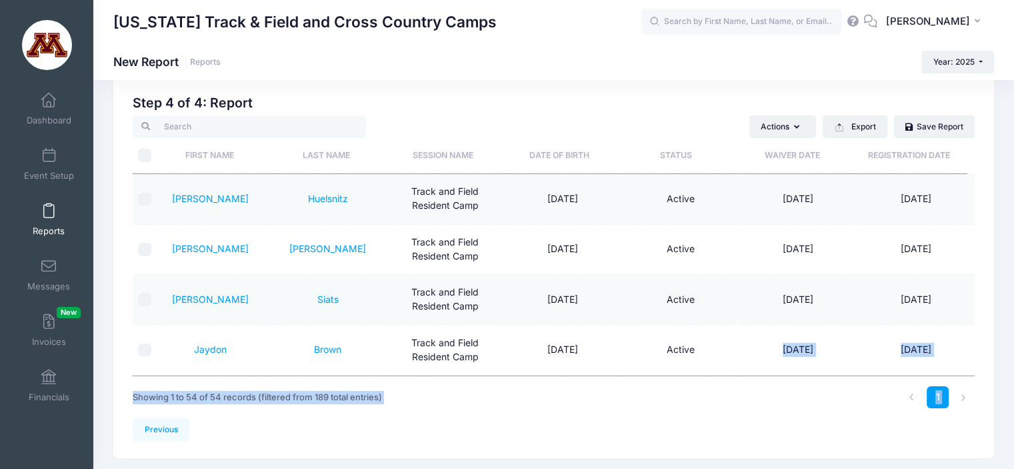
click at [49, 213] on span at bounding box center [49, 211] width 0 height 15
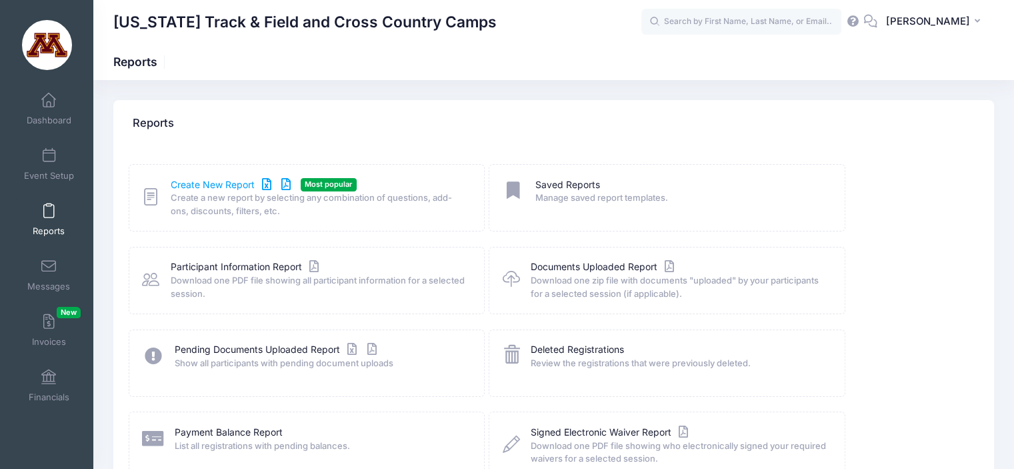
click at [227, 183] on link "Create New Report" at bounding box center [233, 185] width 124 height 14
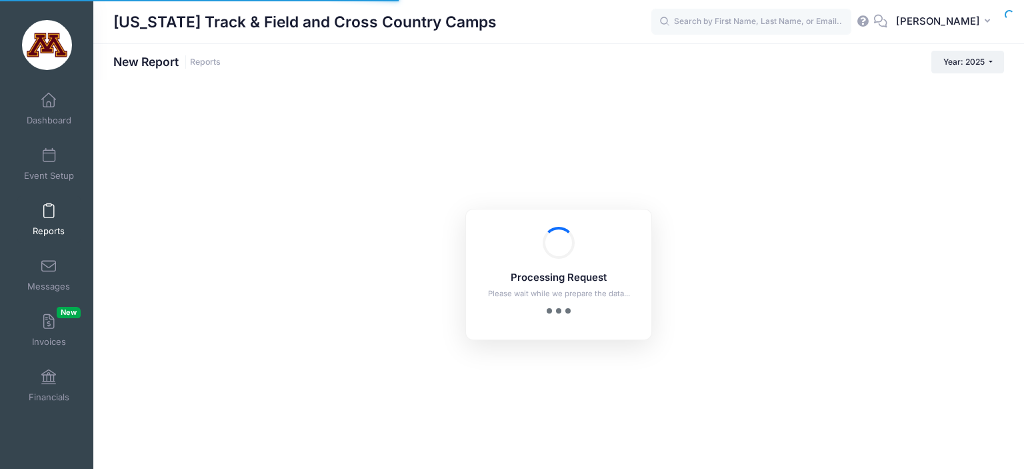
checkbox input "true"
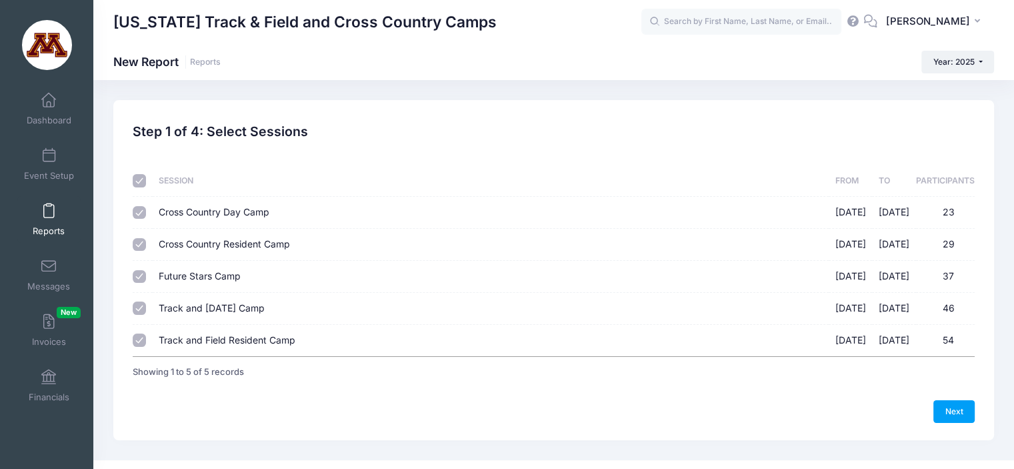
click at [137, 214] on input "Cross Country Day Camp [DATE] - [DATE] 23" at bounding box center [139, 212] width 13 height 13
checkbox input "false"
click at [137, 245] on input "Cross Country Resident Camp [DATE] - [DATE] 29" at bounding box center [139, 244] width 13 height 13
checkbox input "false"
click at [137, 274] on input "Future Stars Camp [DATE] - [DATE] 37" at bounding box center [139, 276] width 13 height 13
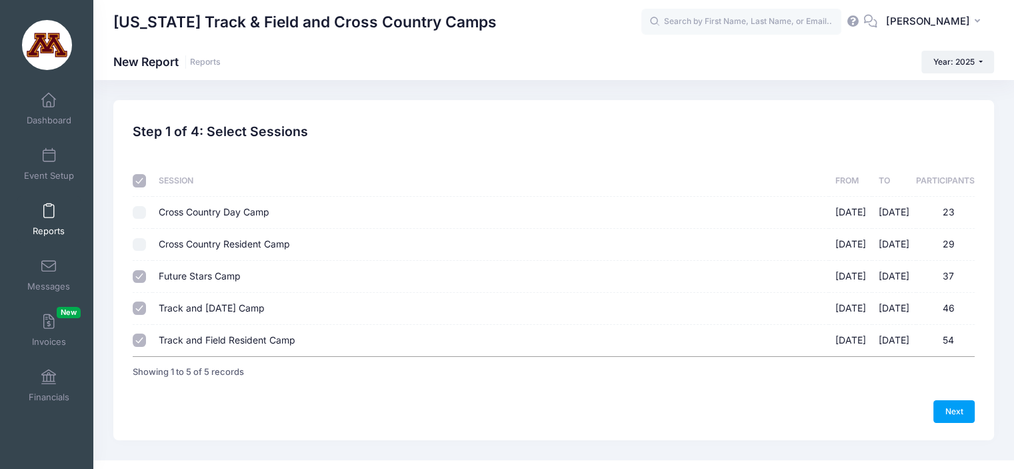
checkbox input "false"
click at [133, 313] on input "Track and [DATE] Camp [DATE] - [DATE] 46" at bounding box center [139, 307] width 13 height 13
checkbox input "false"
click at [950, 406] on link "Next" at bounding box center [953, 411] width 41 height 23
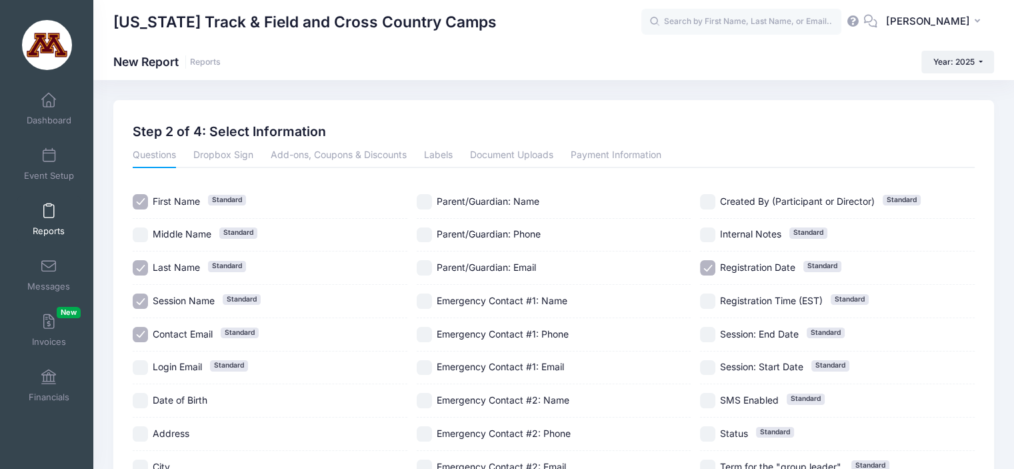
click at [144, 337] on input "Contact Email Standard" at bounding box center [140, 334] width 15 height 15
checkbox input "false"
click at [710, 263] on input "Registration Date Standard" at bounding box center [707, 267] width 15 height 15
checkbox input "false"
click at [629, 159] on link "Payment Information" at bounding box center [615, 156] width 91 height 24
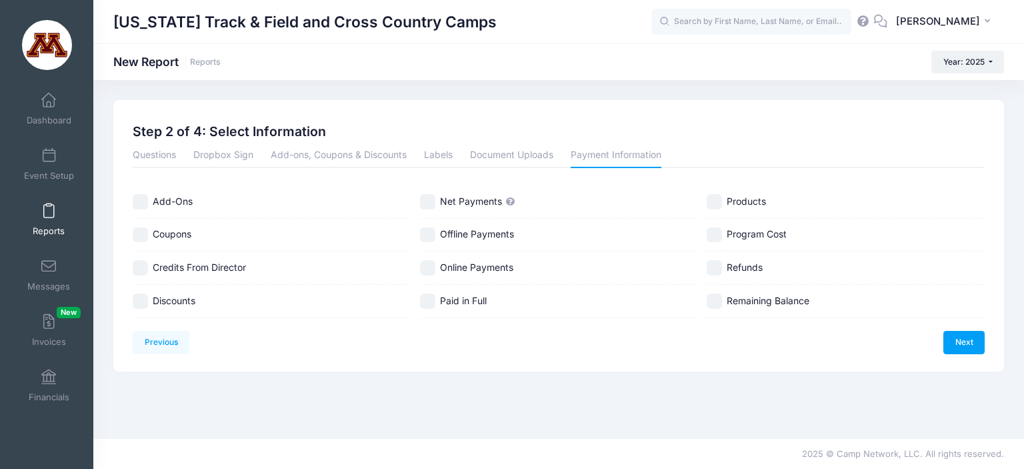
click at [423, 263] on input "Online Payments" at bounding box center [427, 267] width 15 height 15
checkbox input "true"
click at [715, 268] on input "Refunds" at bounding box center [713, 267] width 15 height 15
checkbox input "true"
click at [142, 297] on input "Discounts" at bounding box center [140, 300] width 15 height 15
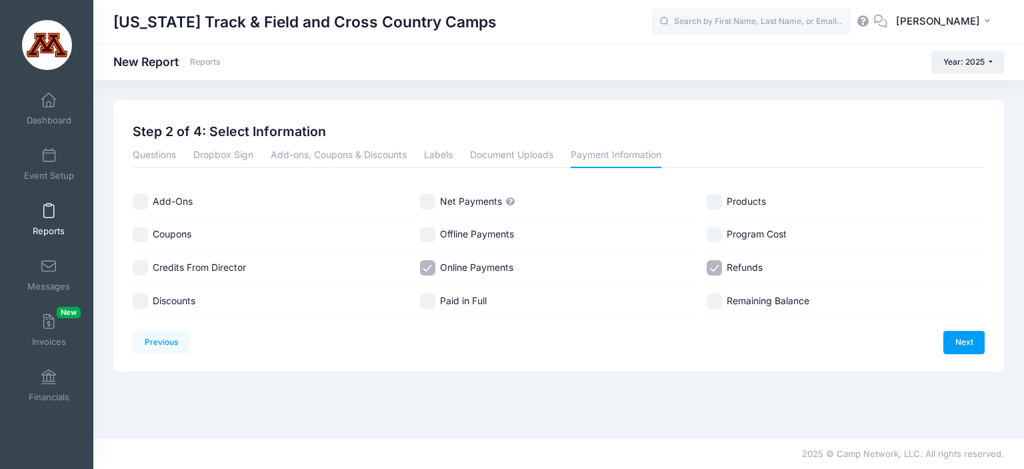
checkbox input "true"
click at [145, 234] on input "Coupons" at bounding box center [140, 234] width 15 height 15
checkbox input "true"
click at [958, 335] on link "Next" at bounding box center [963, 342] width 41 height 23
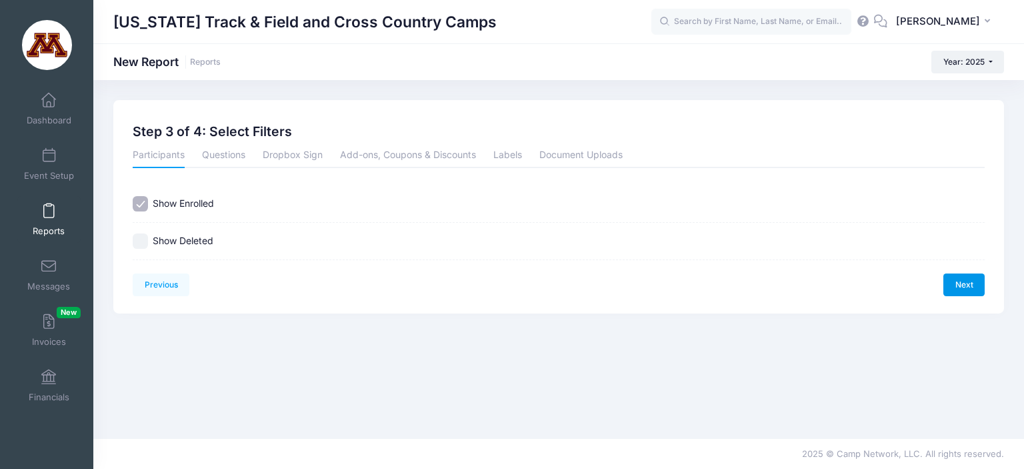
click at [955, 283] on link "Next" at bounding box center [963, 284] width 41 height 23
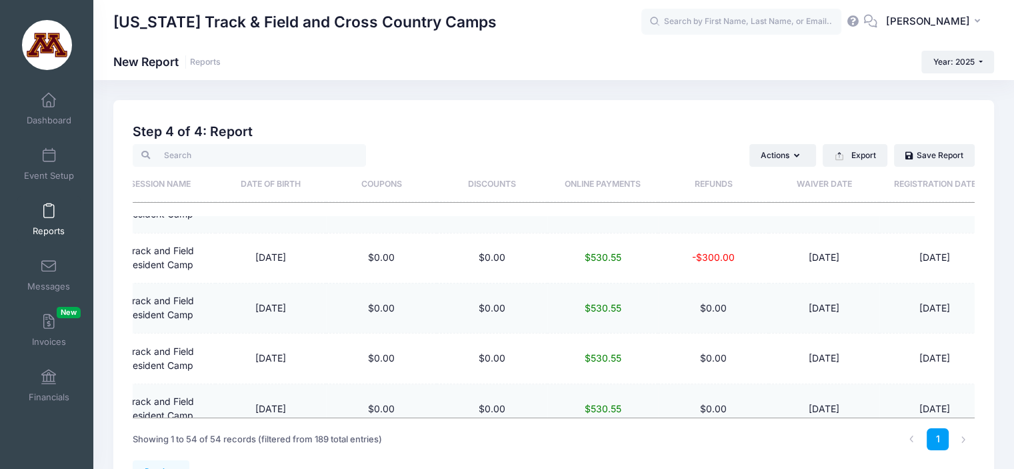
scroll to position [0, 267]
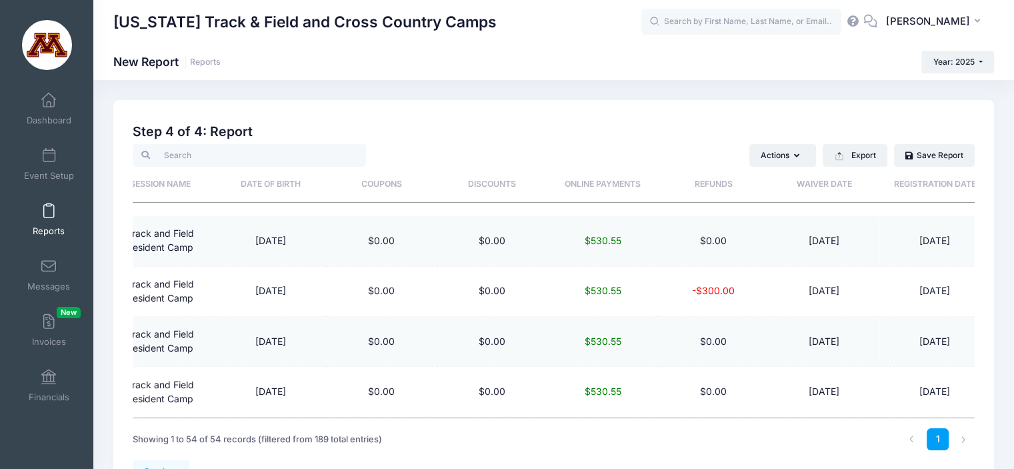
click at [632, 143] on div "Step 4 of 4: Report Actions Send Email Send Payment Reminder Send Document Uplo…" at bounding box center [554, 292] width 842 height 336
click at [49, 207] on span at bounding box center [49, 211] width 0 height 15
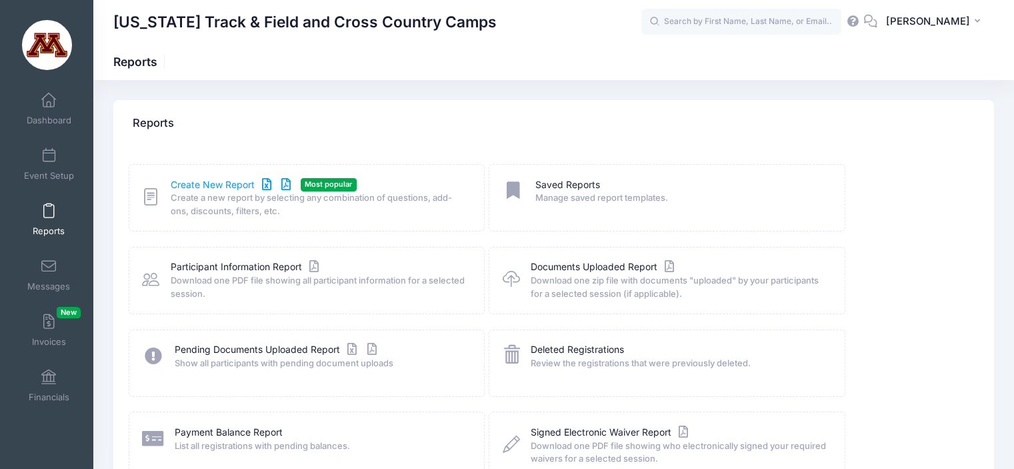
click at [204, 181] on link "Create New Report" at bounding box center [233, 185] width 124 height 14
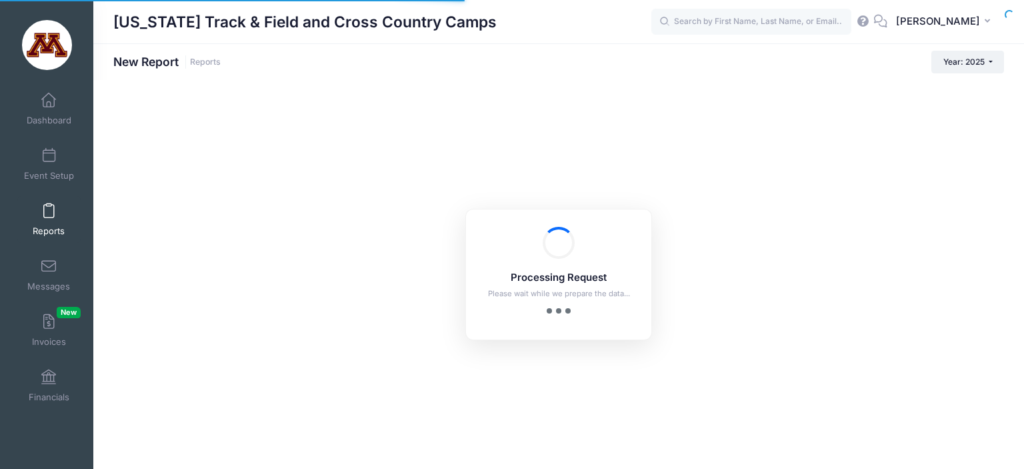
checkbox input "true"
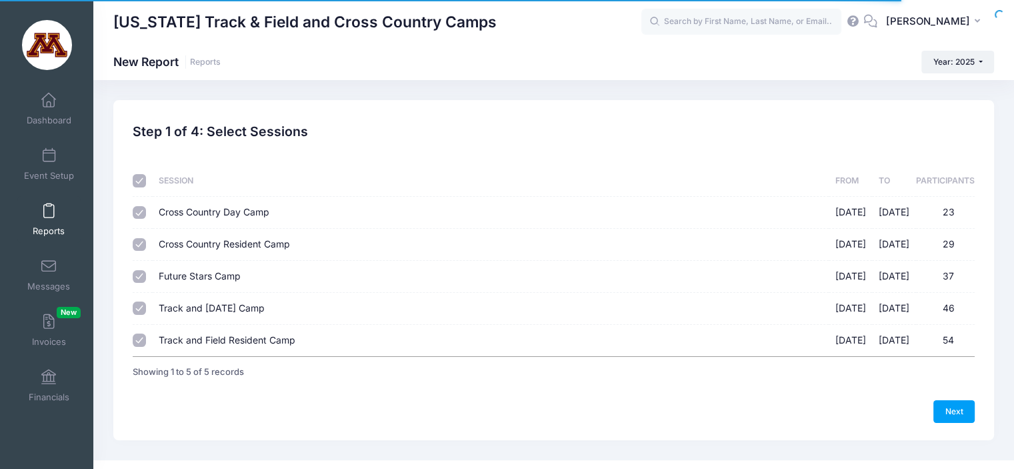
click at [137, 179] on input "checkbox" at bounding box center [139, 180] width 13 height 13
checkbox input "false"
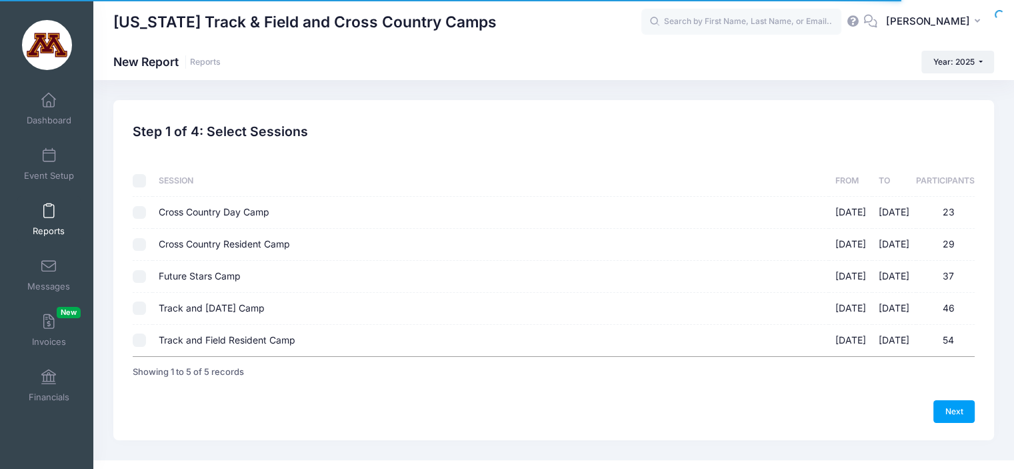
checkbox input "false"
click at [138, 211] on input "Cross Country Day Camp [DATE] - [DATE] 23" at bounding box center [139, 212] width 13 height 13
checkbox input "true"
click at [265, 250] on label "Cross Country Resident Camp [DATE] - [DATE] 29" at bounding box center [490, 244] width 663 height 14
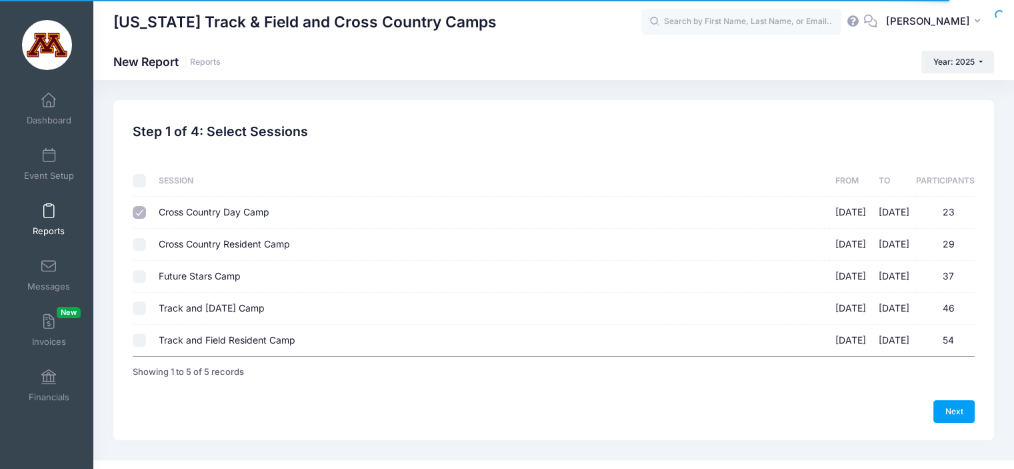
click at [146, 250] on input "Cross Country Resident Camp [DATE] - [DATE] 29" at bounding box center [139, 244] width 13 height 13
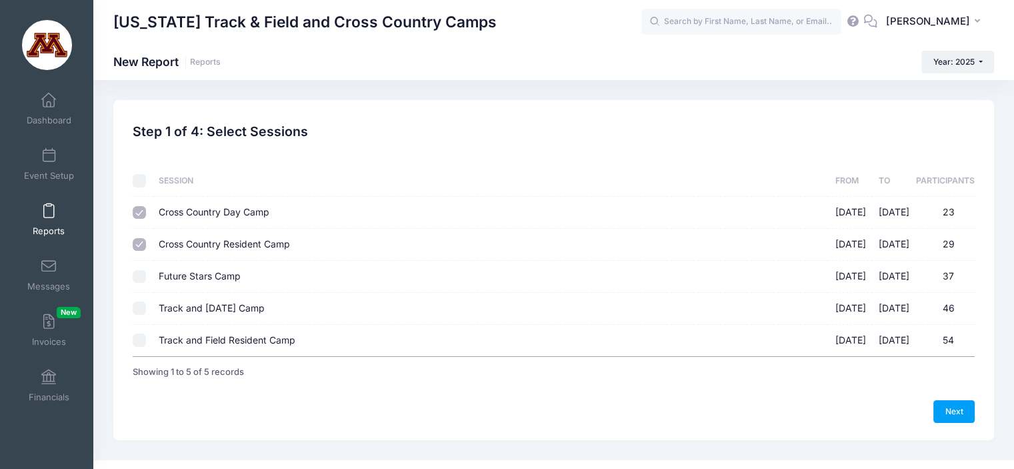
click at [133, 244] on input "Cross Country Resident Camp [DATE] - [DATE] 29" at bounding box center [139, 244] width 13 height 13
checkbox input "false"
click at [964, 409] on link "Next" at bounding box center [953, 411] width 41 height 23
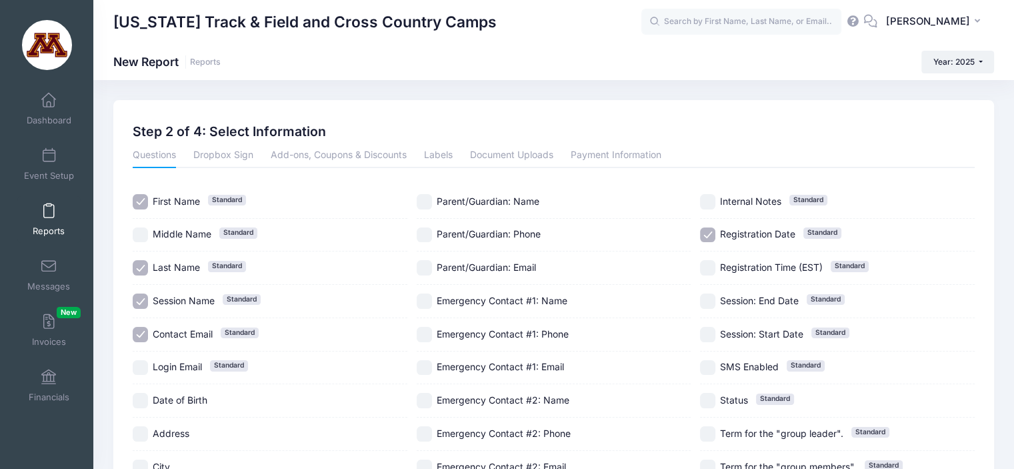
click at [142, 333] on input "Contact Email Standard" at bounding box center [140, 334] width 15 height 15
checkbox input "false"
click at [706, 231] on input "Registration Date Standard" at bounding box center [707, 234] width 15 height 15
checkbox input "false"
click at [604, 150] on link "Payment Information" at bounding box center [615, 156] width 91 height 24
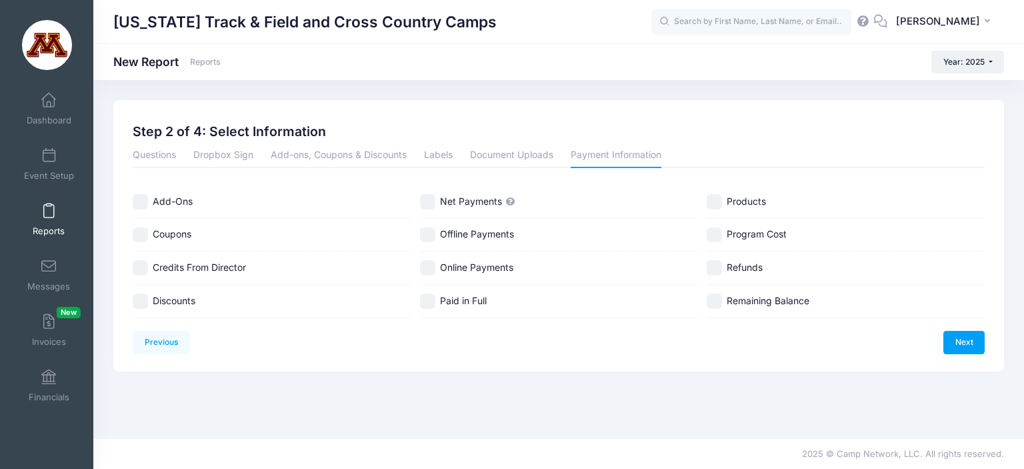
click at [137, 228] on input "Coupons" at bounding box center [140, 234] width 15 height 15
checkbox input "true"
click at [432, 267] on input "Online Payments" at bounding box center [427, 267] width 15 height 15
checkbox input "true"
click at [963, 347] on link "Next" at bounding box center [963, 342] width 41 height 23
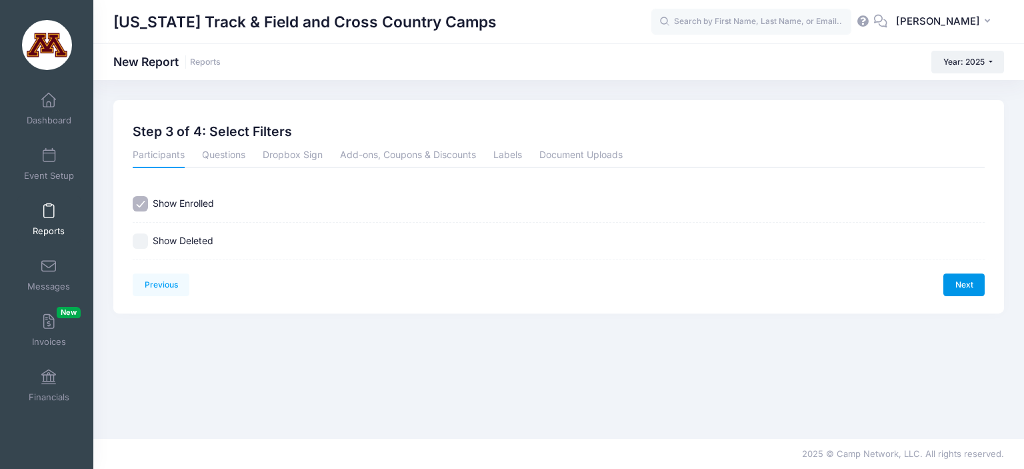
click at [958, 288] on link "Next" at bounding box center [963, 284] width 41 height 23
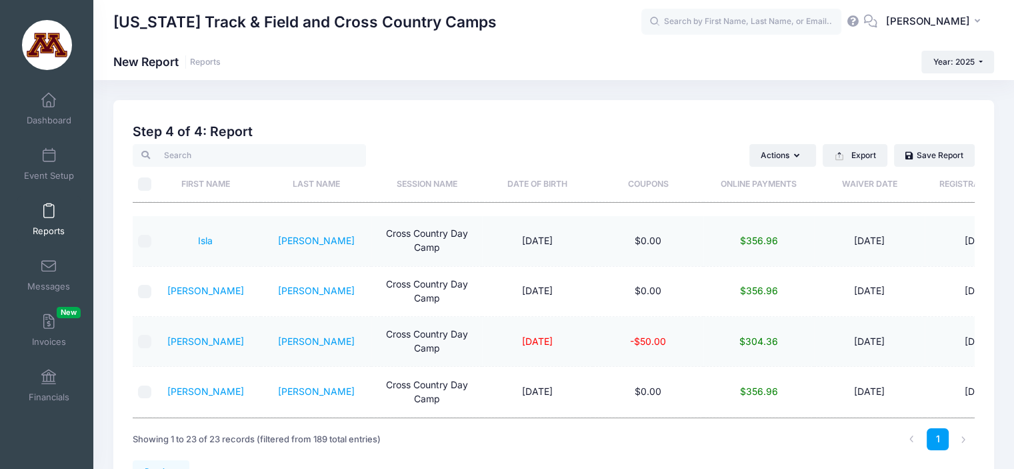
click at [49, 207] on span at bounding box center [49, 211] width 0 height 15
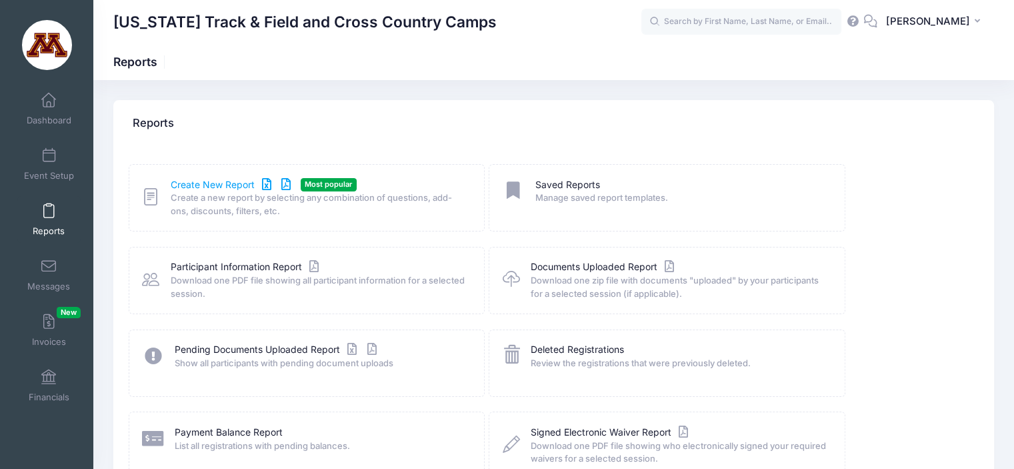
click at [204, 181] on link "Create New Report" at bounding box center [233, 185] width 124 height 14
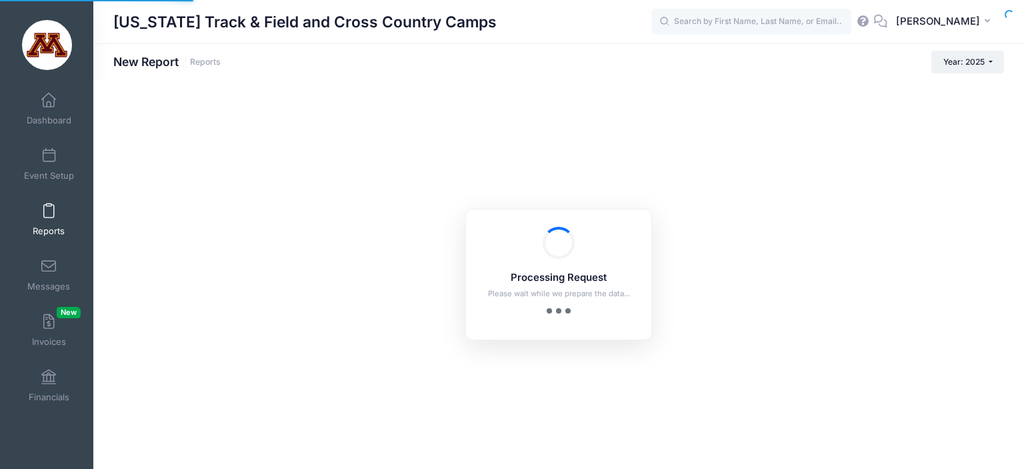
checkbox input "true"
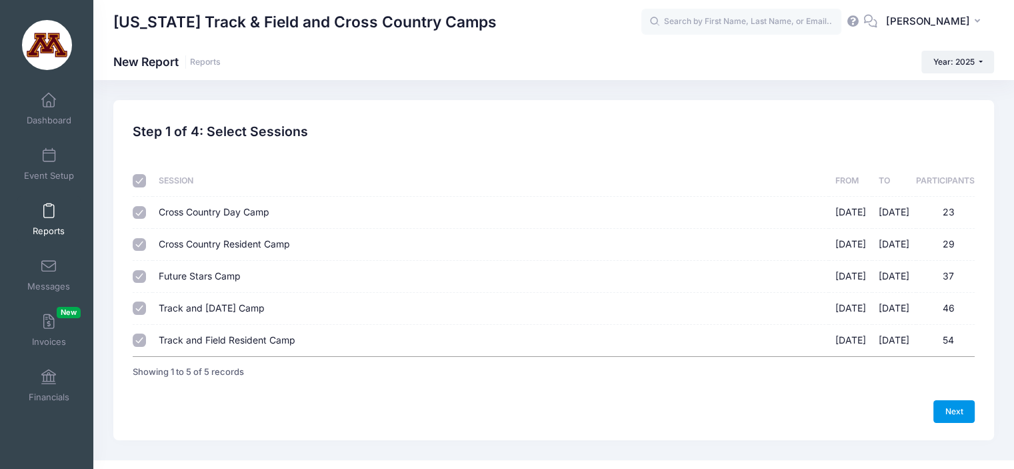
click at [949, 405] on link "Next" at bounding box center [953, 411] width 41 height 23
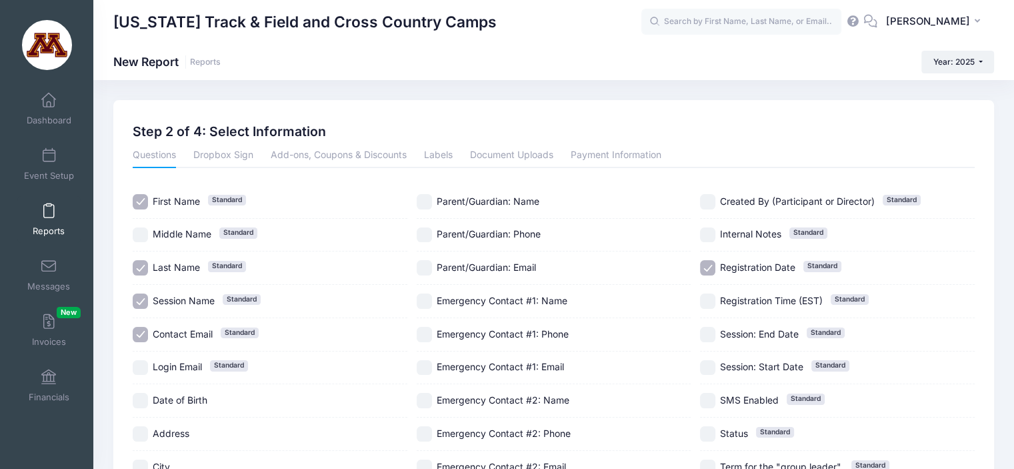
click at [139, 323] on div "Contact Email Standard" at bounding box center [270, 334] width 275 height 33
checkbox input "false"
click at [704, 261] on input "Registration Date Standard" at bounding box center [707, 267] width 15 height 15
checkbox input "false"
click at [612, 153] on link "Payment Information" at bounding box center [615, 156] width 91 height 24
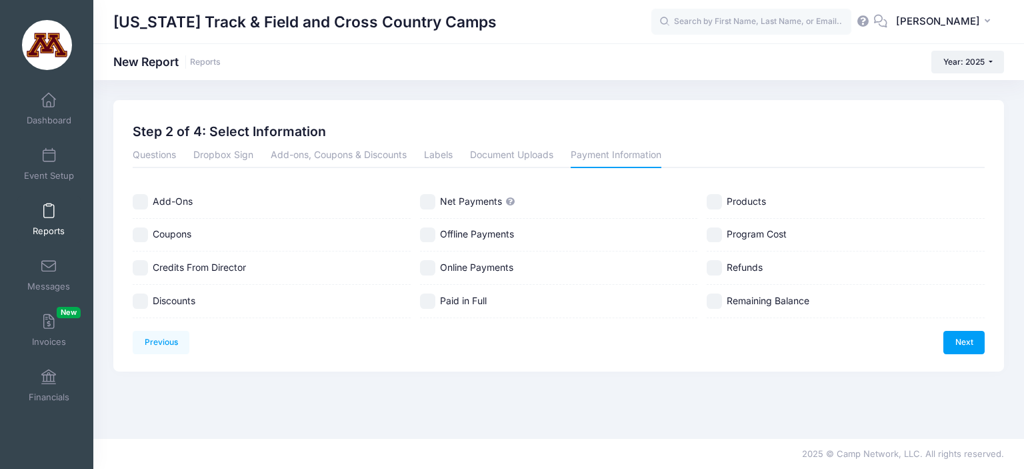
click at [133, 229] on input "Coupons" at bounding box center [140, 234] width 15 height 15
checkbox input "true"
click at [424, 265] on input "Online Payments" at bounding box center [427, 267] width 15 height 15
checkbox input "true"
click at [970, 335] on link "Next" at bounding box center [963, 342] width 41 height 23
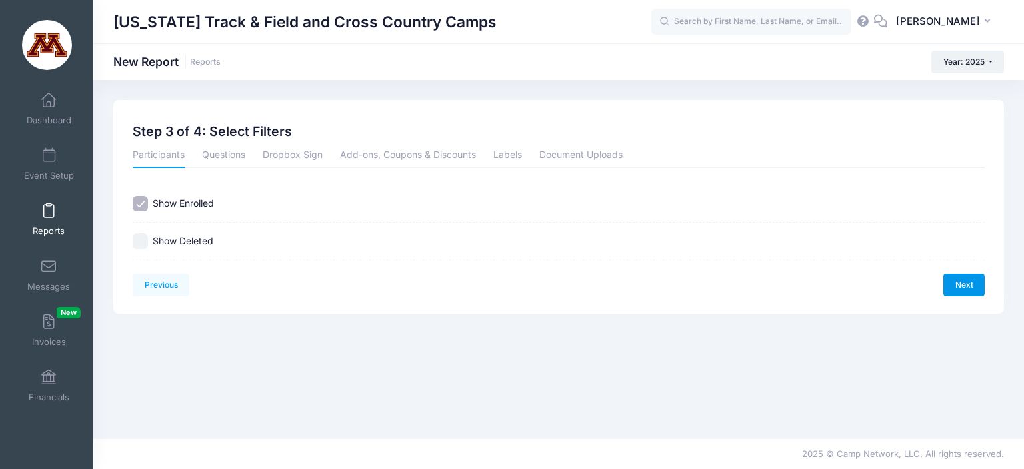
click at [967, 287] on link "Next" at bounding box center [963, 284] width 41 height 23
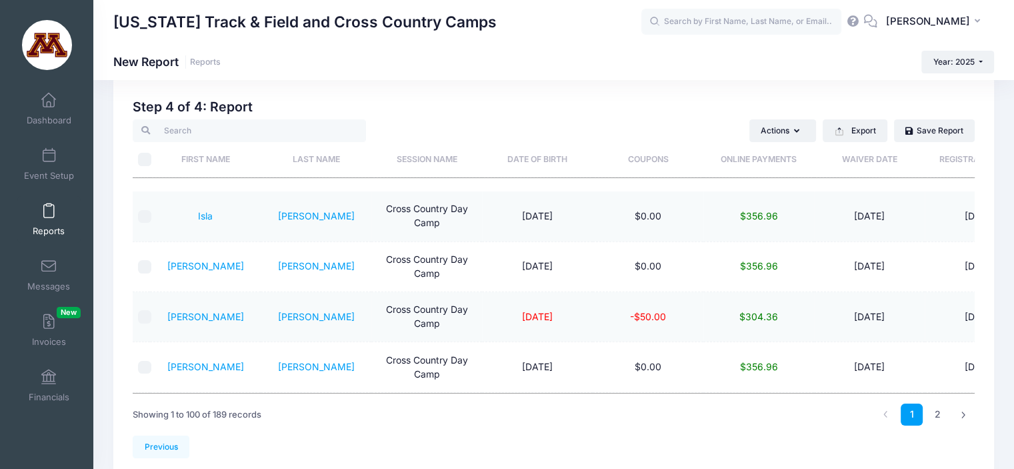
scroll to position [27, 0]
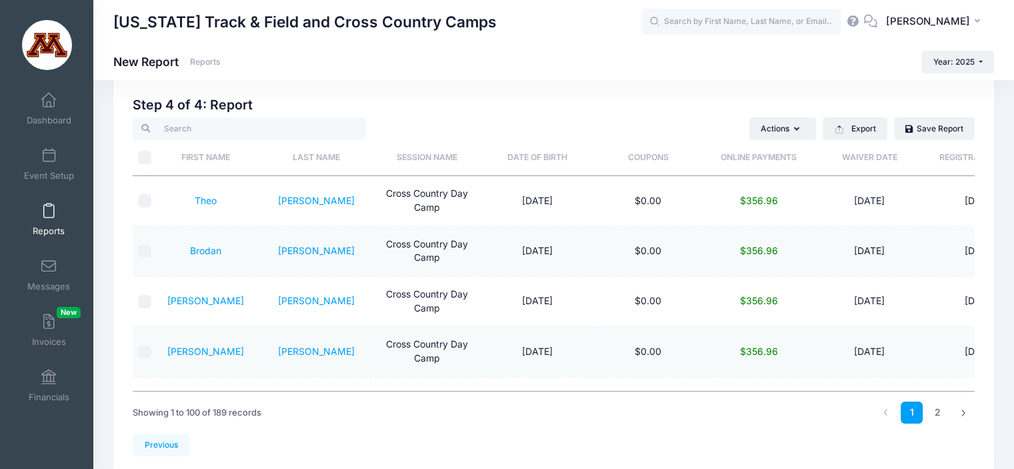
drag, startPoint x: 871, startPoint y: 382, endPoint x: 914, endPoint y: 386, distance: 42.8
click at [914, 386] on div "First Name Last Name Session Name Date of Birth Coupons Online Payments Waiver …" at bounding box center [554, 290] width 842 height 202
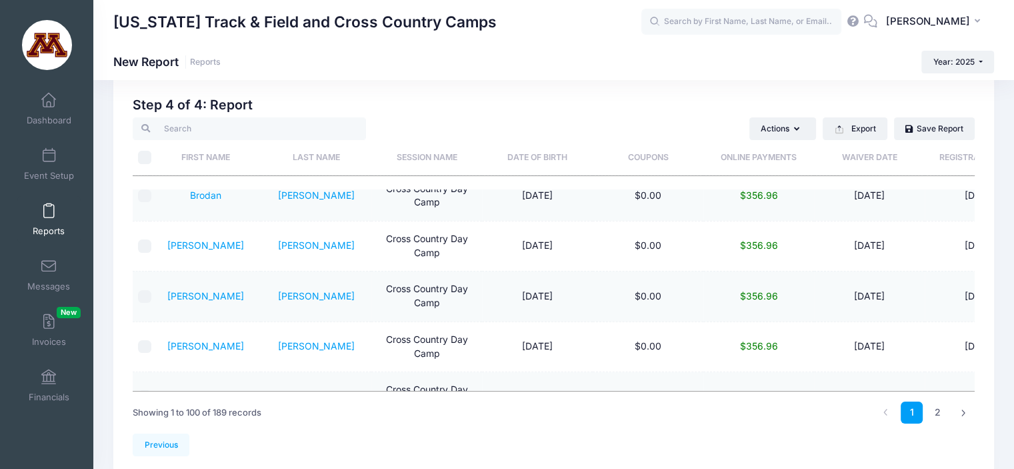
scroll to position [0, 0]
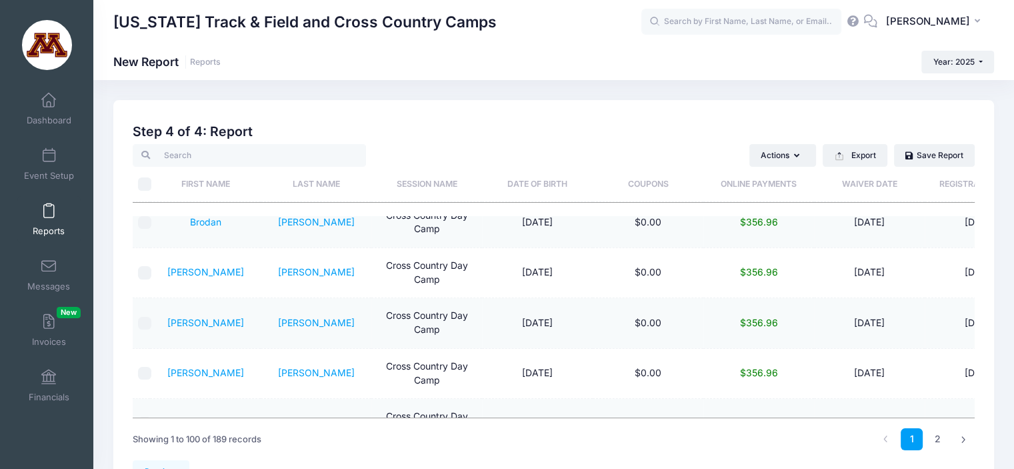
click at [678, 439] on div "1 2" at bounding box center [732, 439] width 499 height 42
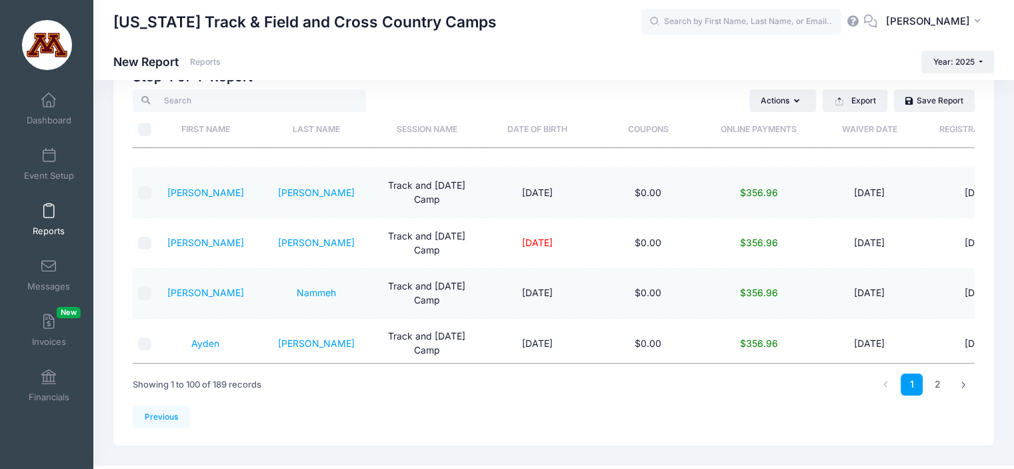
scroll to position [81, 0]
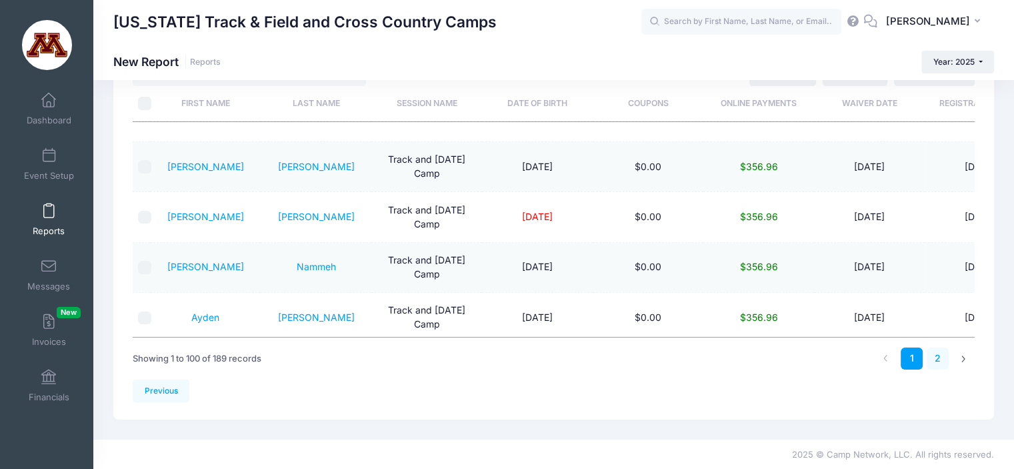
click at [939, 355] on link "2" at bounding box center [937, 358] width 22 height 22
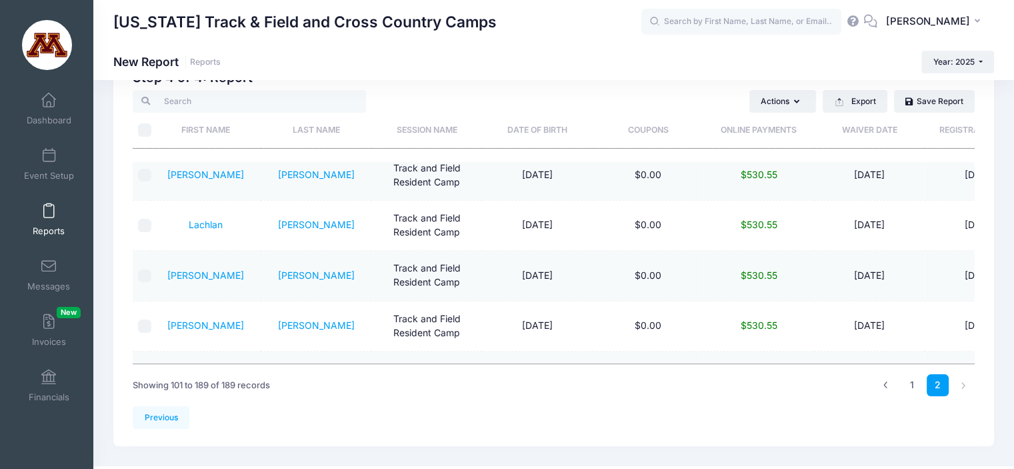
scroll to position [4267, 0]
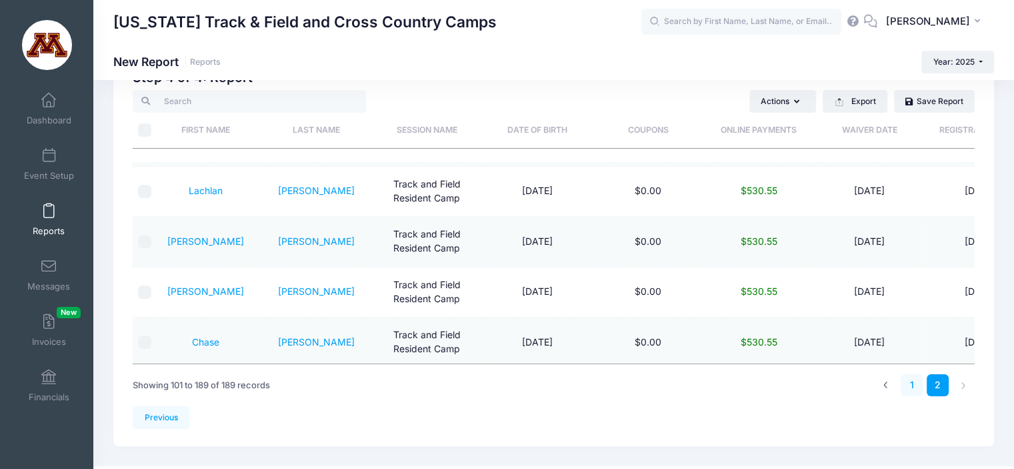
click at [913, 383] on link "1" at bounding box center [911, 385] width 22 height 22
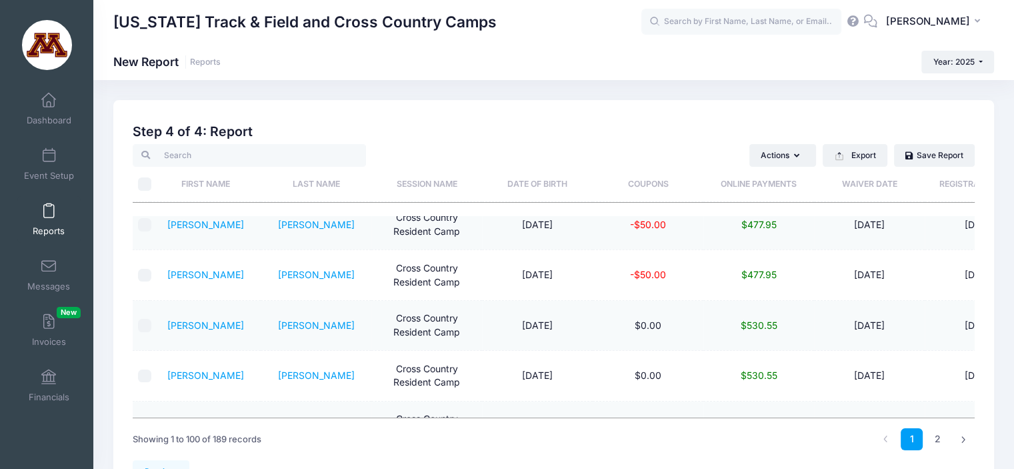
scroll to position [1698, 0]
